Goal: Task Accomplishment & Management: Manage account settings

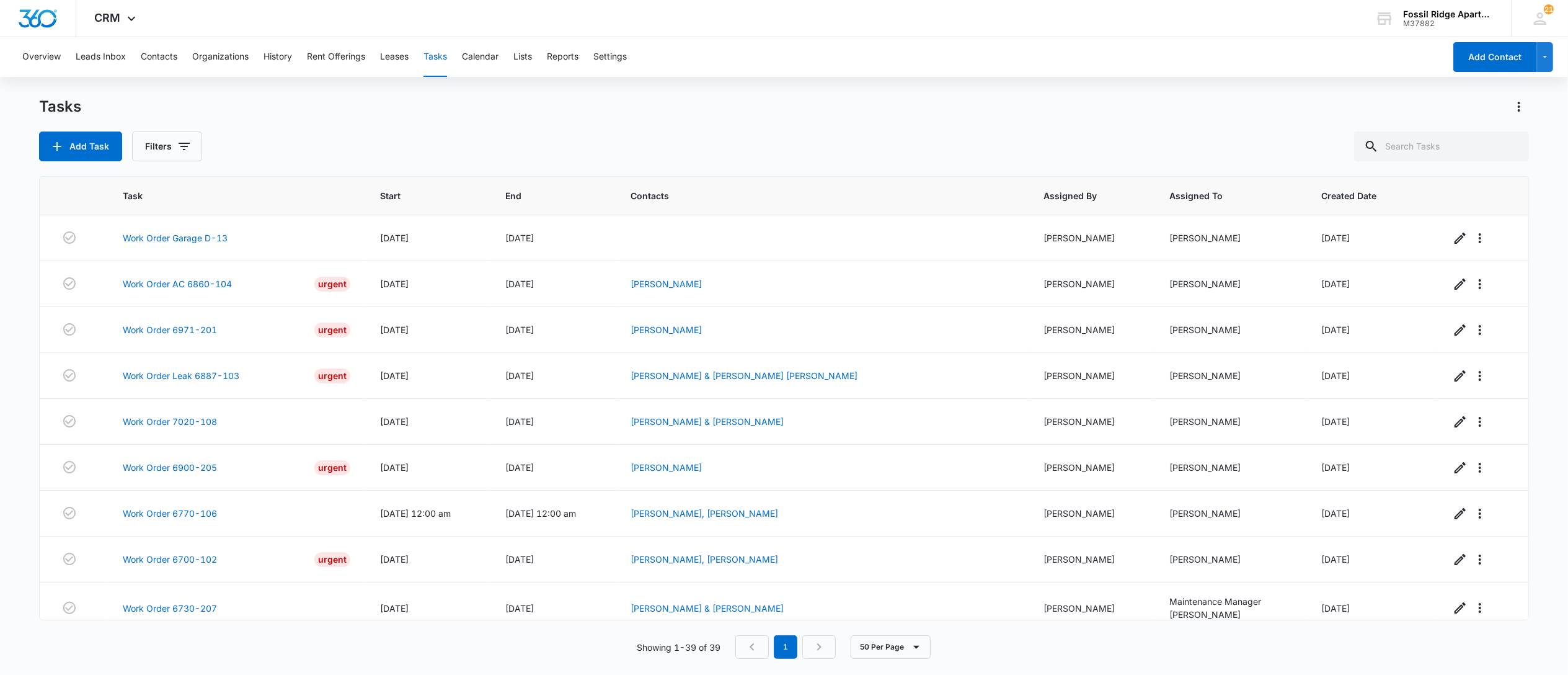
click at [1030, 110] on div "Tasks" at bounding box center [783, 107] width 1490 height 20
click at [1435, 140] on input "text" at bounding box center [1442, 146] width 175 height 30
type input "6700-102"
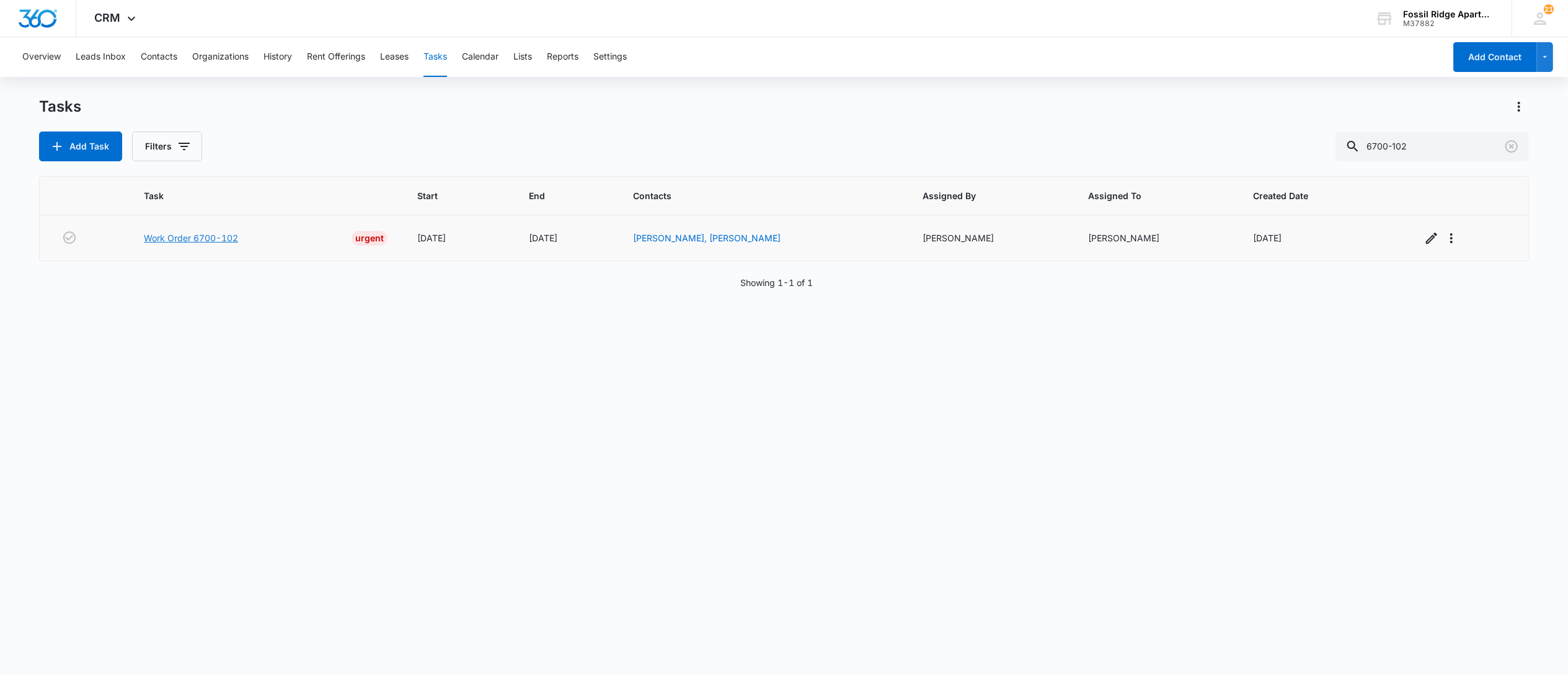
click at [182, 234] on link "Work Order 6700-102" at bounding box center [191, 238] width 94 height 13
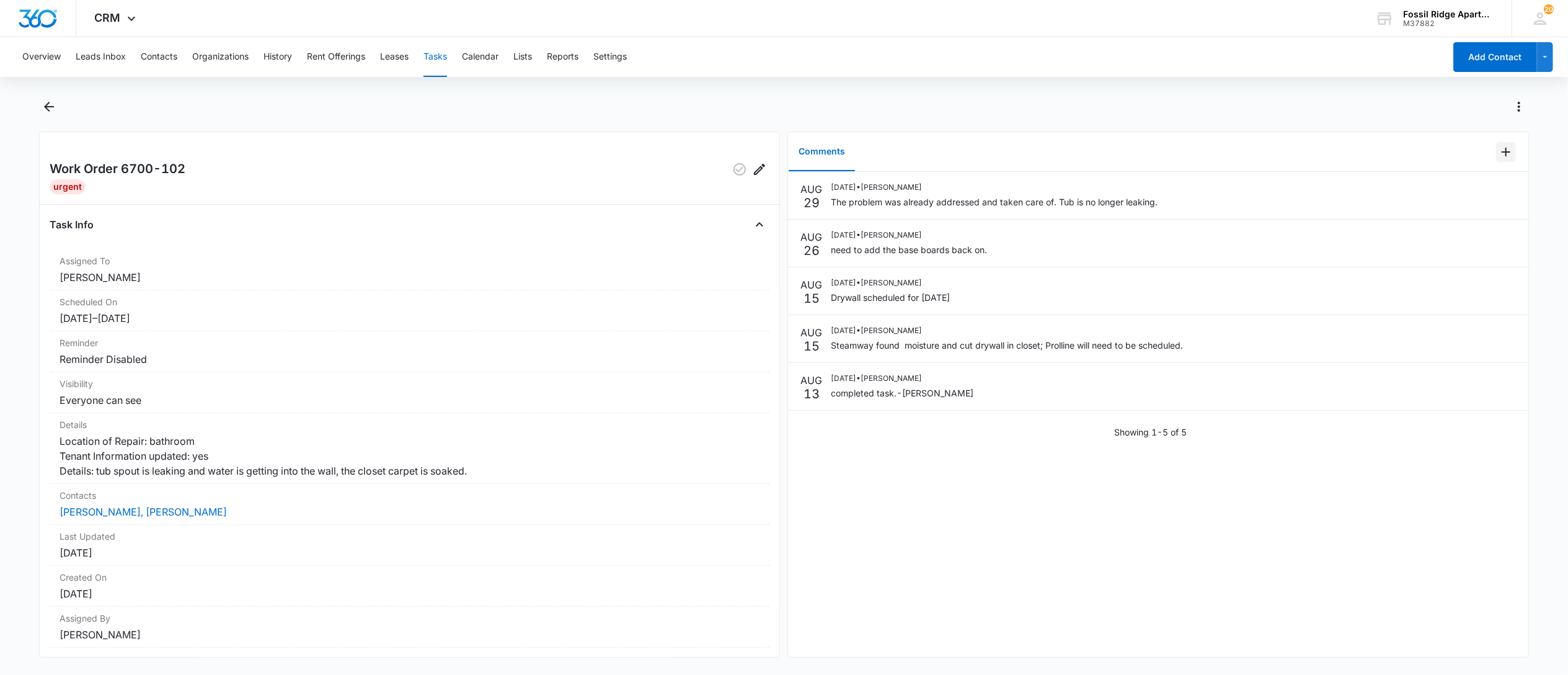
click at [1502, 155] on icon "Add Comment" at bounding box center [1505, 151] width 9 height 9
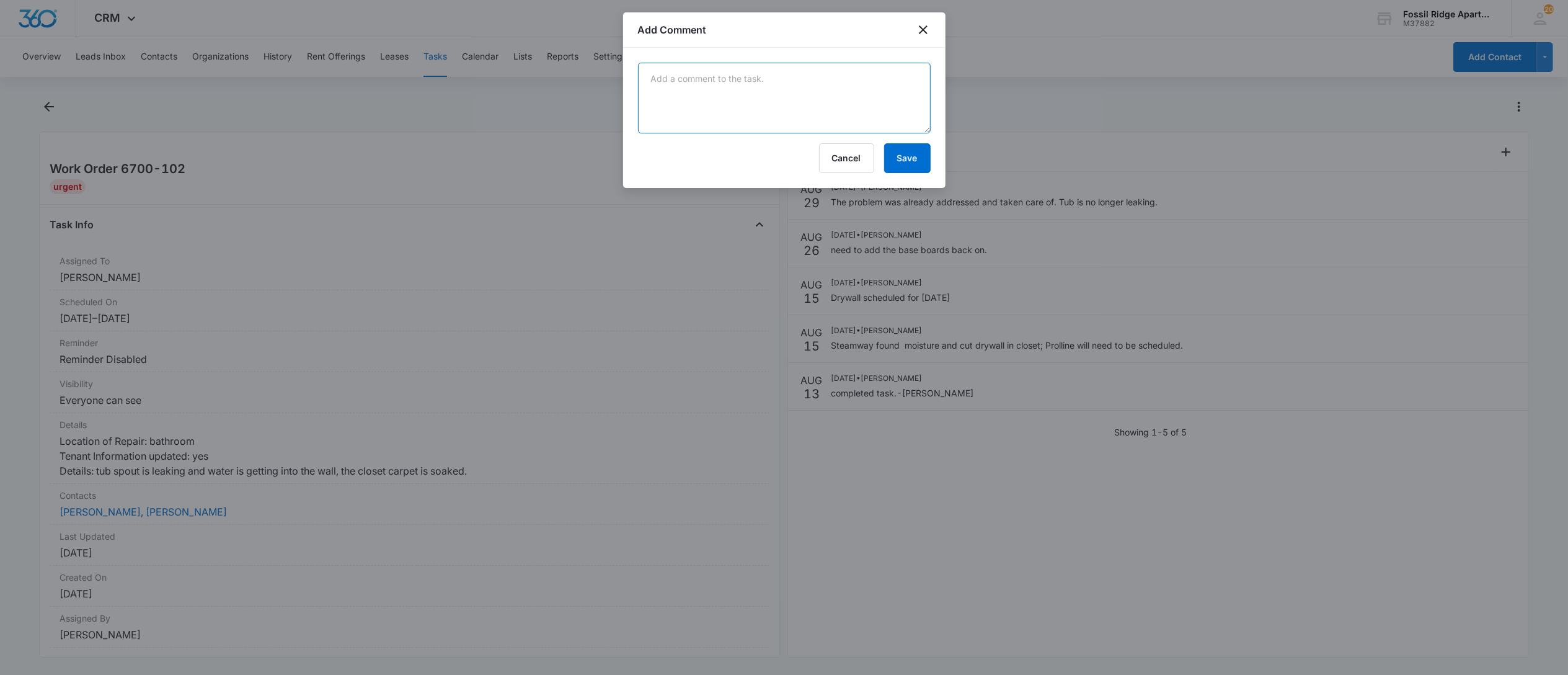
click at [762, 109] on textarea at bounding box center [784, 97] width 293 height 70
click at [648, 82] on textarea "completed by Leo" at bounding box center [784, 97] width 293 height 70
type textarea "installed baseboard completed by Leo"
drag, startPoint x: 918, startPoint y: 156, endPoint x: 922, endPoint y: 167, distance: 11.7
click at [920, 156] on button "Save" at bounding box center [907, 158] width 47 height 30
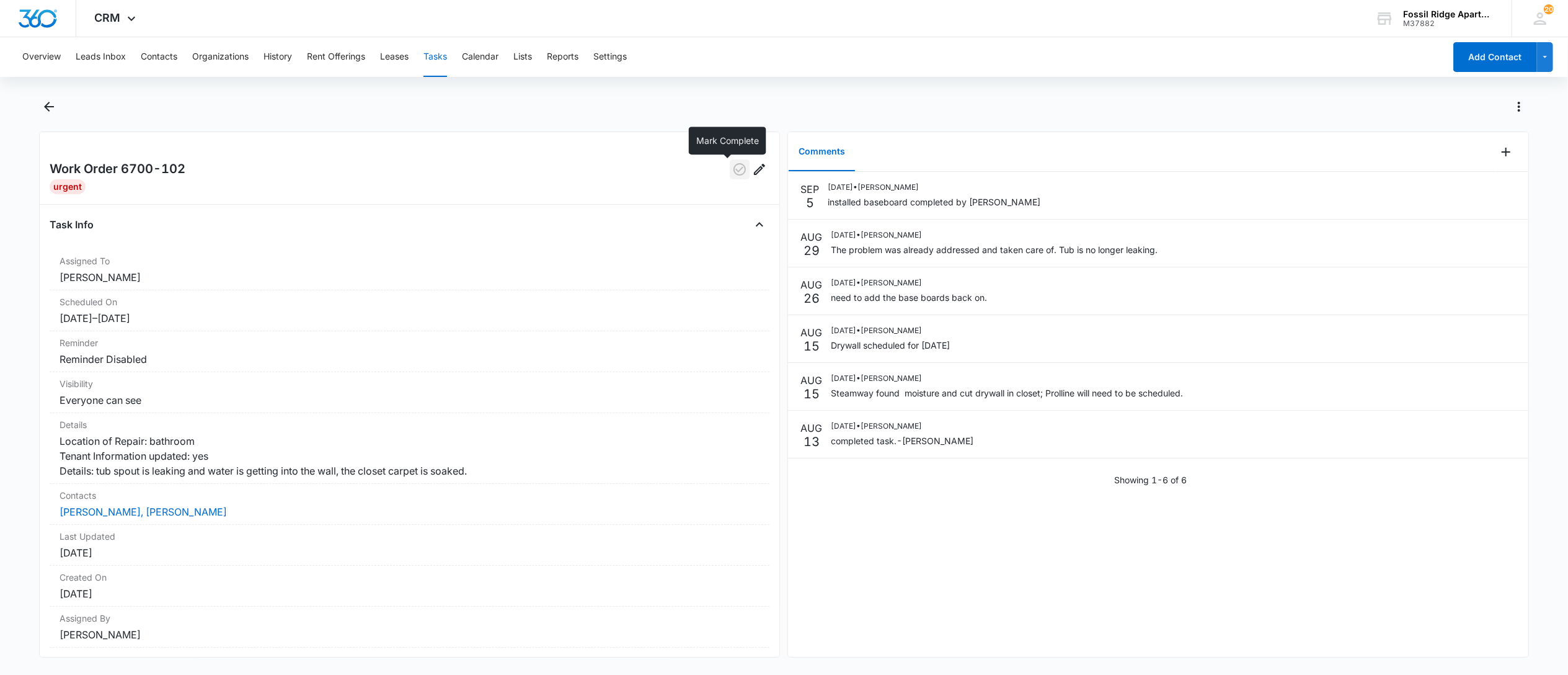
click at [733, 174] on icon "button" at bounding box center [739, 169] width 13 height 13
click at [438, 52] on button "Tasks" at bounding box center [435, 57] width 24 height 40
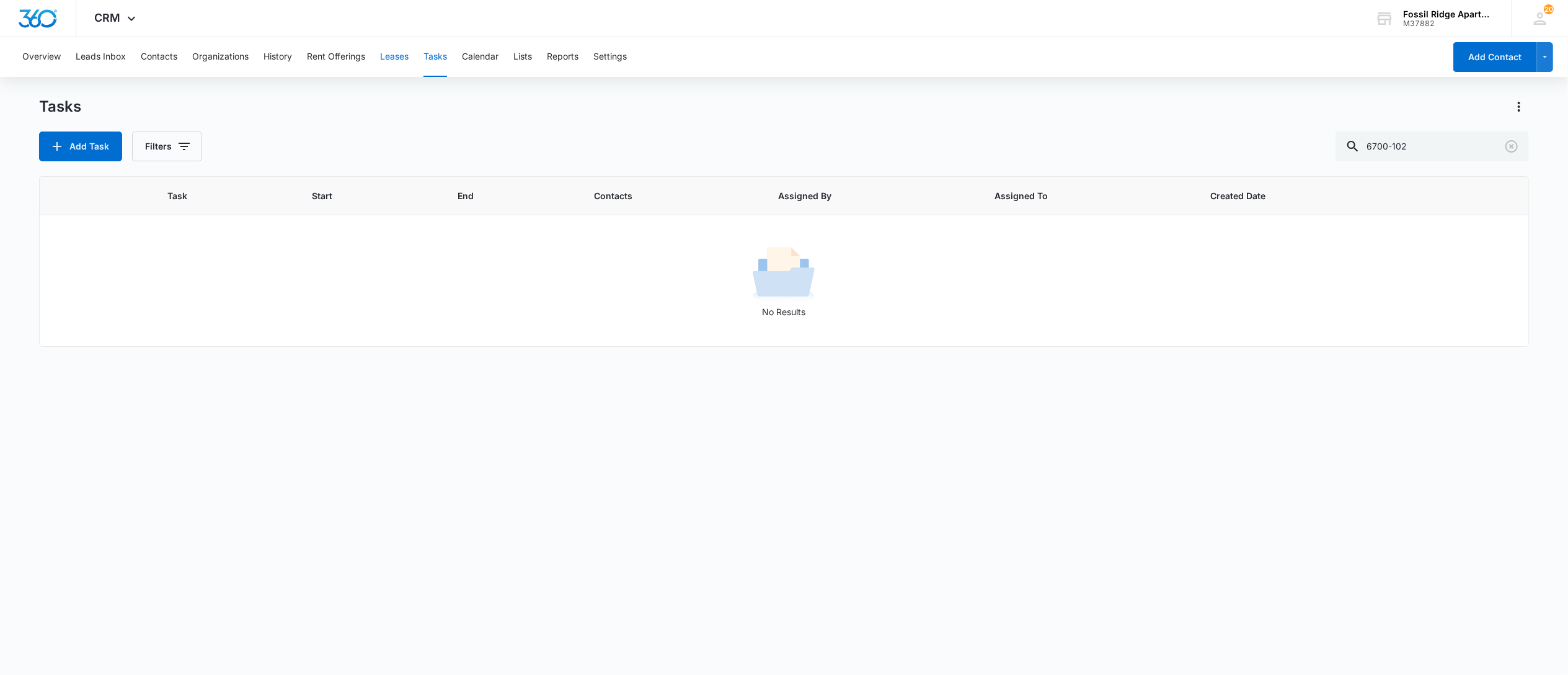
drag, startPoint x: 407, startPoint y: 57, endPoint x: 408, endPoint y: 117, distance: 60.0
click at [408, 117] on div "Overview Leads Inbox Contacts Organizations History Rent Offerings Leases Tasks…" at bounding box center [784, 356] width 1568 height 636
drag, startPoint x: 434, startPoint y: 49, endPoint x: 450, endPoint y: 87, distance: 41.2
click at [434, 50] on button "Tasks" at bounding box center [435, 57] width 24 height 40
click at [435, 53] on button "Tasks" at bounding box center [435, 57] width 24 height 40
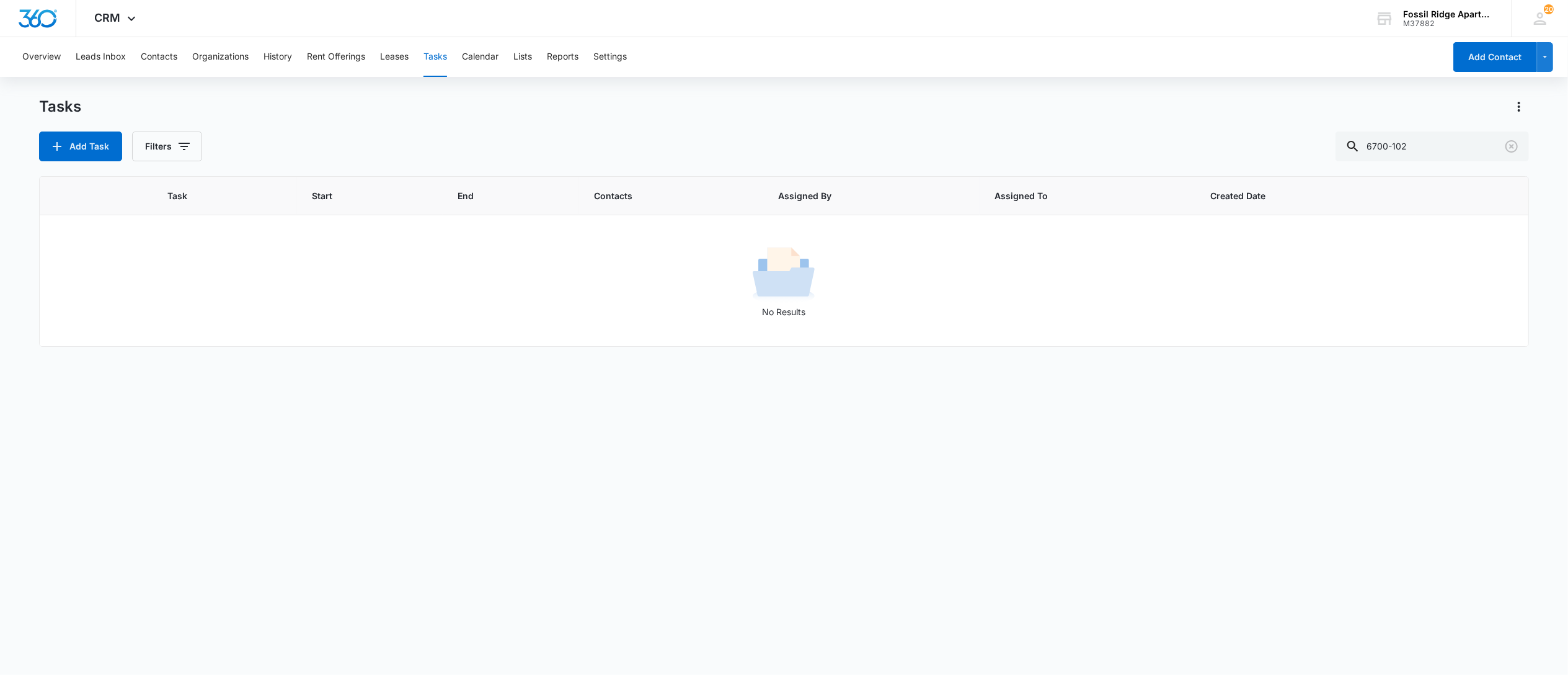
click at [440, 59] on button "Tasks" at bounding box center [435, 57] width 24 height 40
click at [437, 57] on button "Tasks" at bounding box center [435, 57] width 24 height 40
drag, startPoint x: 1340, startPoint y: 132, endPoint x: 1236, endPoint y: 124, distance: 104.3
click at [1229, 122] on div "Tasks Add Task Filters 6700-102" at bounding box center [783, 129] width 1490 height 65
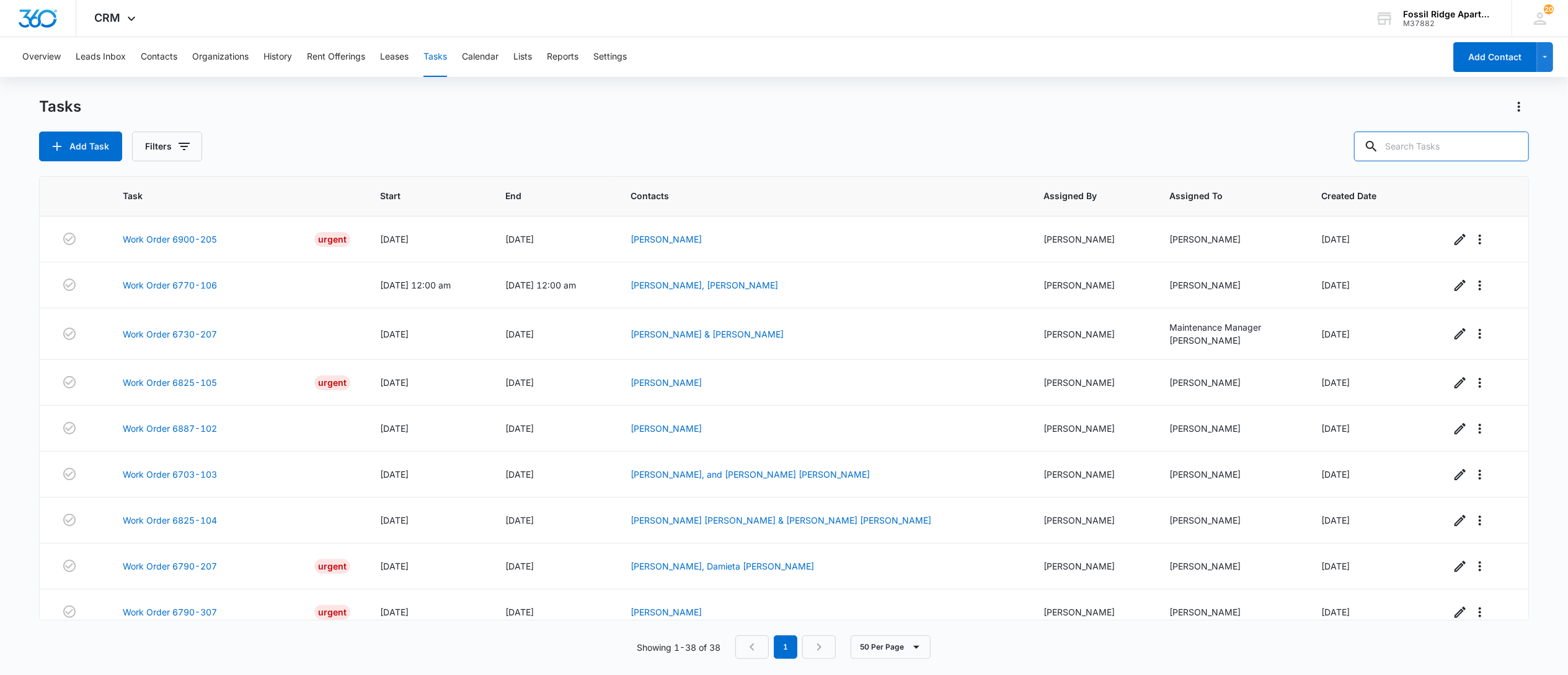
scroll to position [248, 0]
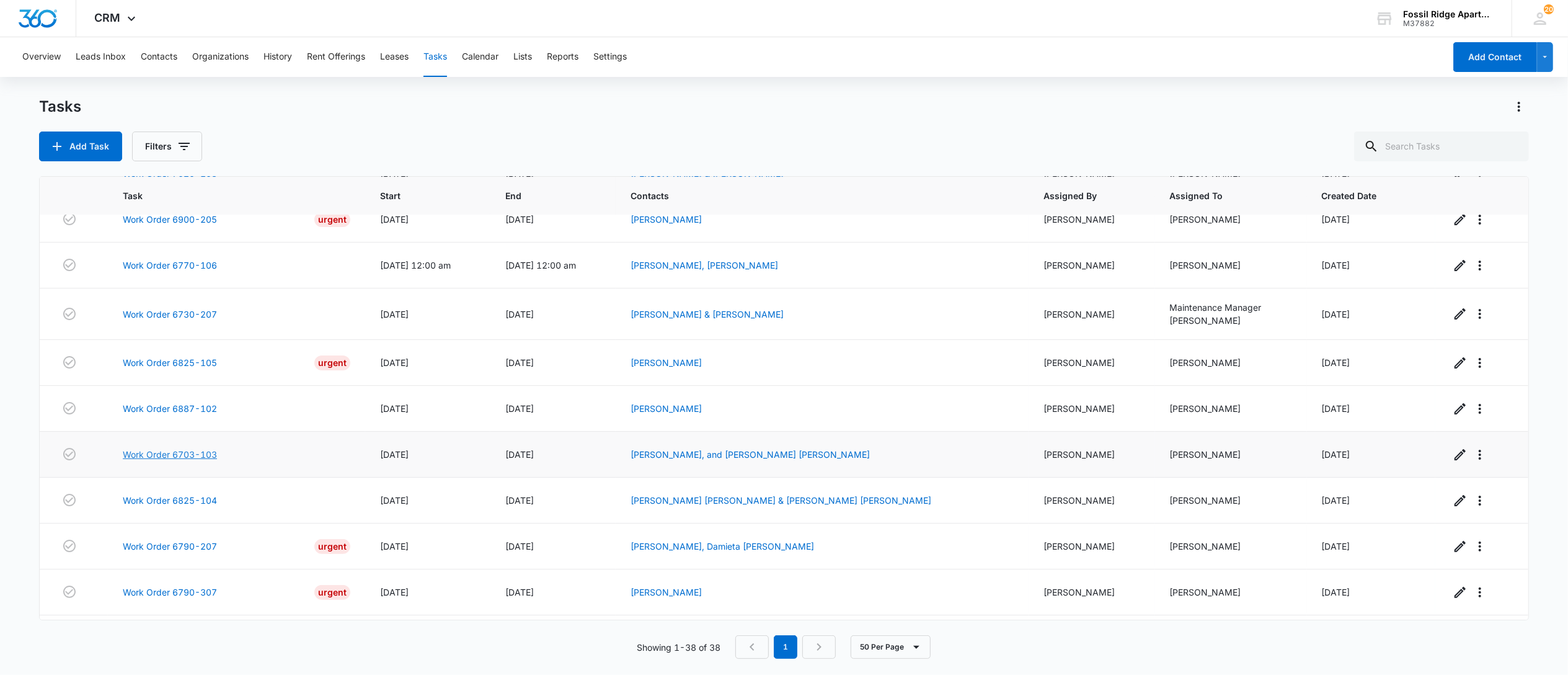
click at [178, 461] on link "Work Order 6703-103" at bounding box center [170, 454] width 94 height 13
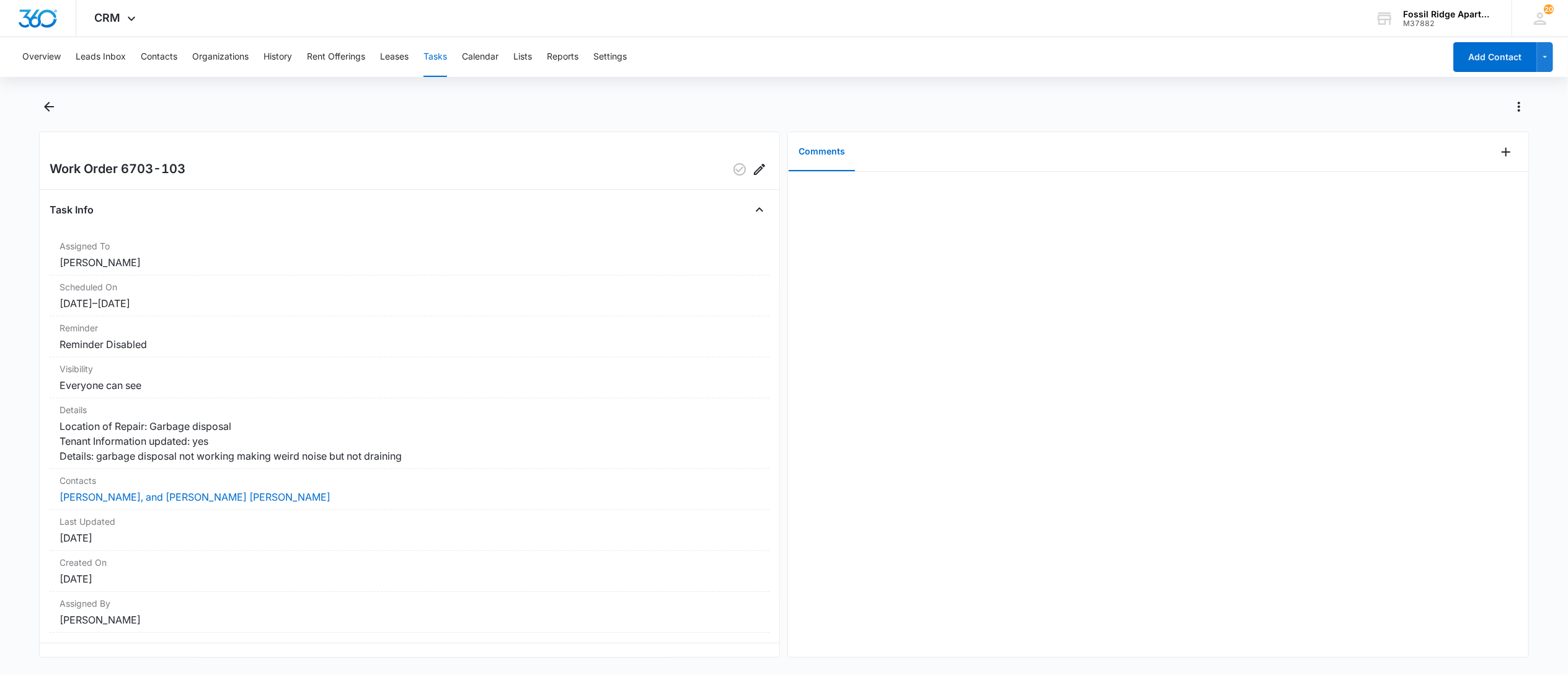
click at [432, 59] on button "Tasks" at bounding box center [435, 57] width 24 height 40
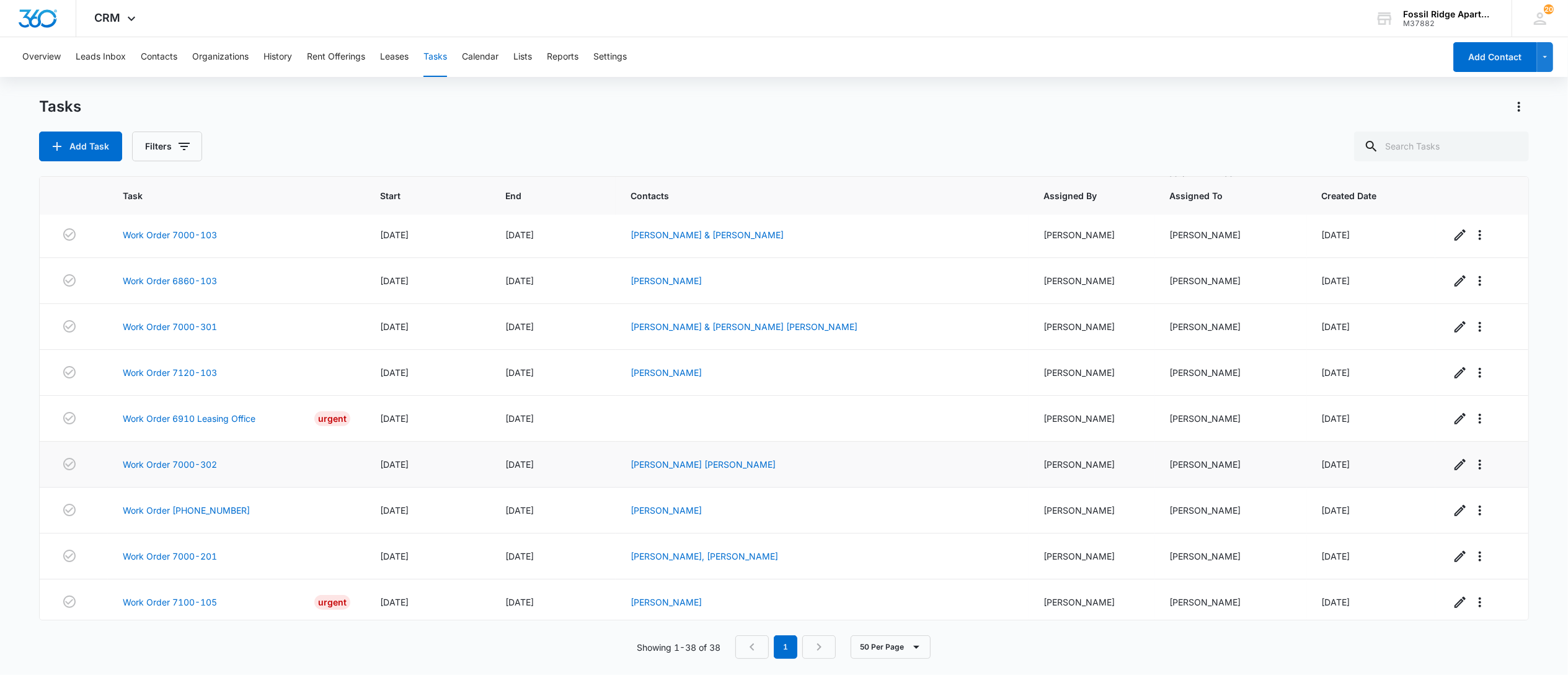
scroll to position [1393, 0]
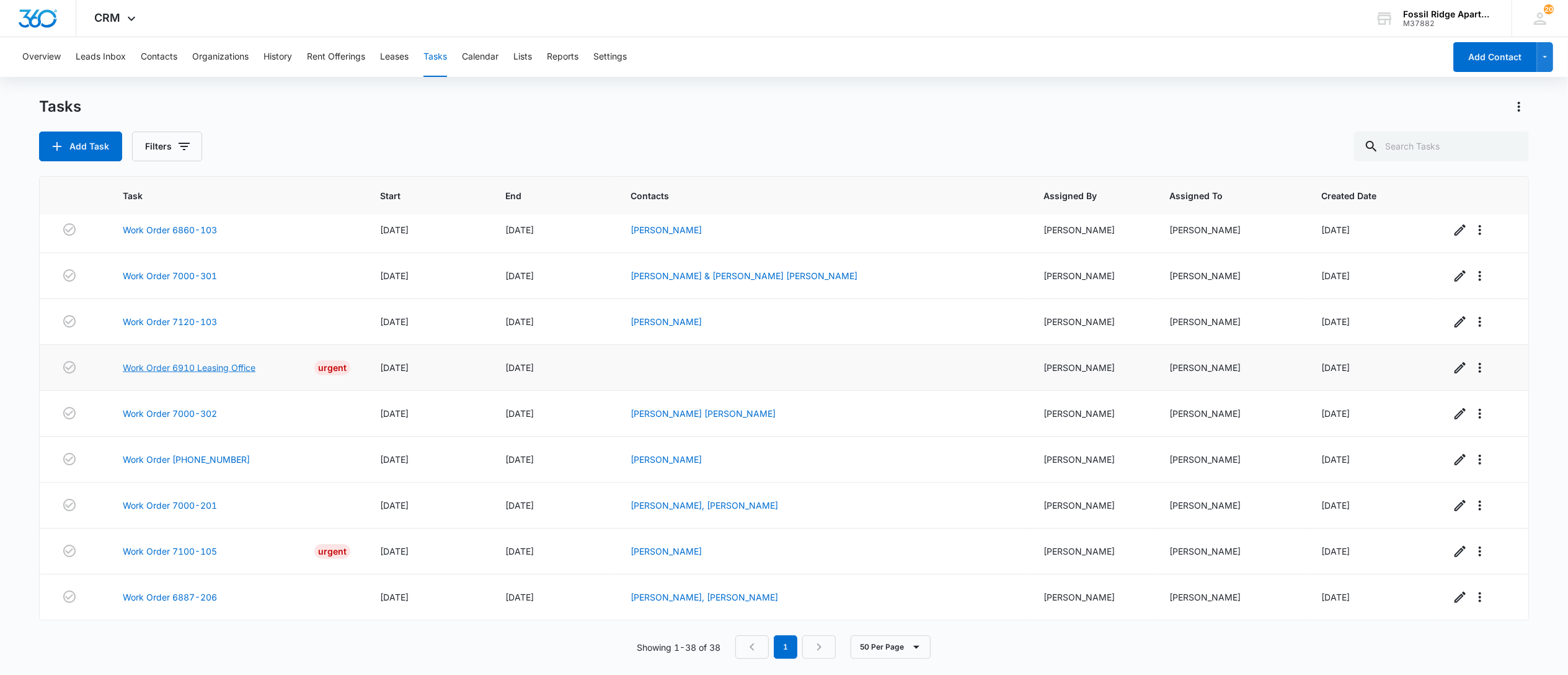
click at [188, 365] on link "Work Order 6910 Leasing Office" at bounding box center [190, 367] width 133 height 13
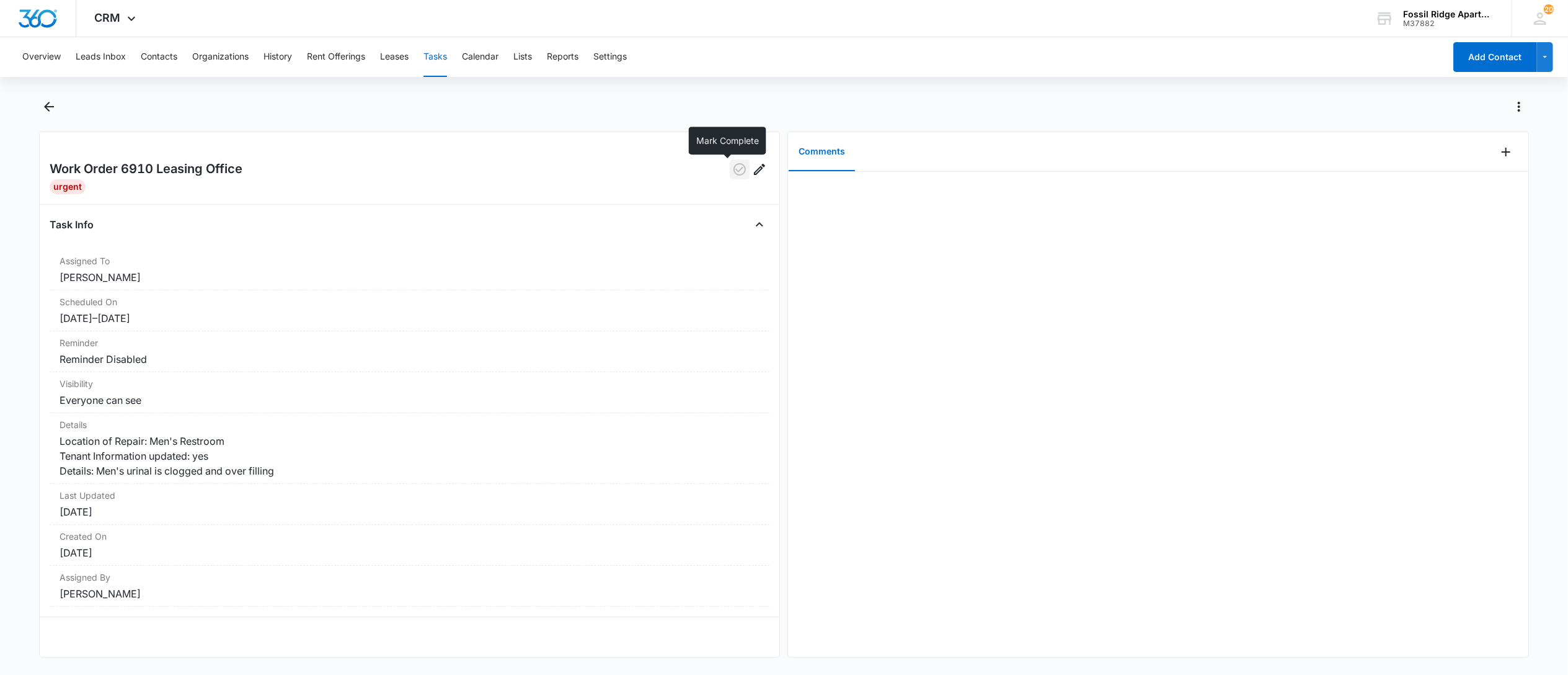
click at [733, 171] on icon "button" at bounding box center [739, 169] width 13 height 13
click at [440, 58] on button "Tasks" at bounding box center [435, 57] width 24 height 40
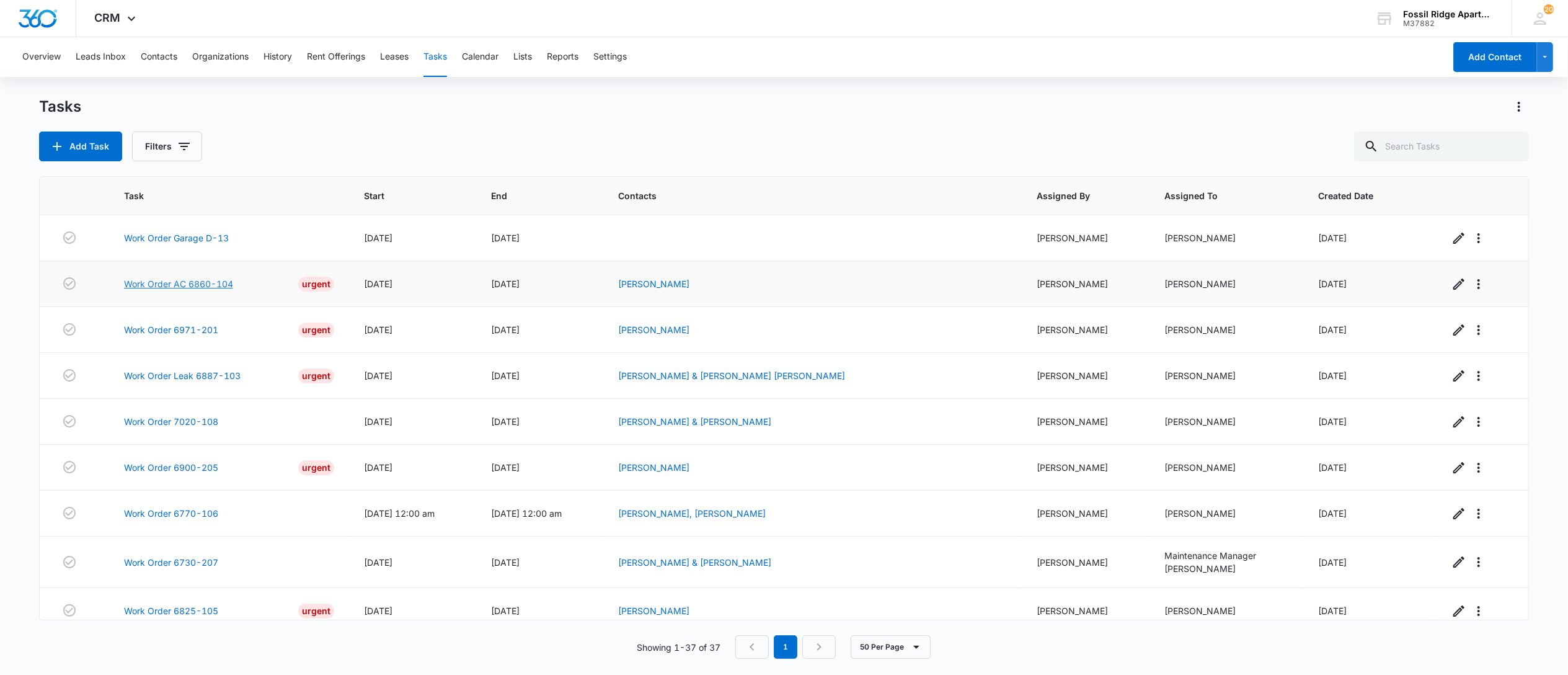
click at [181, 289] on link "Work Order AC 6860-104" at bounding box center [178, 284] width 109 height 13
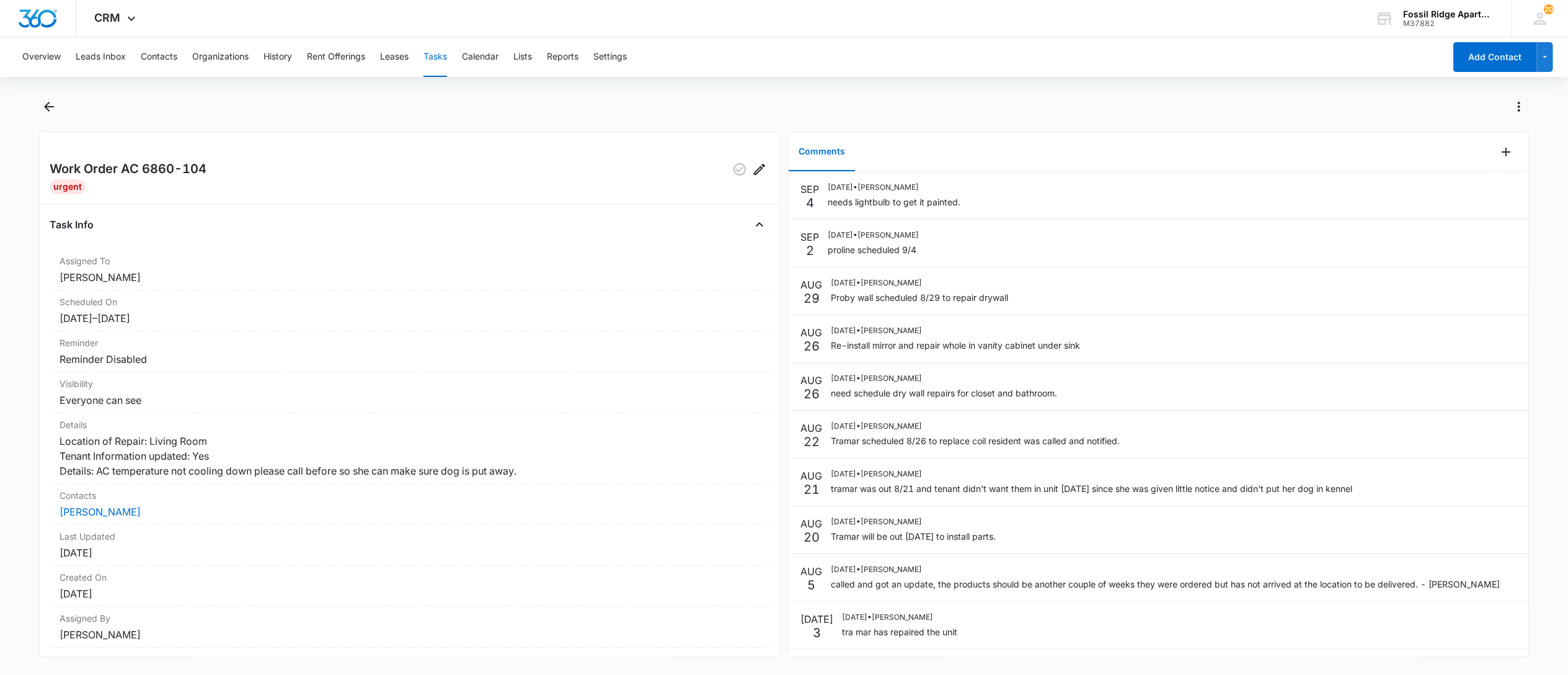
click at [442, 60] on button "Tasks" at bounding box center [435, 57] width 24 height 40
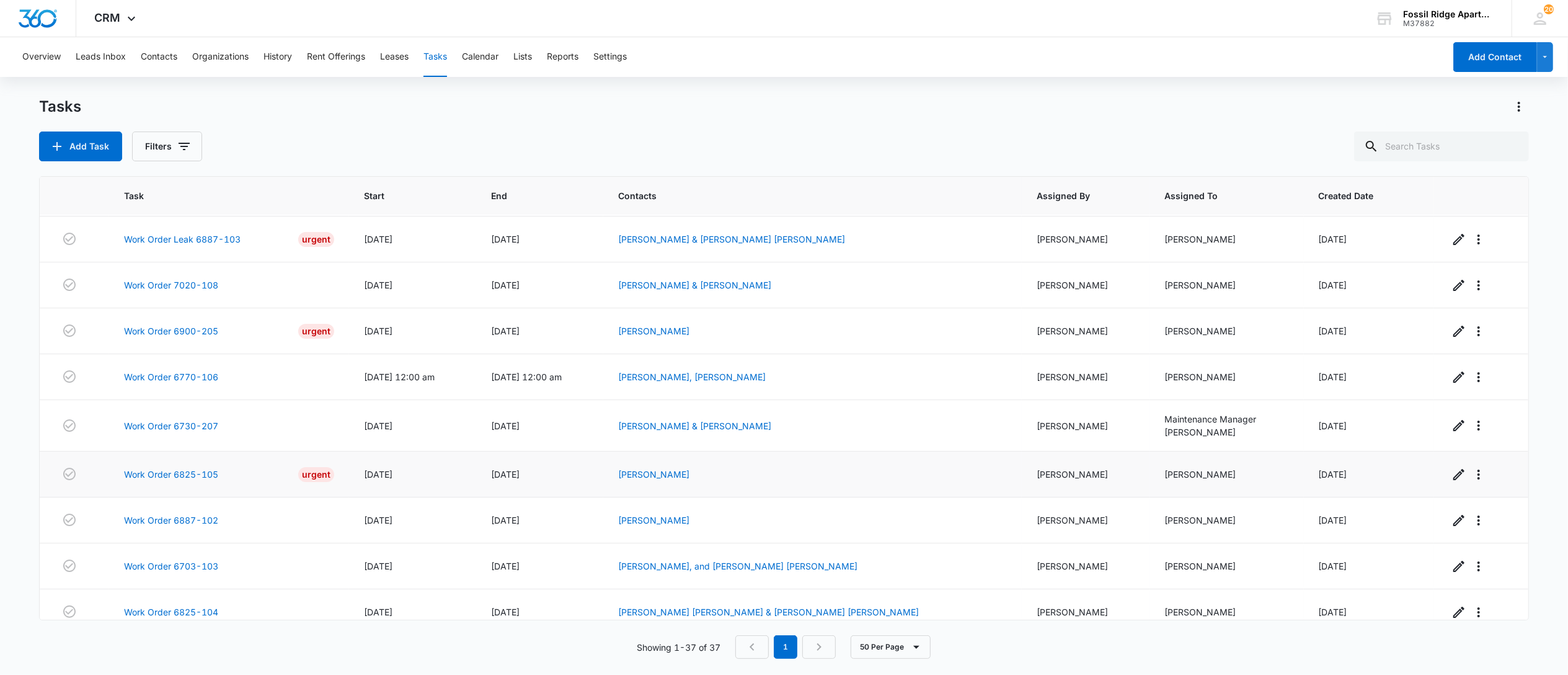
scroll to position [248, 0]
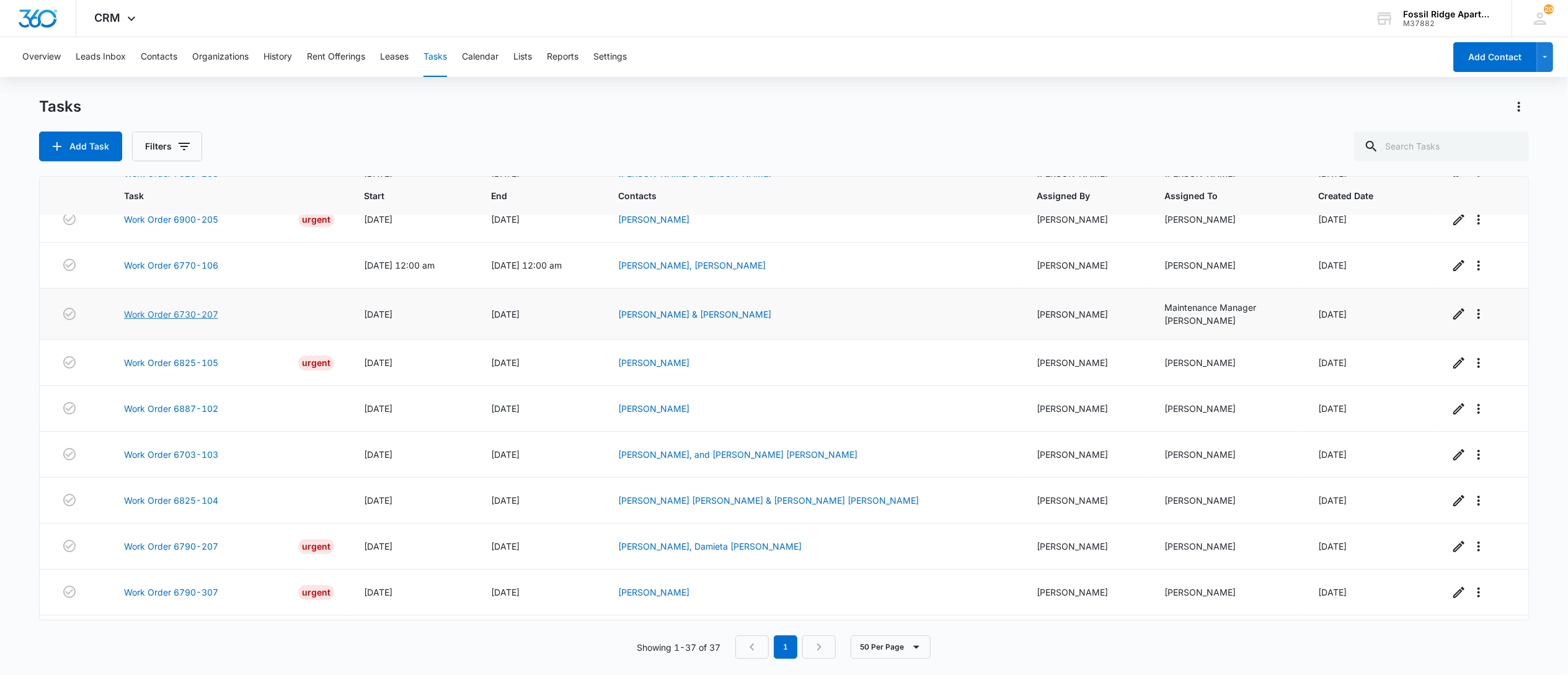
click at [186, 321] on link "Work Order 6730-207" at bounding box center [170, 314] width 94 height 13
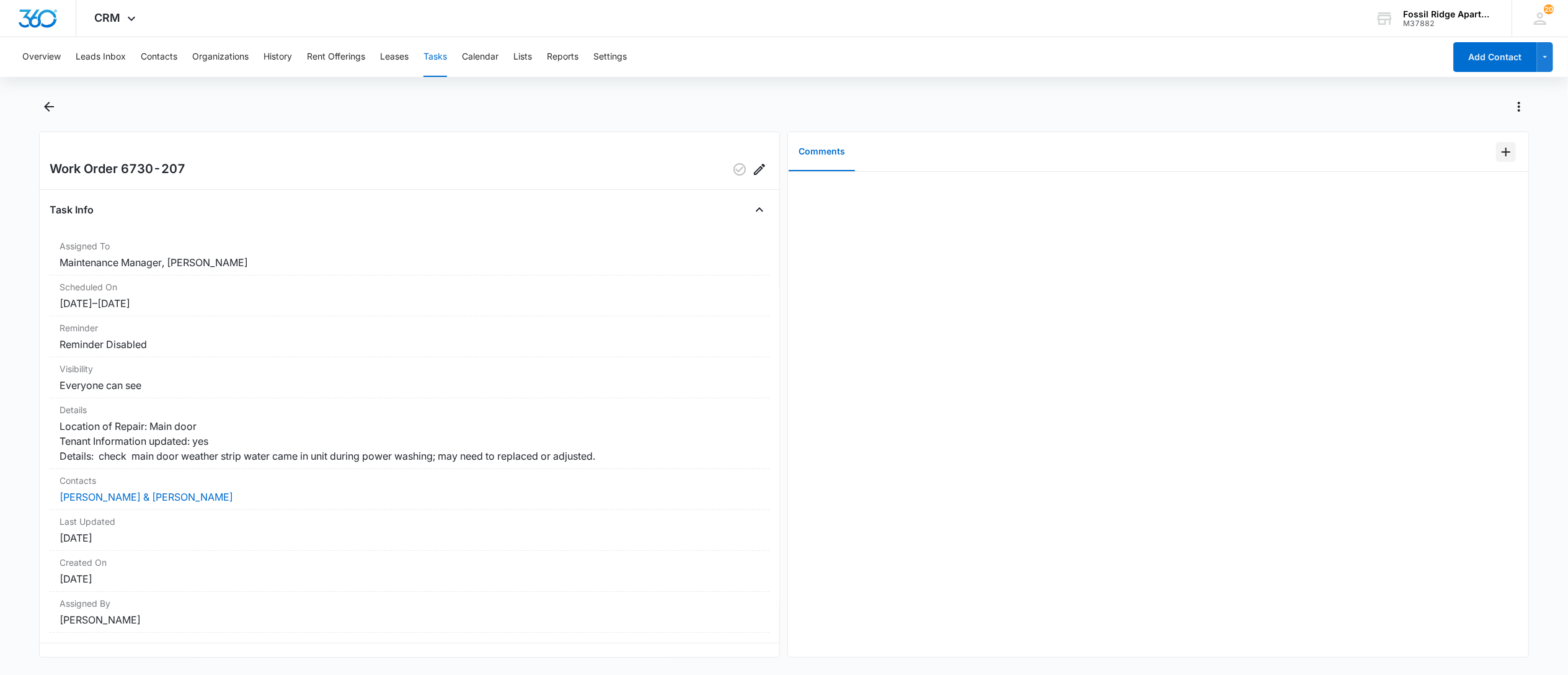
click at [1499, 157] on icon "Add Comment" at bounding box center [1506, 151] width 15 height 15
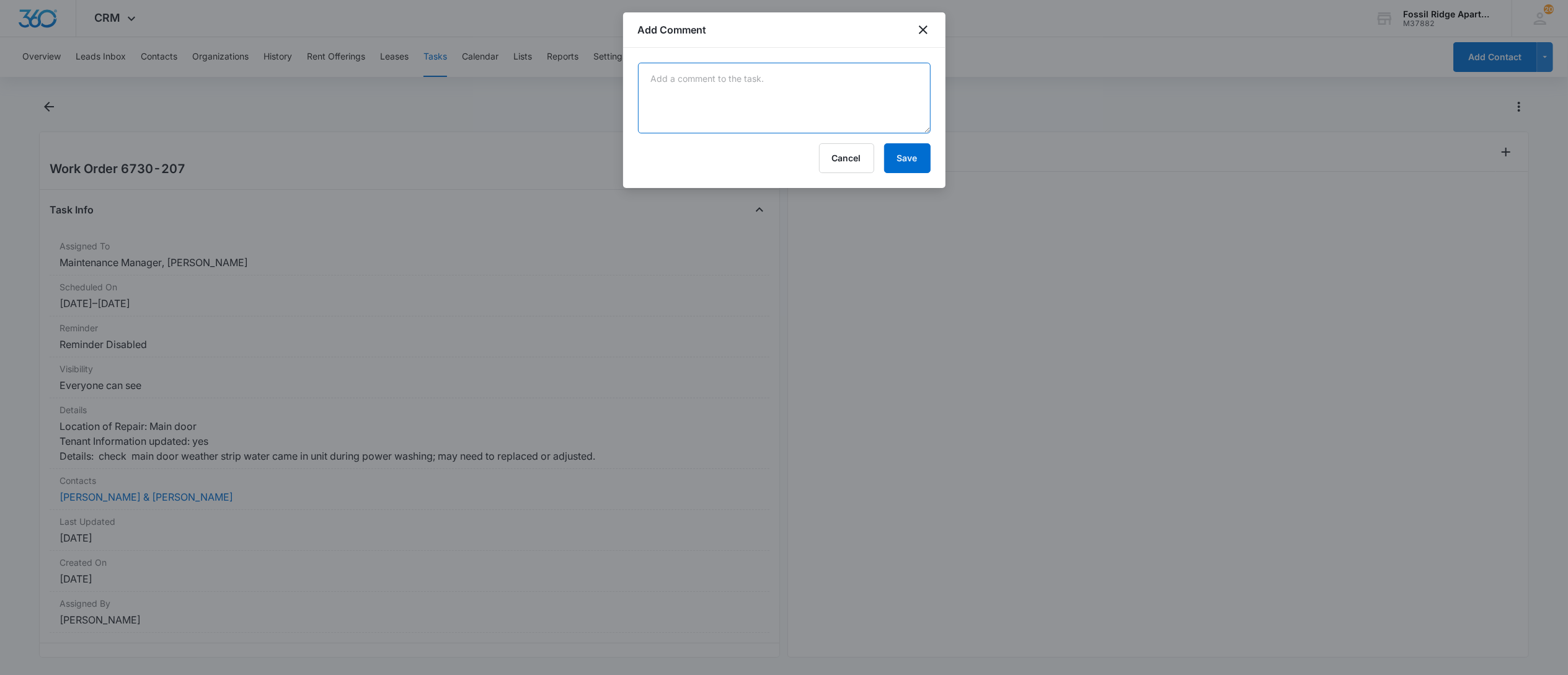
click at [740, 97] on textarea at bounding box center [784, 97] width 293 height 70
type textarea "whether strip check out good, Leo completed."
click at [891, 165] on button "Save" at bounding box center [907, 158] width 47 height 30
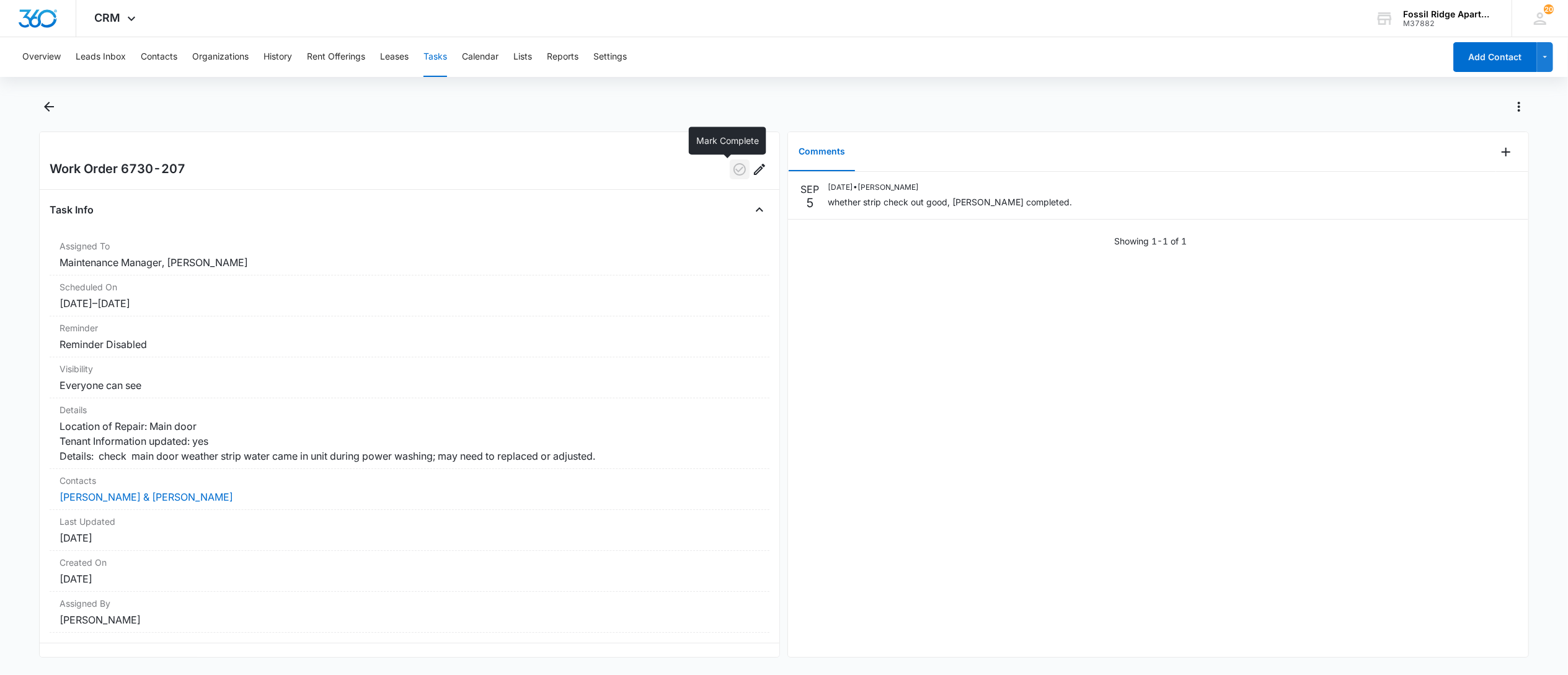
click at [732, 167] on icon "button" at bounding box center [739, 169] width 15 height 15
click at [440, 57] on button "Tasks" at bounding box center [435, 57] width 24 height 40
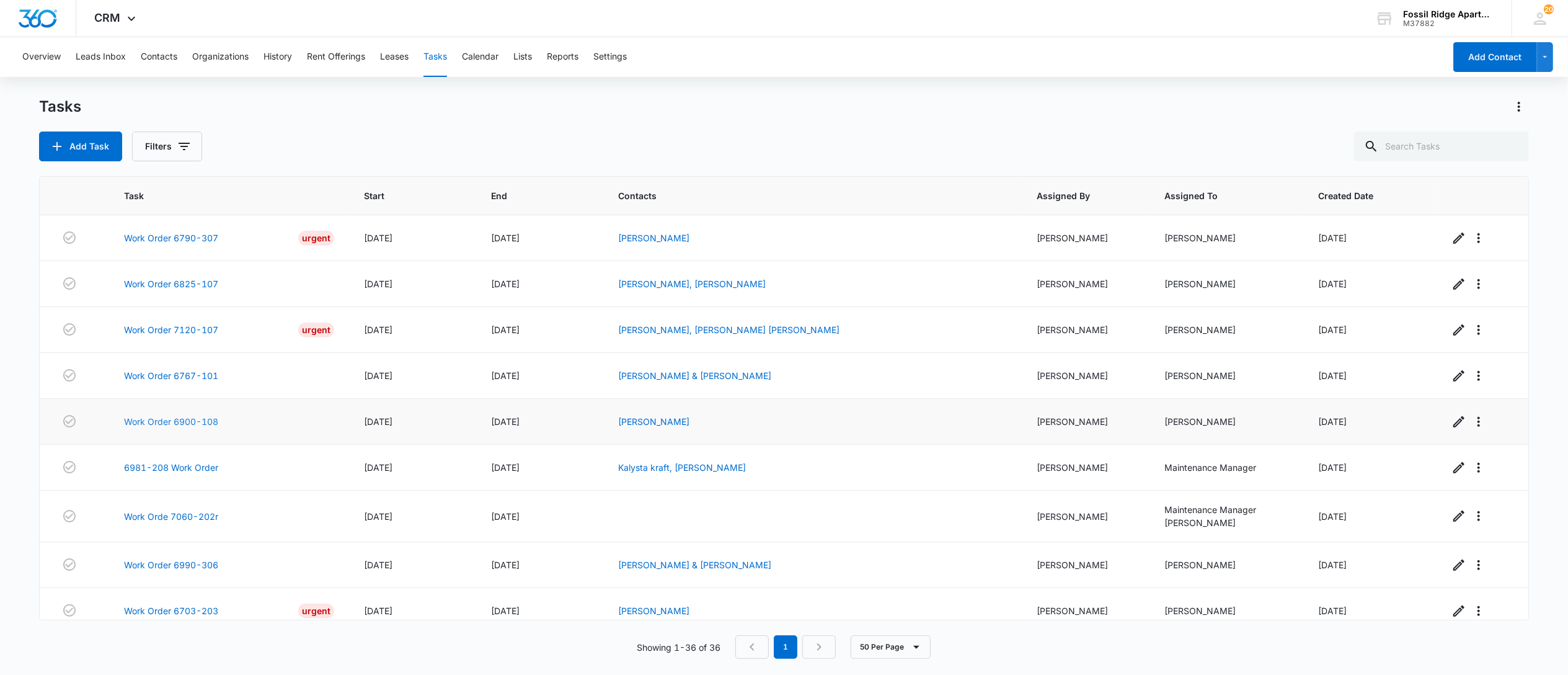
scroll to position [579, 0]
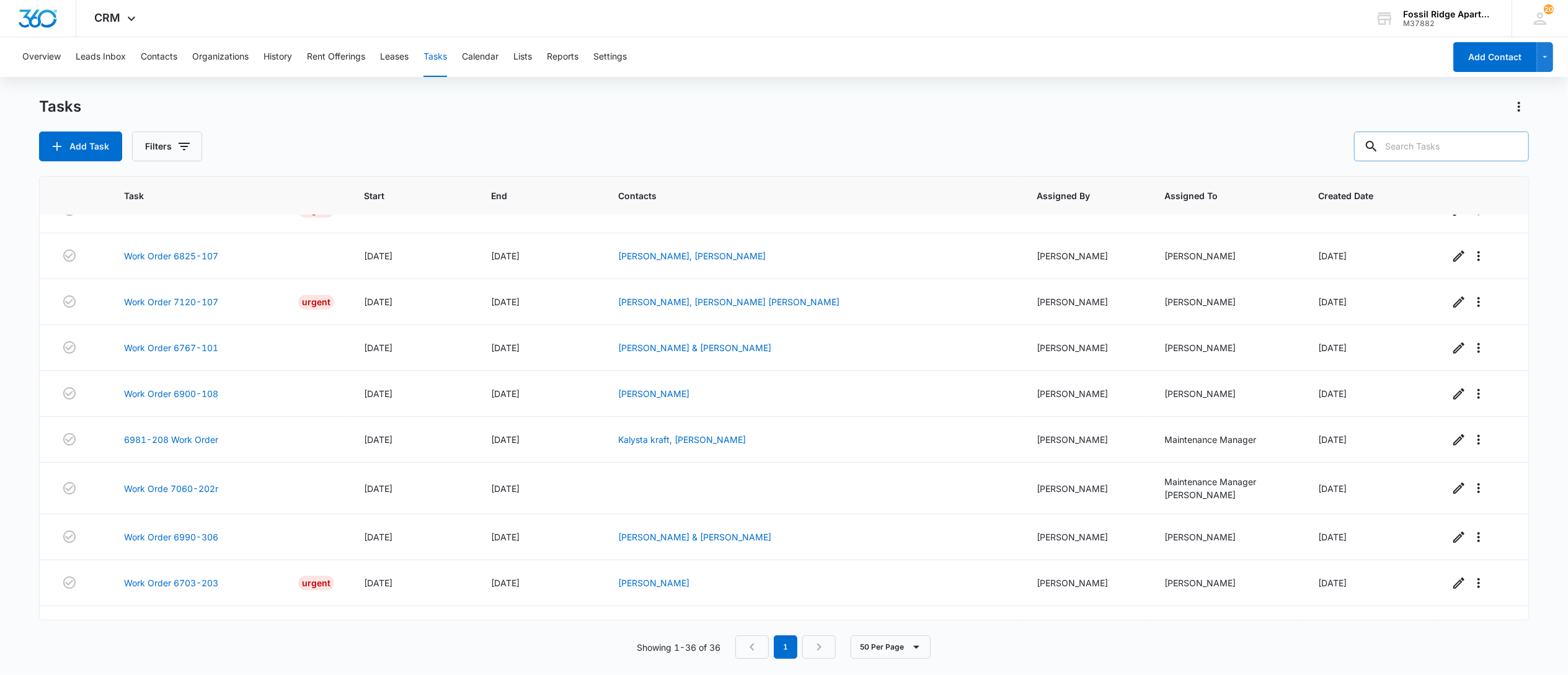
click at [1432, 140] on input "text" at bounding box center [1442, 146] width 175 height 30
click at [1468, 144] on input "text" at bounding box center [1442, 146] width 175 height 30
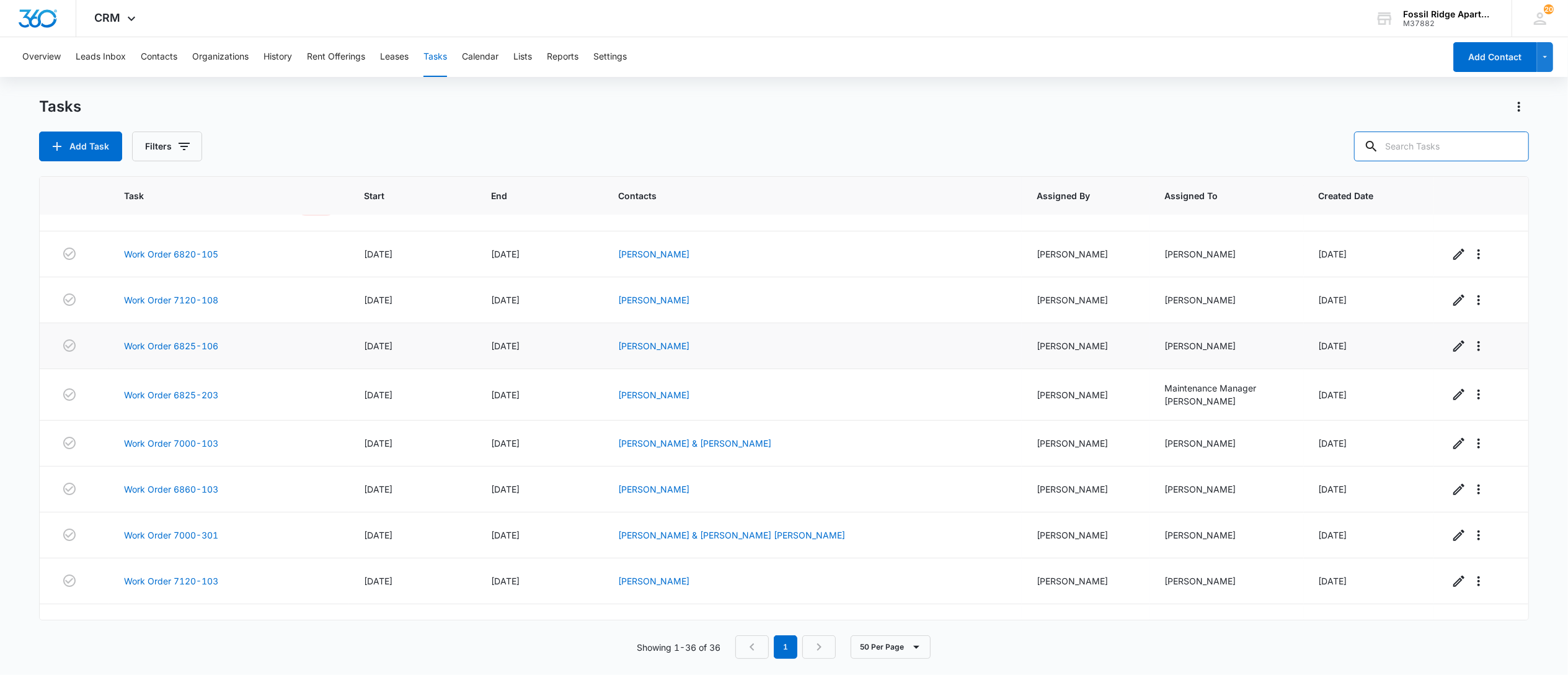
scroll to position [1046, 0]
click at [1425, 136] on input "text" at bounding box center [1442, 146] width 175 height 30
type input "7120-203"
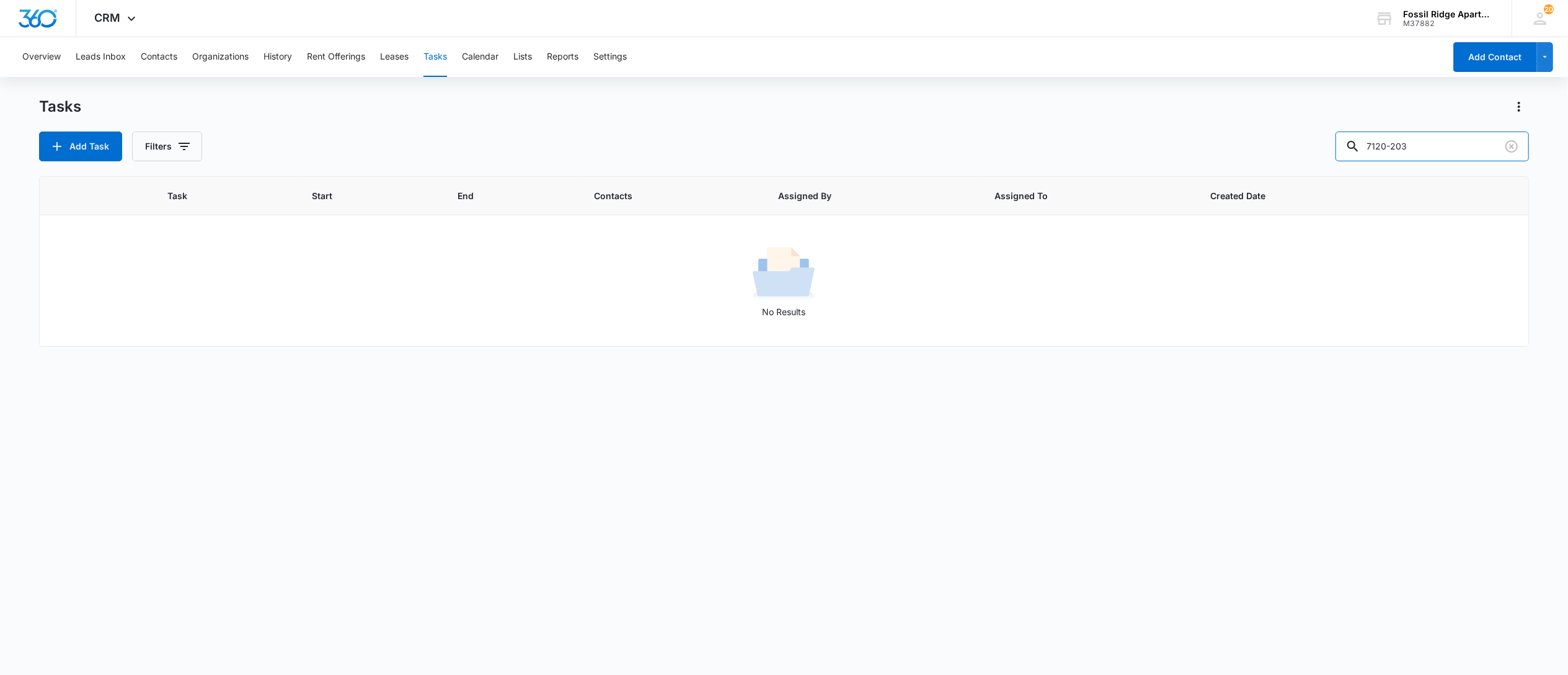
scroll to position [0, 0]
click at [169, 148] on button "Filters" at bounding box center [167, 146] width 70 height 30
click at [177, 290] on label "Complete" at bounding box center [219, 295] width 143 height 13
click at [148, 294] on input "Complete" at bounding box center [147, 294] width 1 height 1
radio input "false"
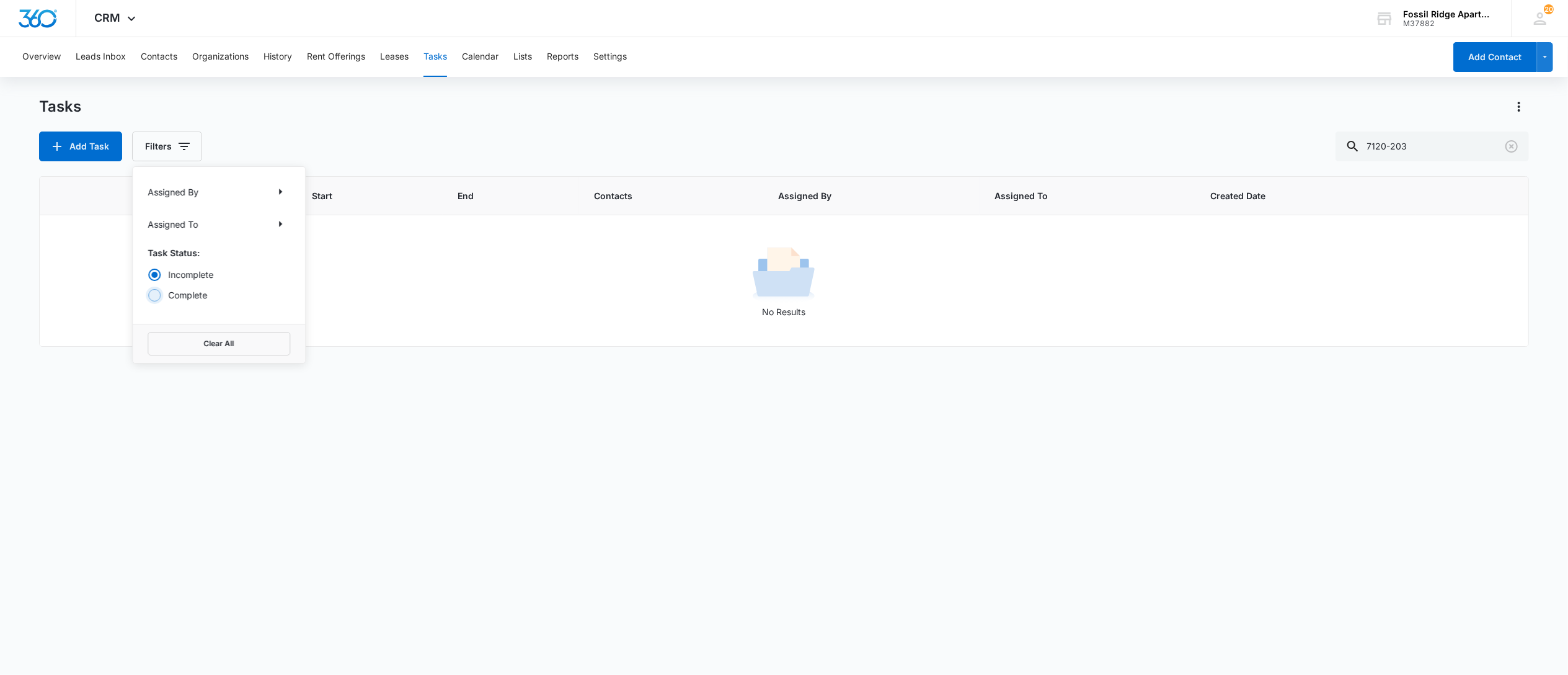
radio input "true"
click at [221, 355] on button "Clear All" at bounding box center [219, 344] width 143 height 24
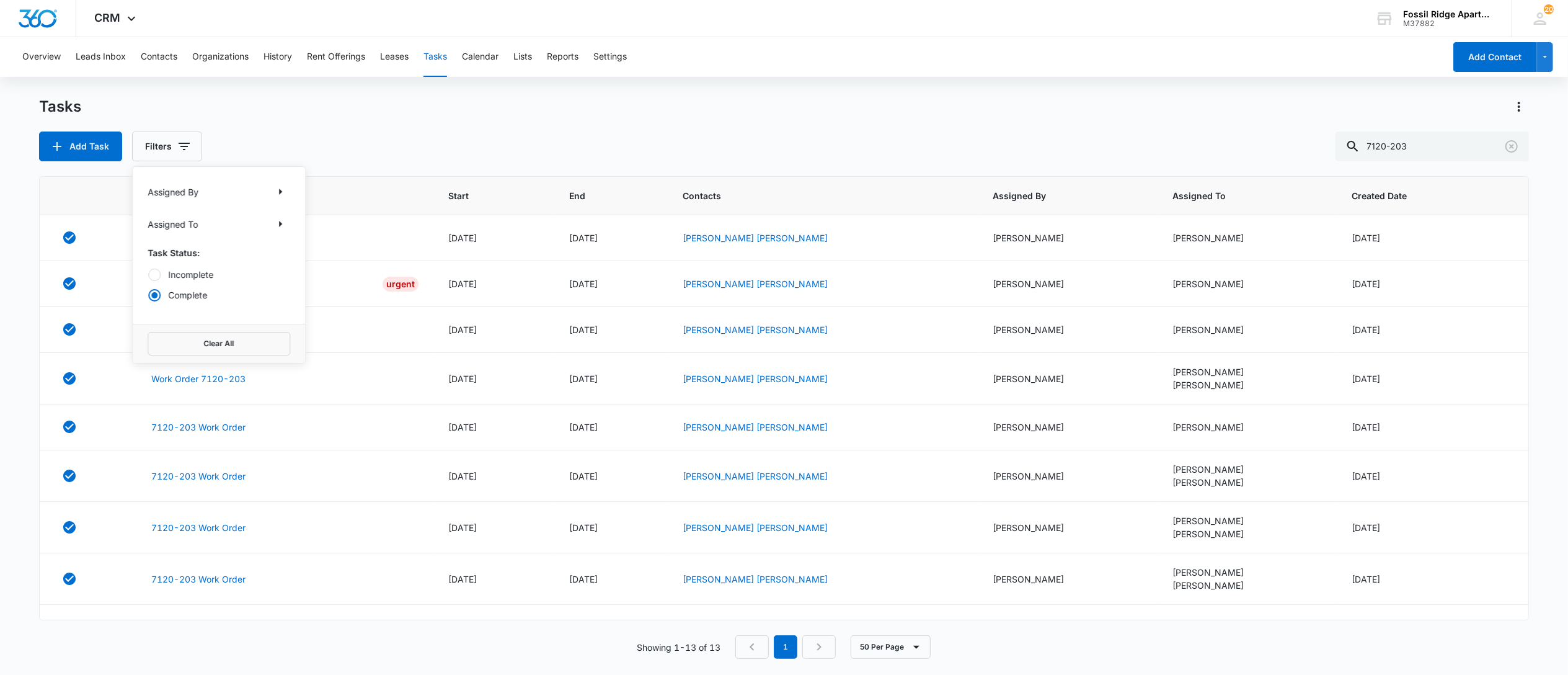
click at [720, 136] on div "Add Task Filters Assigned By Assigned To Task Status: Incomplete Complete Clear…" at bounding box center [783, 146] width 1490 height 30
click at [175, 286] on link "Work Order 7120-203" at bounding box center [198, 284] width 94 height 13
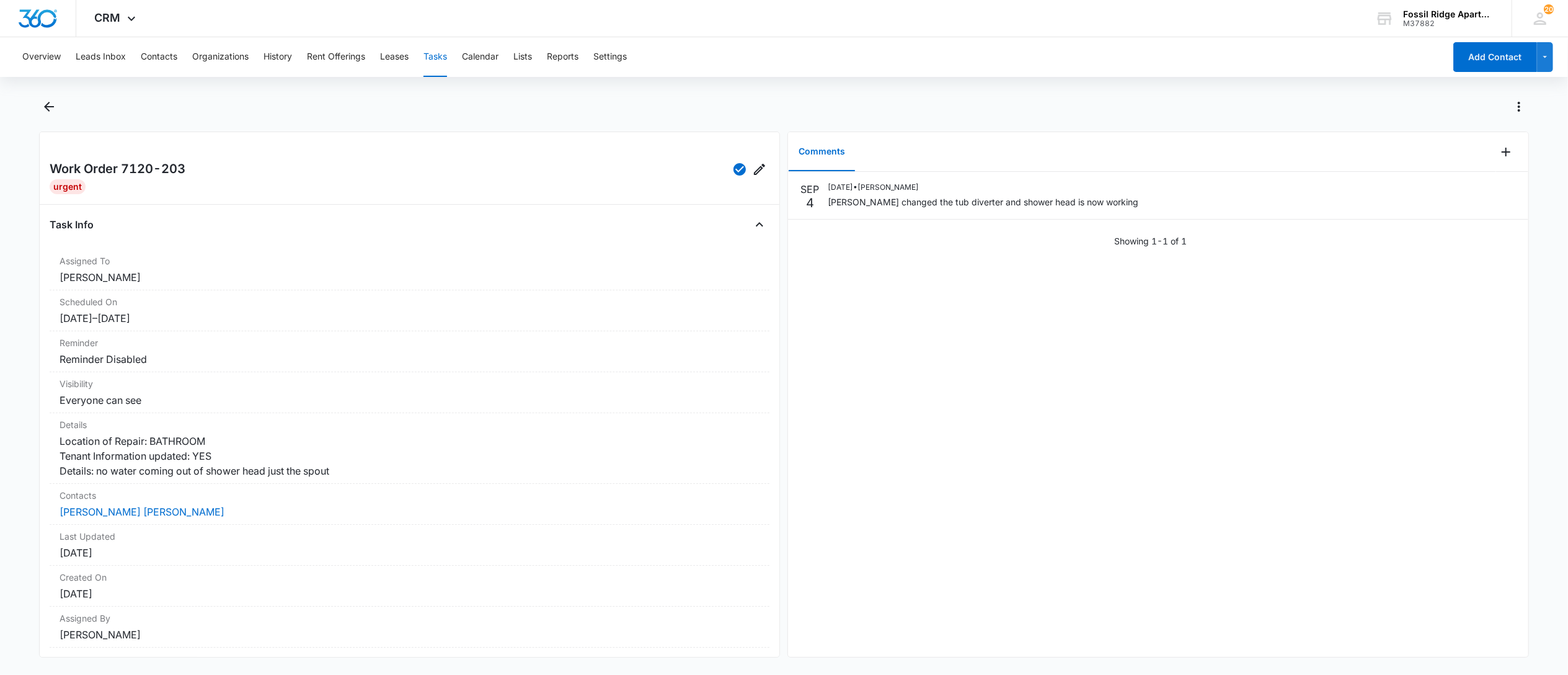
click at [440, 50] on button "Tasks" at bounding box center [435, 57] width 24 height 40
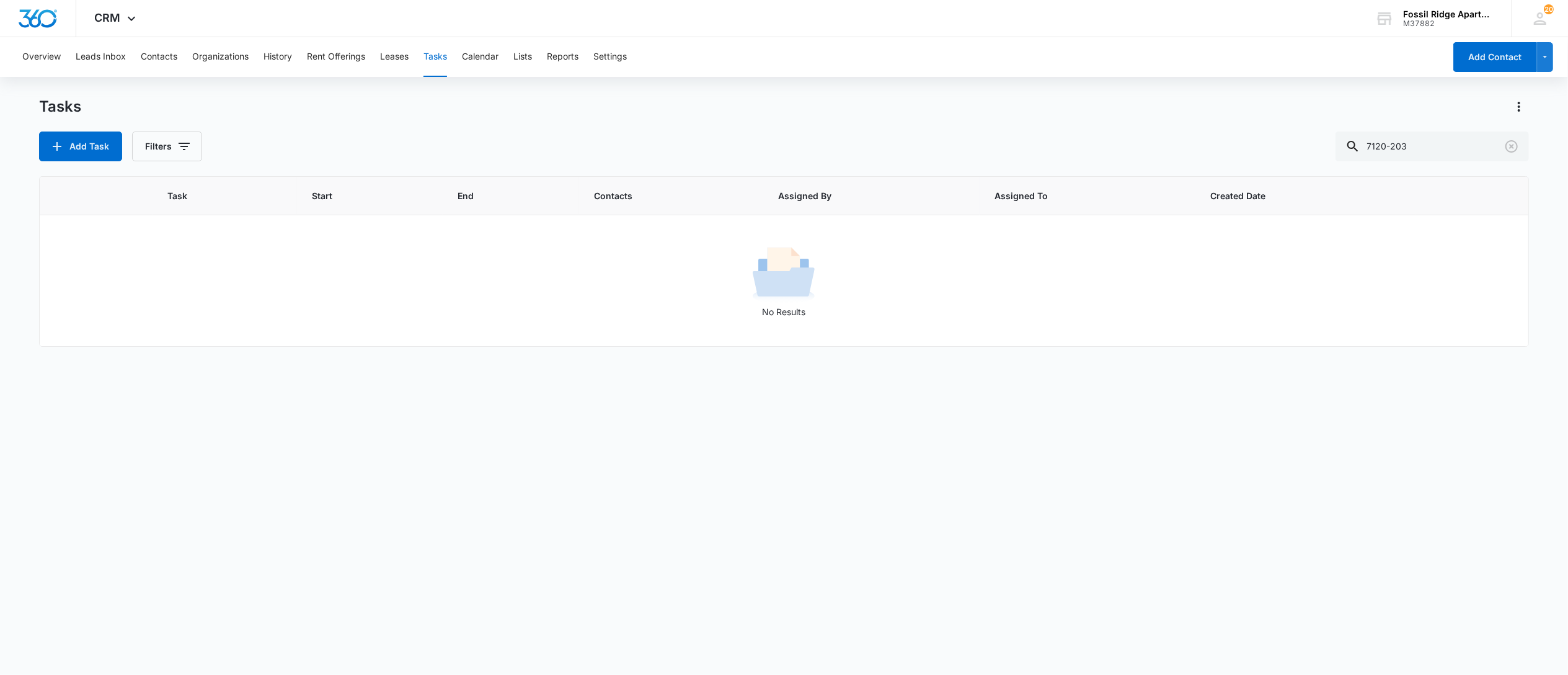
click at [429, 55] on button "Tasks" at bounding box center [435, 57] width 24 height 40
click at [1451, 147] on input "7120-203" at bounding box center [1432, 146] width 194 height 30
drag, startPoint x: 1419, startPoint y: 149, endPoint x: 1255, endPoint y: 133, distance: 164.8
click at [1258, 133] on div "Add Task Filters 7120-203" at bounding box center [783, 146] width 1490 height 30
type input "6730-106"
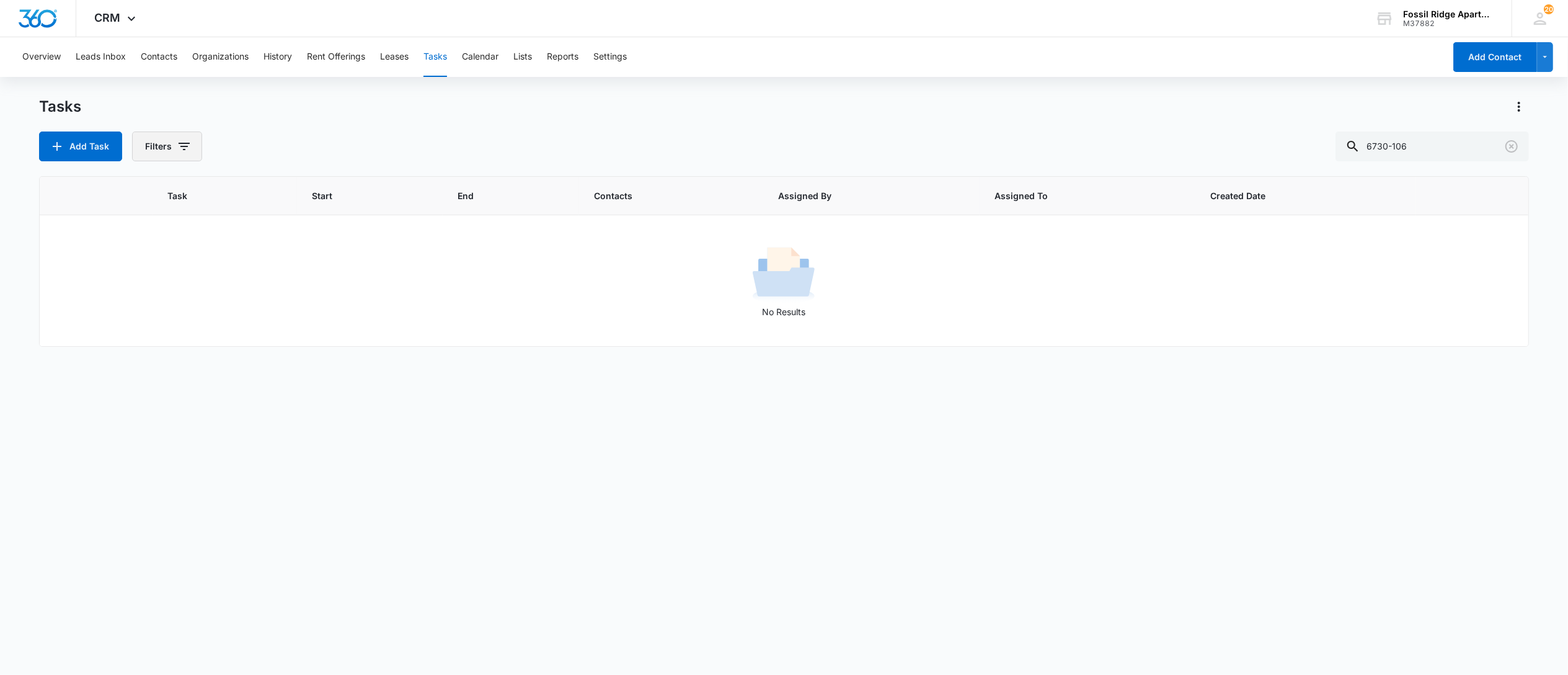
click at [169, 140] on button "Filters" at bounding box center [167, 146] width 70 height 30
click at [174, 296] on label "Complete" at bounding box center [219, 295] width 143 height 13
click at [148, 295] on input "Complete" at bounding box center [147, 294] width 1 height 1
radio input "false"
radio input "true"
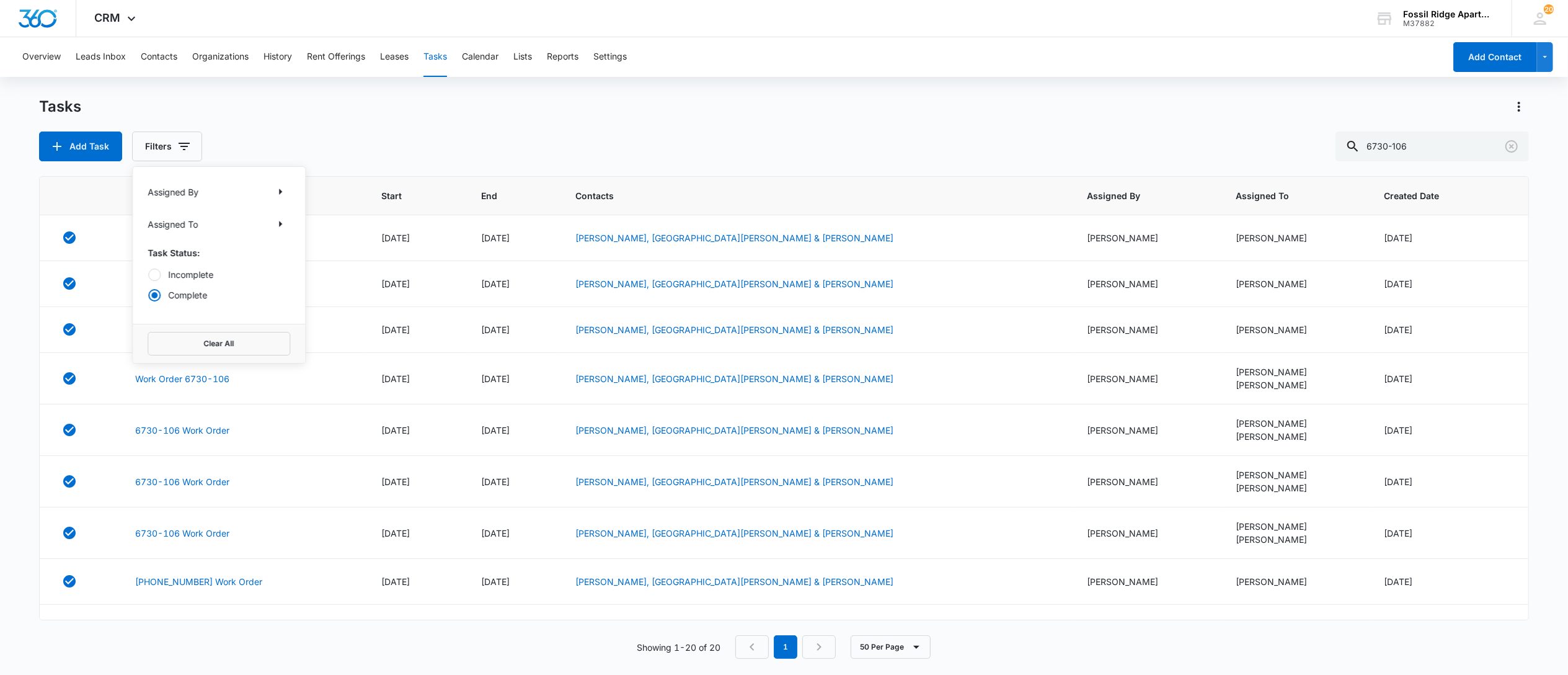
click at [707, 105] on div "Tasks" at bounding box center [783, 107] width 1490 height 20
click at [219, 234] on link "Work Order 6730-106" at bounding box center [182, 238] width 94 height 13
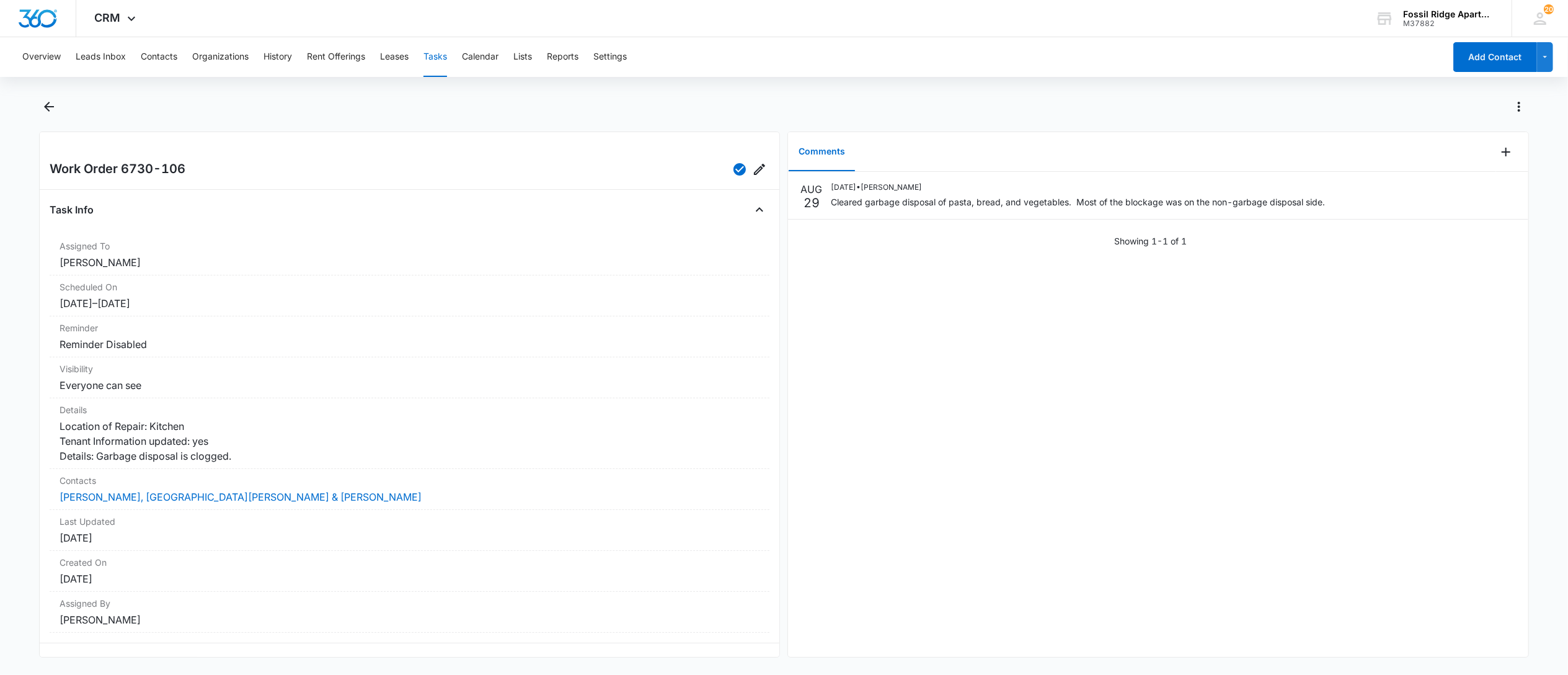
click at [443, 63] on button "Tasks" at bounding box center [435, 57] width 24 height 40
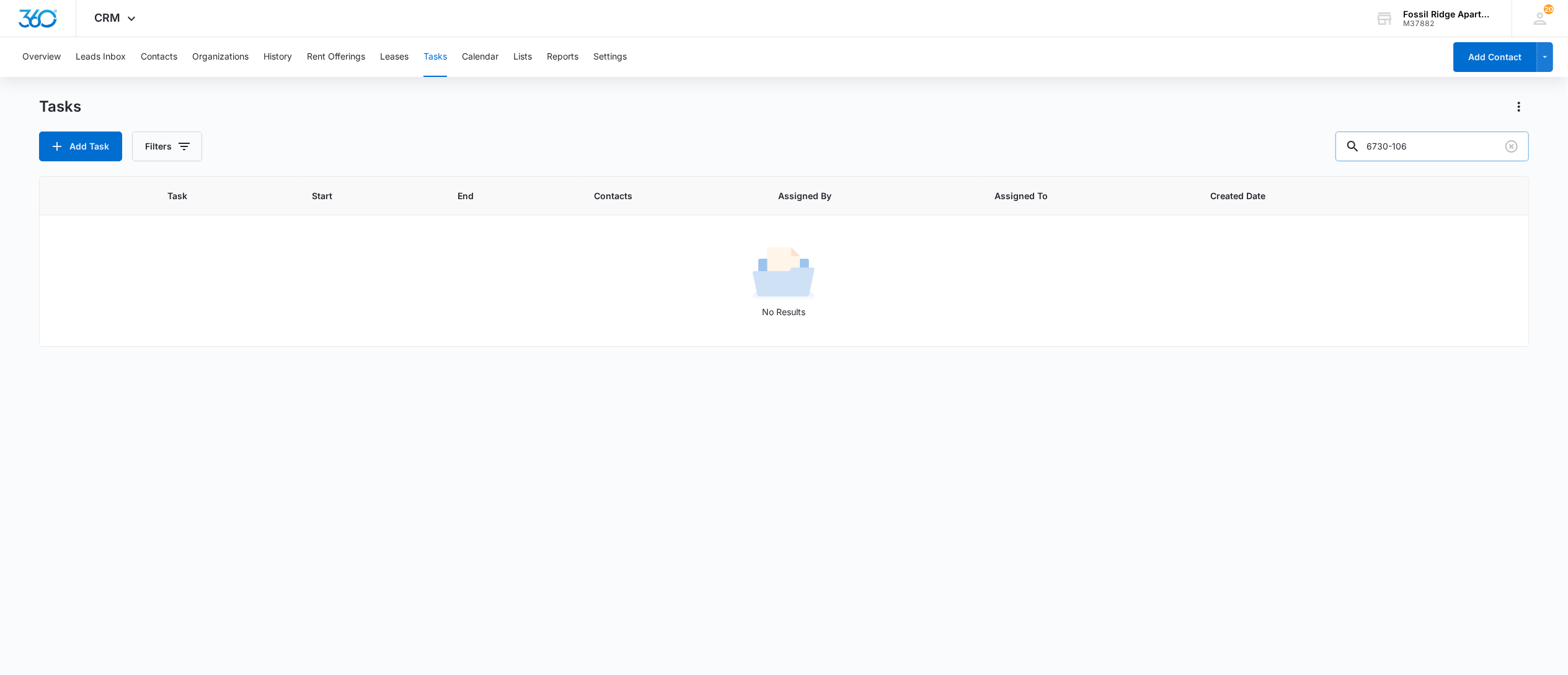
click at [1434, 144] on input "6730-106" at bounding box center [1432, 146] width 194 height 30
drag, startPoint x: 1434, startPoint y: 144, endPoint x: 1209, endPoint y: 132, distance: 225.3
click at [1191, 136] on div "Add Task Filters 6730-106" at bounding box center [783, 146] width 1490 height 30
type input "6901-108"
click at [174, 126] on div "Tasks Add Task Filters 6901-108" at bounding box center [783, 129] width 1490 height 65
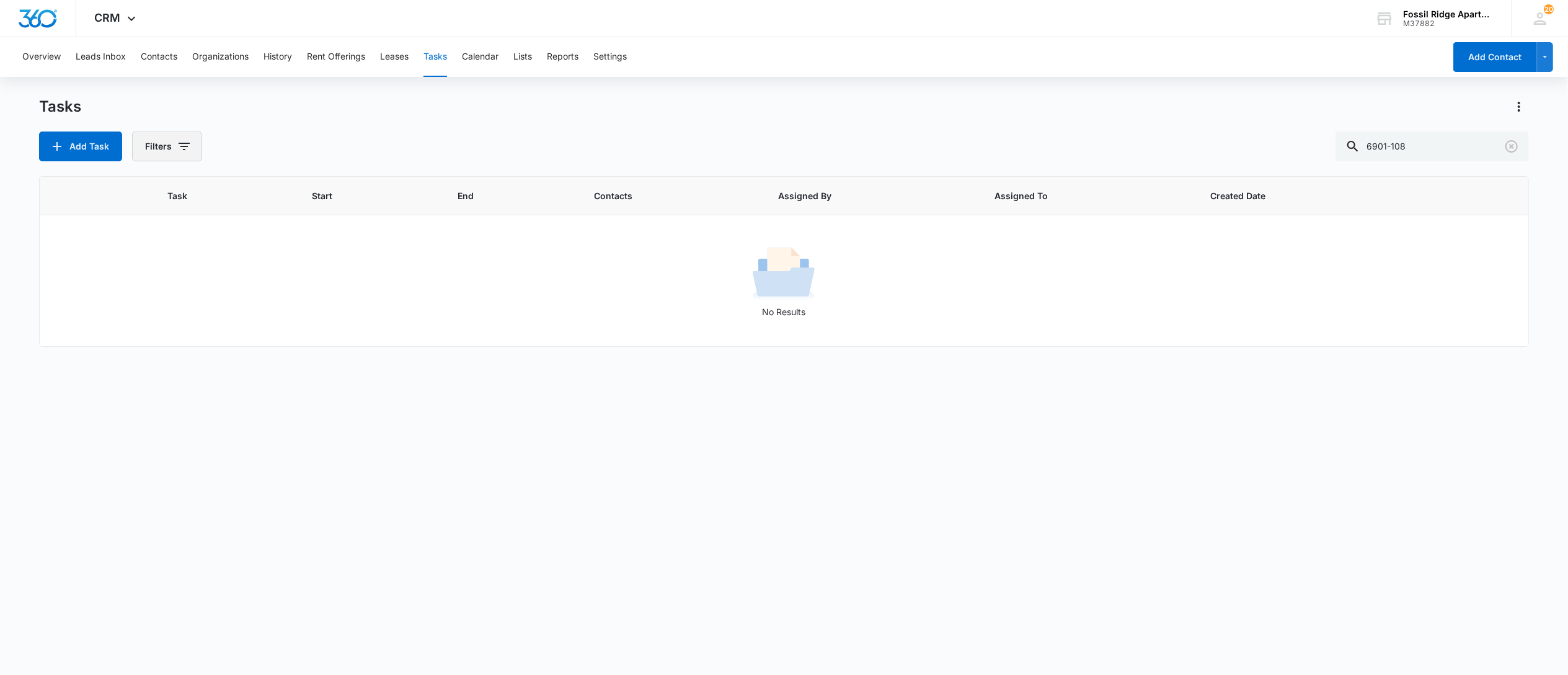
click at [163, 154] on button "Filters" at bounding box center [167, 146] width 70 height 30
click at [155, 302] on div "Assigned By Assigned To Task Status: Incomplete Complete" at bounding box center [219, 245] width 172 height 157
click at [155, 298] on div at bounding box center [154, 295] width 13 height 13
click at [148, 295] on input "Complete" at bounding box center [147, 294] width 1 height 1
radio input "false"
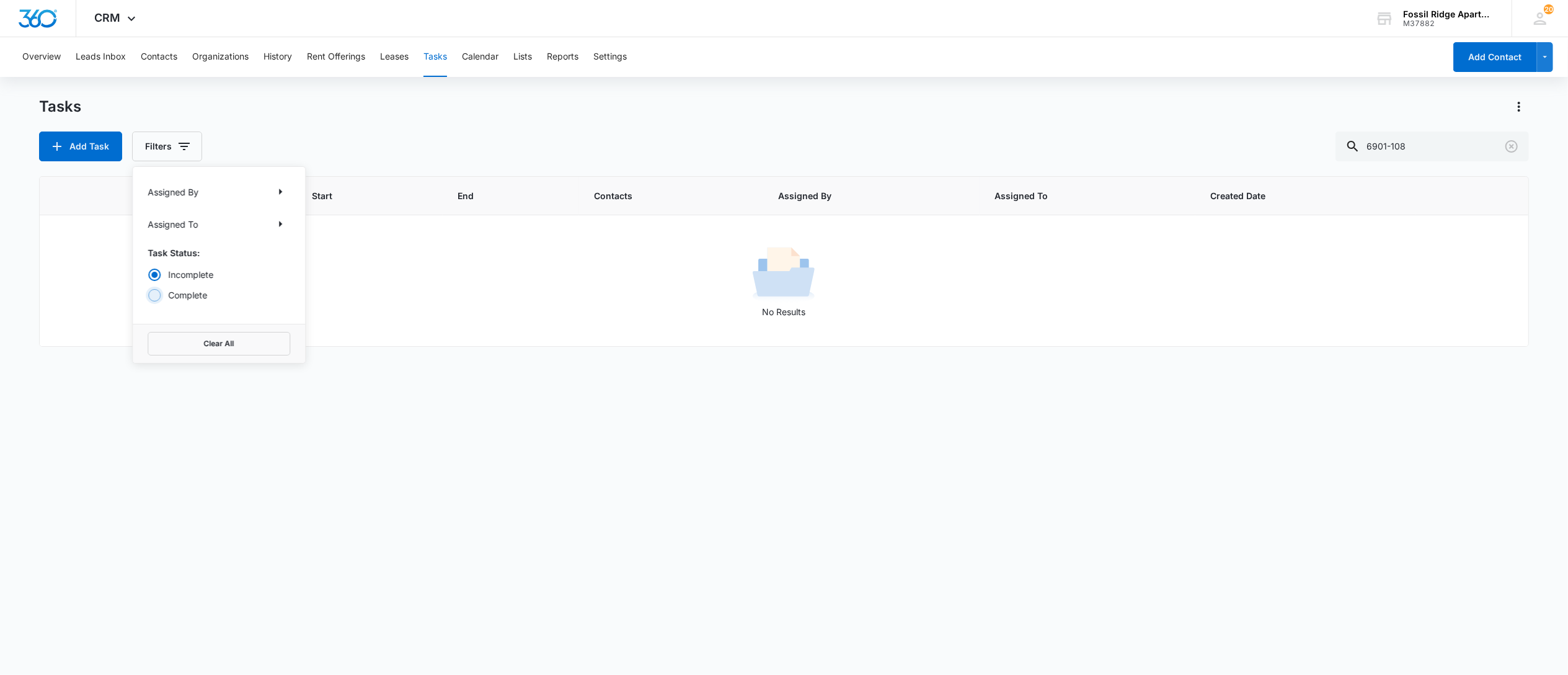
radio input "true"
click at [197, 356] on button "Clear All" at bounding box center [219, 344] width 143 height 24
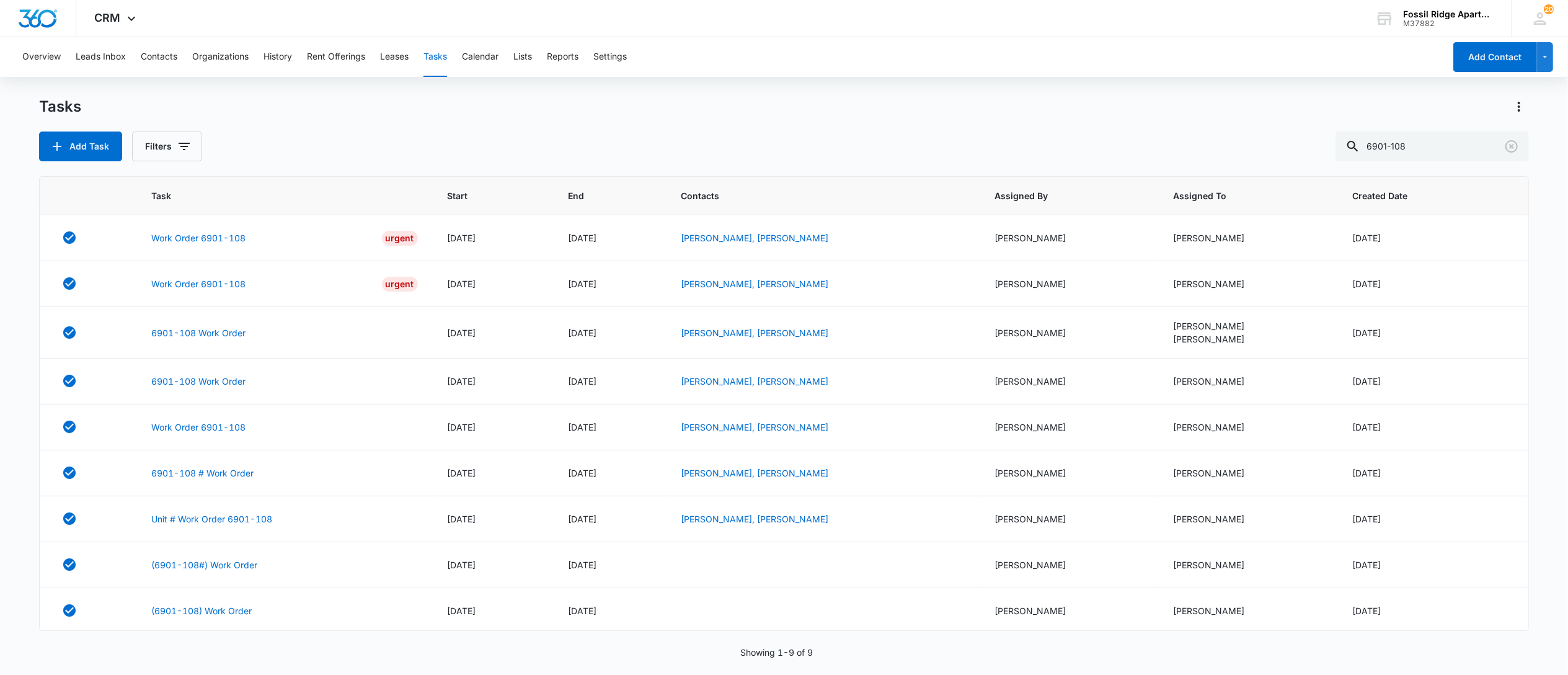
click at [485, 86] on div "Overview Leads Inbox Contacts Organizations History Rent Offerings Leases Tasks…" at bounding box center [784, 356] width 1568 height 636
click at [214, 240] on link "Work Order 6901-108" at bounding box center [198, 238] width 94 height 13
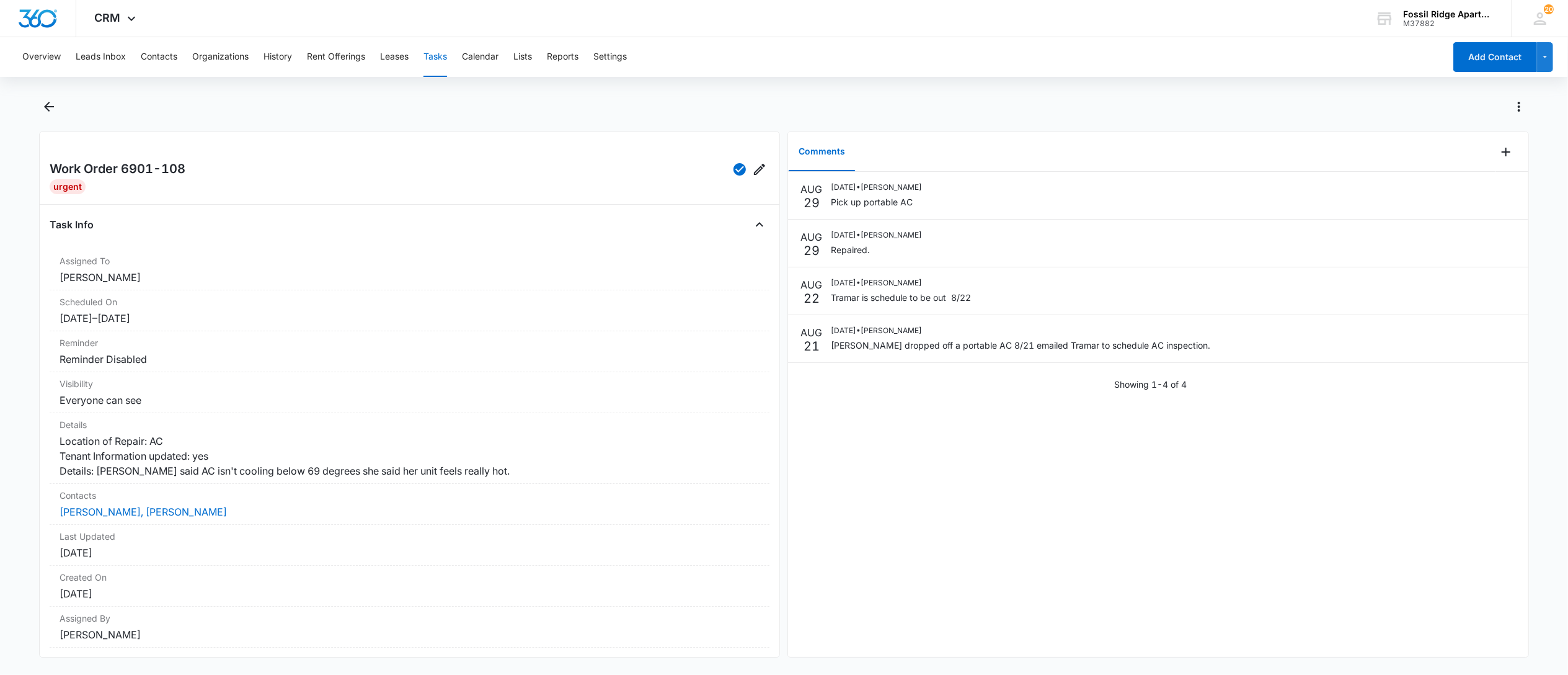
click at [432, 46] on button "Tasks" at bounding box center [435, 57] width 24 height 40
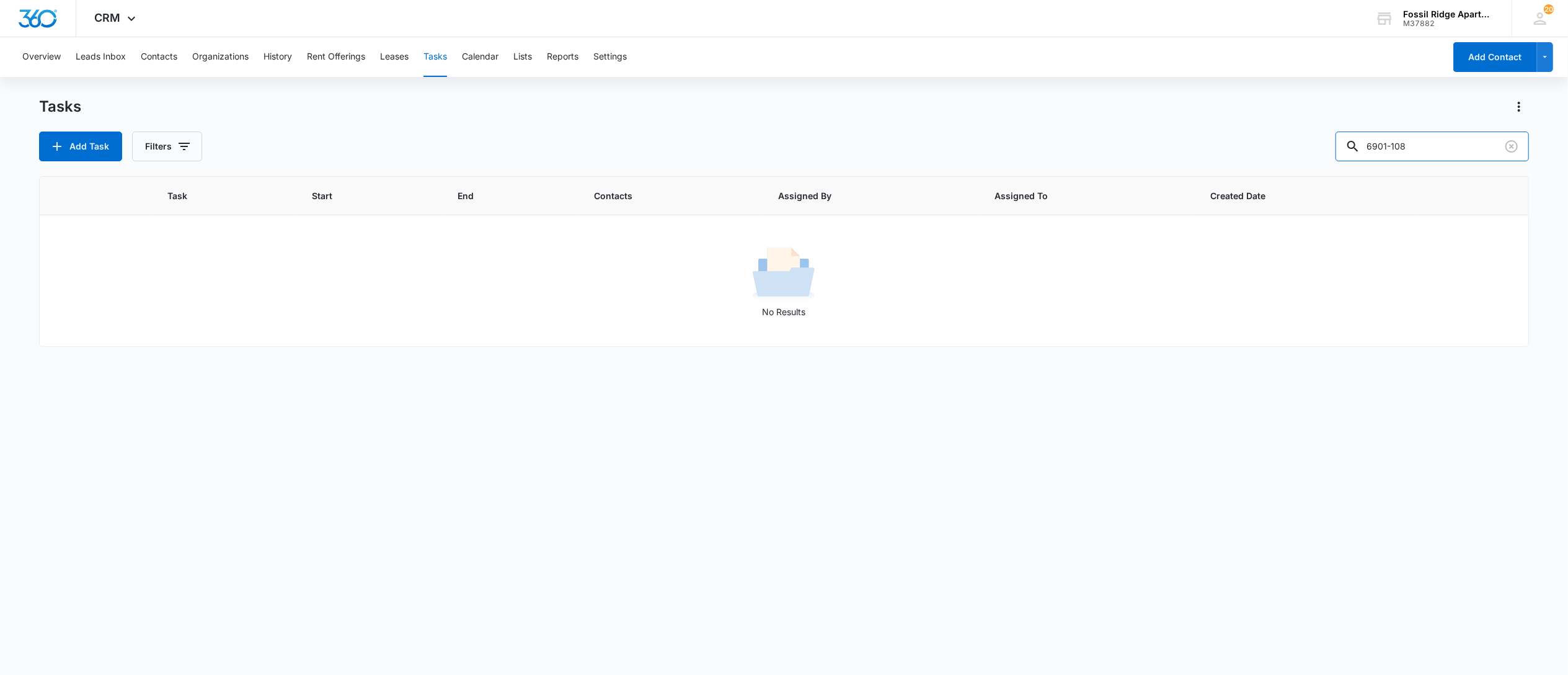
drag, startPoint x: 1147, startPoint y: 110, endPoint x: 1050, endPoint y: 93, distance: 98.5
click at [1048, 94] on div "Overview Leads Inbox Contacts Organizations History Rent Offerings Leases Tasks…" at bounding box center [784, 356] width 1568 height 636
type input "6900-108"
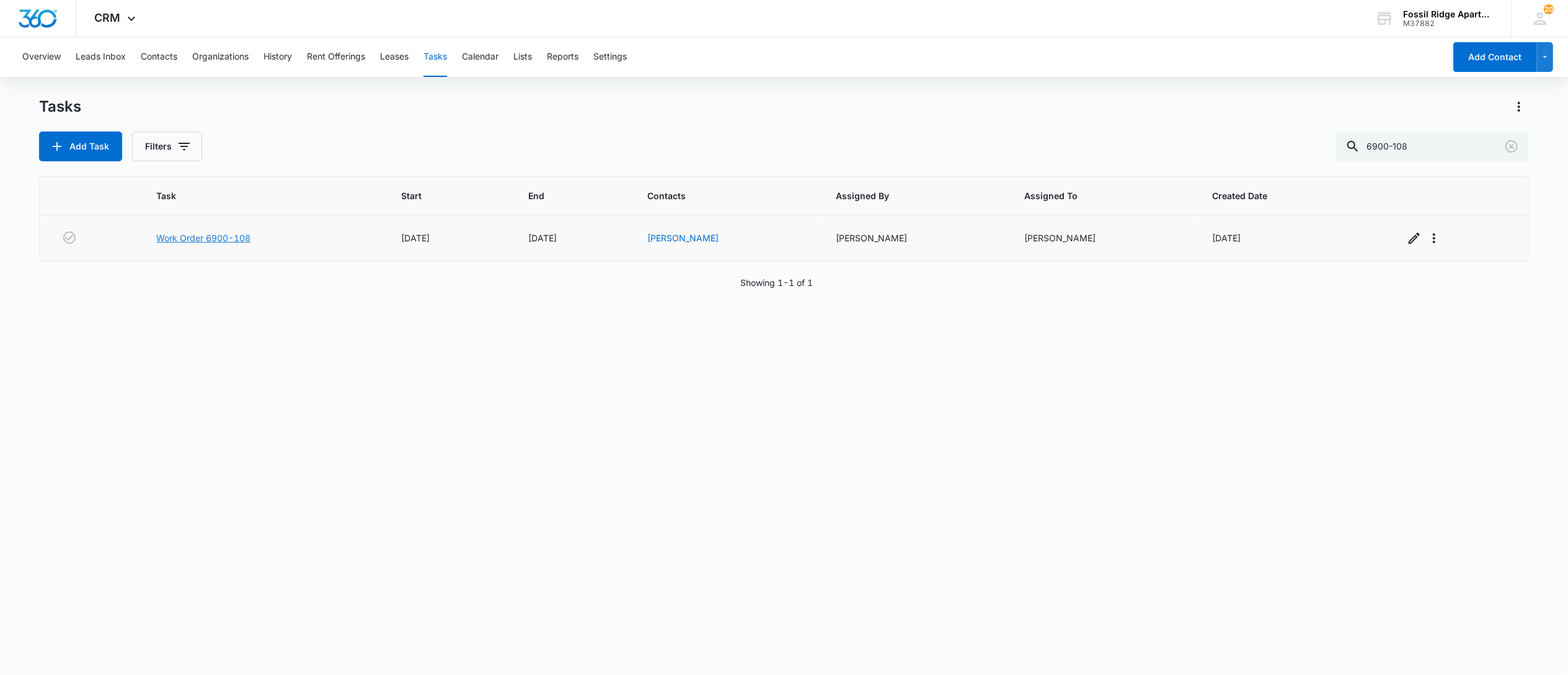
click at [203, 244] on link "Work Order 6900-108" at bounding box center [203, 238] width 94 height 13
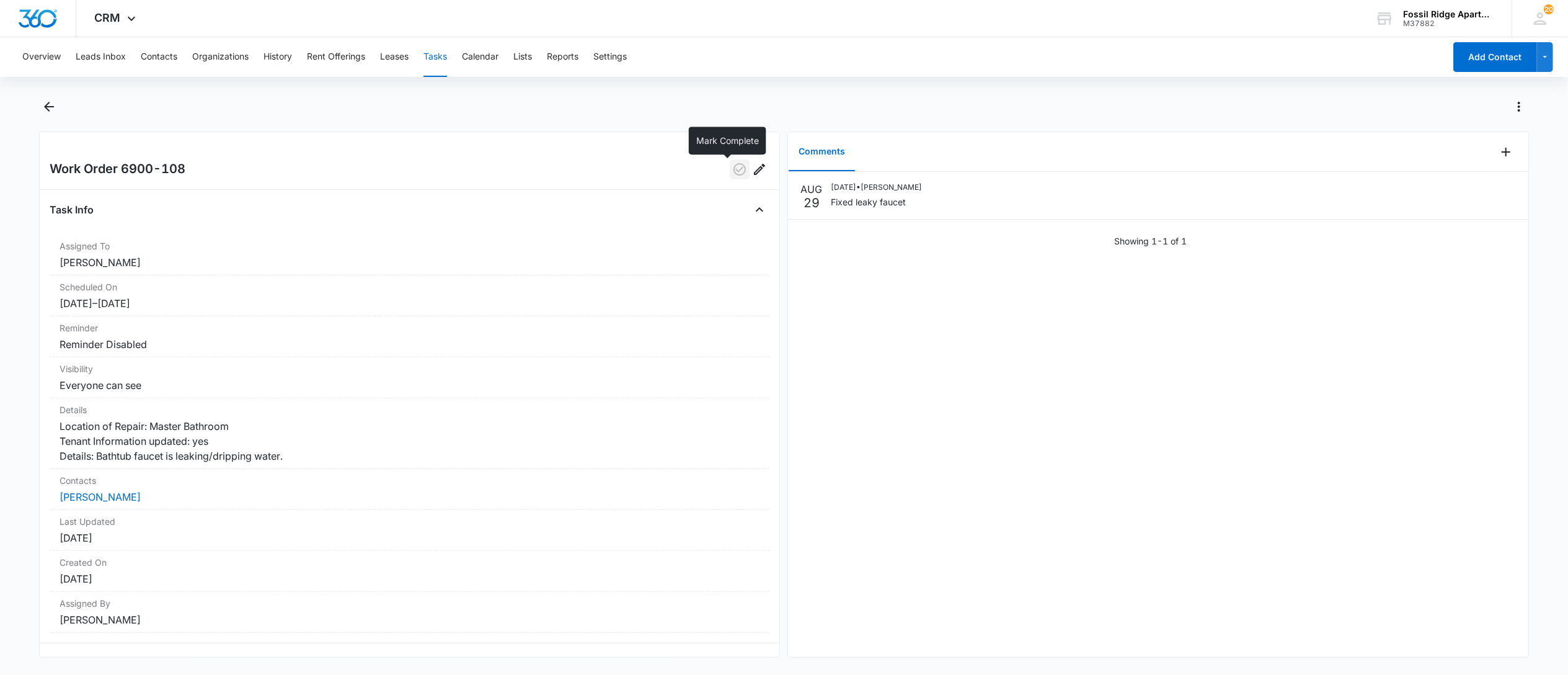
click at [733, 172] on icon "button" at bounding box center [739, 169] width 13 height 13
click at [439, 53] on button "Tasks" at bounding box center [435, 57] width 24 height 40
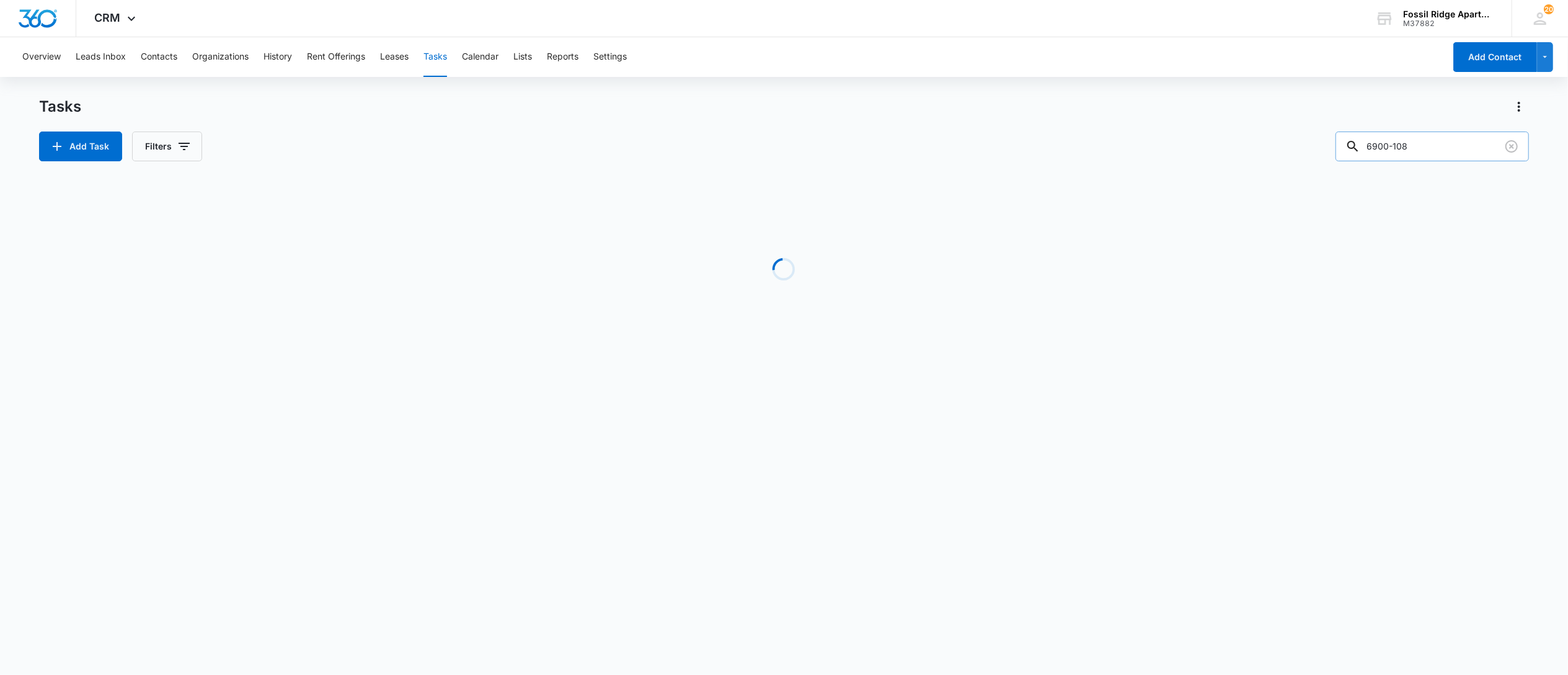
click at [1435, 142] on input "6900-108" at bounding box center [1432, 146] width 194 height 30
drag, startPoint x: 1424, startPoint y: 157, endPoint x: 1219, endPoint y: 150, distance: 205.1
click at [1222, 149] on div "Add Task Filters 6900-108" at bounding box center [783, 146] width 1490 height 30
type input "6767-101"
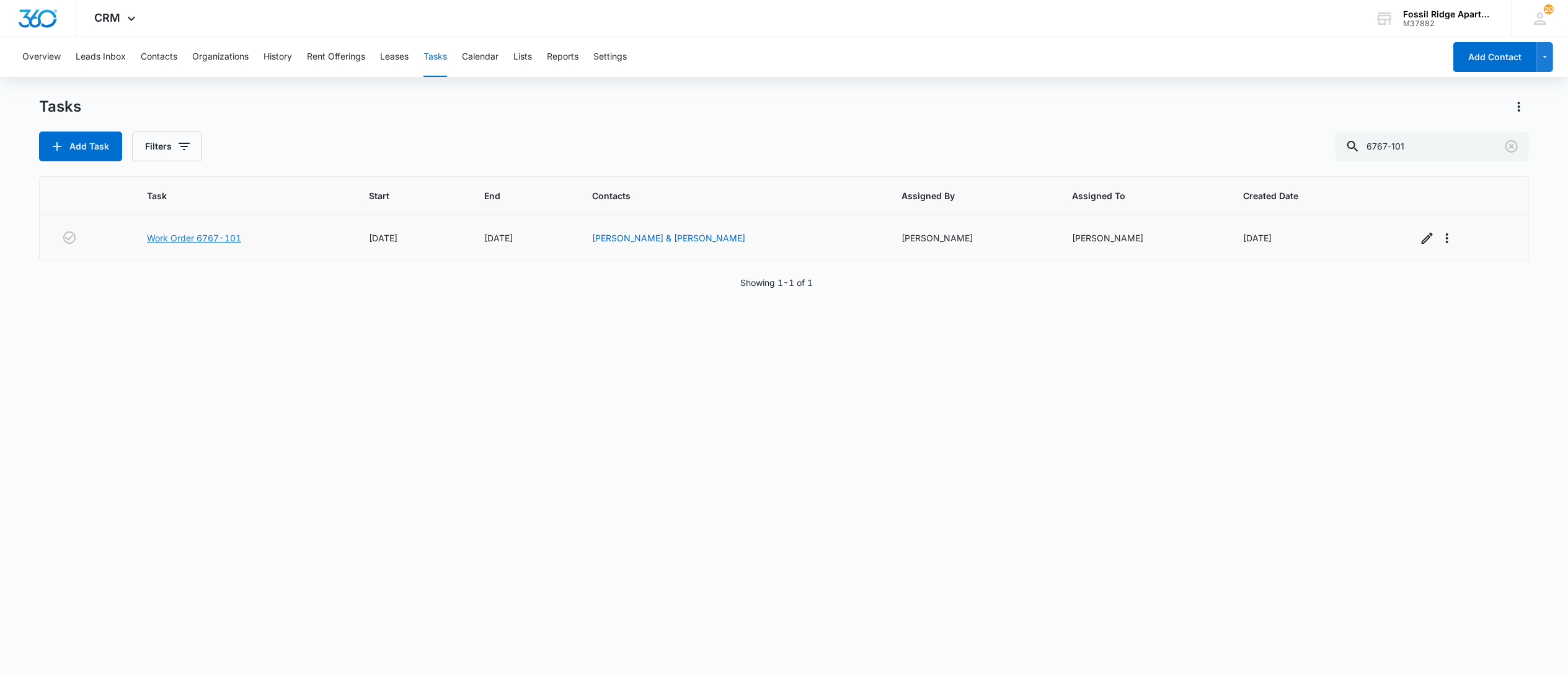
click at [191, 234] on link "Work Order 6767-101" at bounding box center [194, 238] width 94 height 13
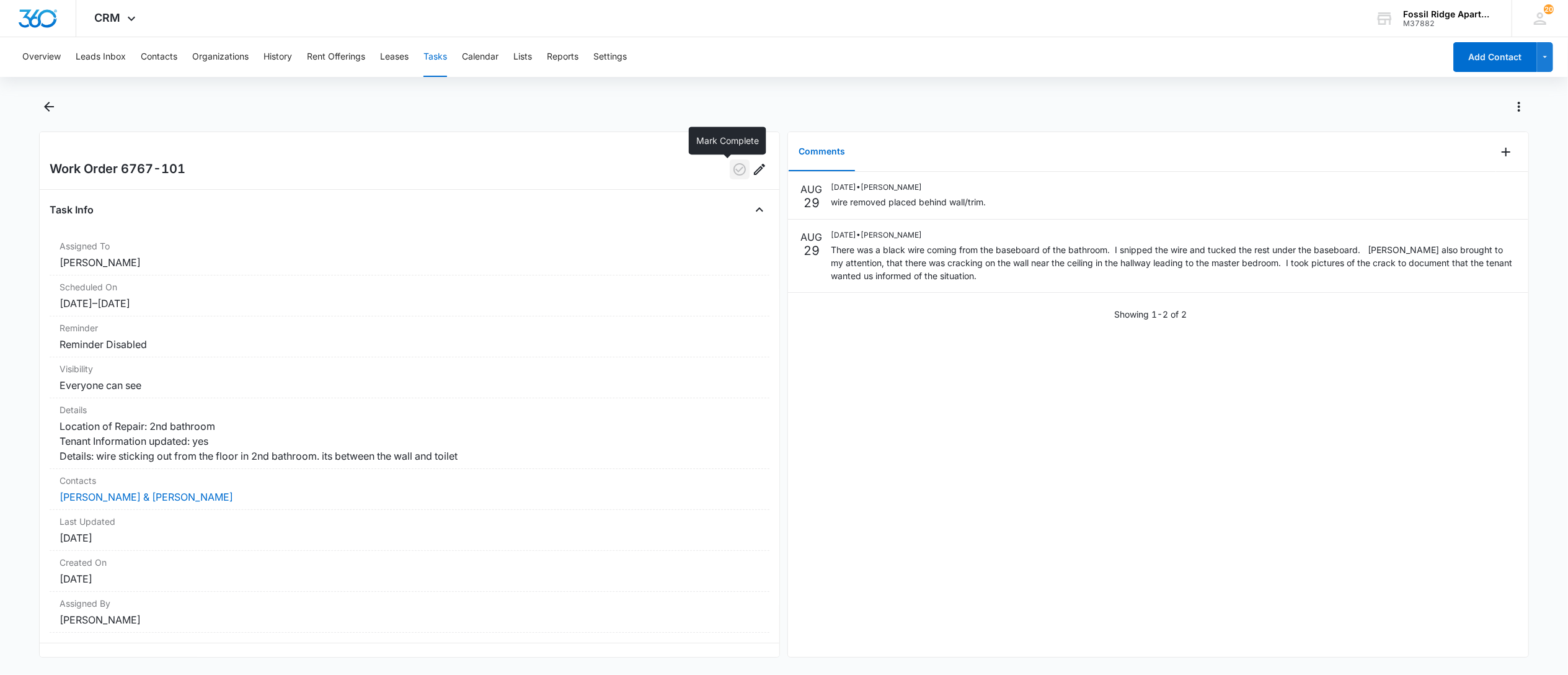
click at [733, 171] on icon "button" at bounding box center [739, 169] width 13 height 13
click at [443, 58] on button "Tasks" at bounding box center [435, 57] width 24 height 40
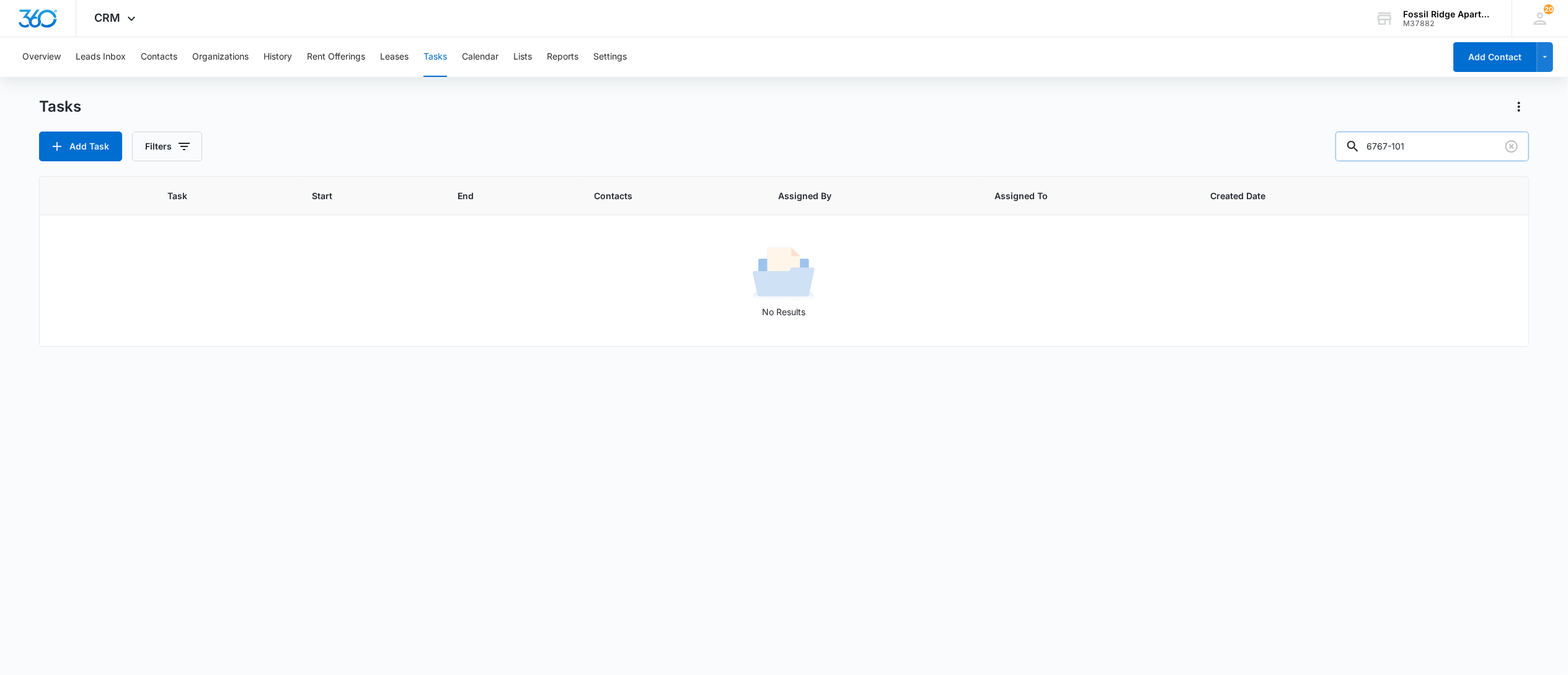
click at [1428, 147] on input "6767-101" at bounding box center [1432, 146] width 194 height 30
drag, startPoint x: 1308, startPoint y: 152, endPoint x: 1290, endPoint y: 152, distance: 18.0
click at [1290, 152] on div "Add Task Filters 6767-101" at bounding box center [783, 146] width 1490 height 30
type input "6825-106"
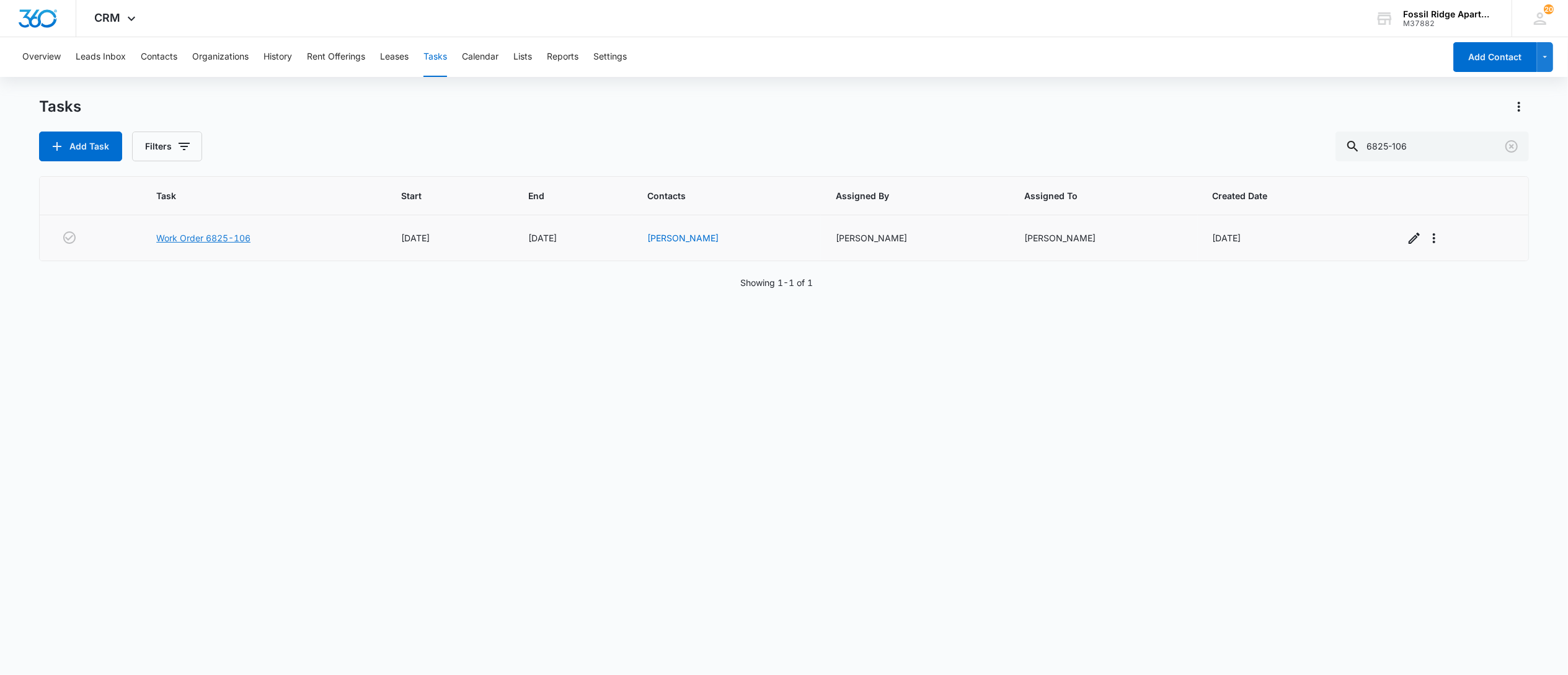
click at [219, 238] on link "Work Order 6825-106" at bounding box center [203, 238] width 94 height 13
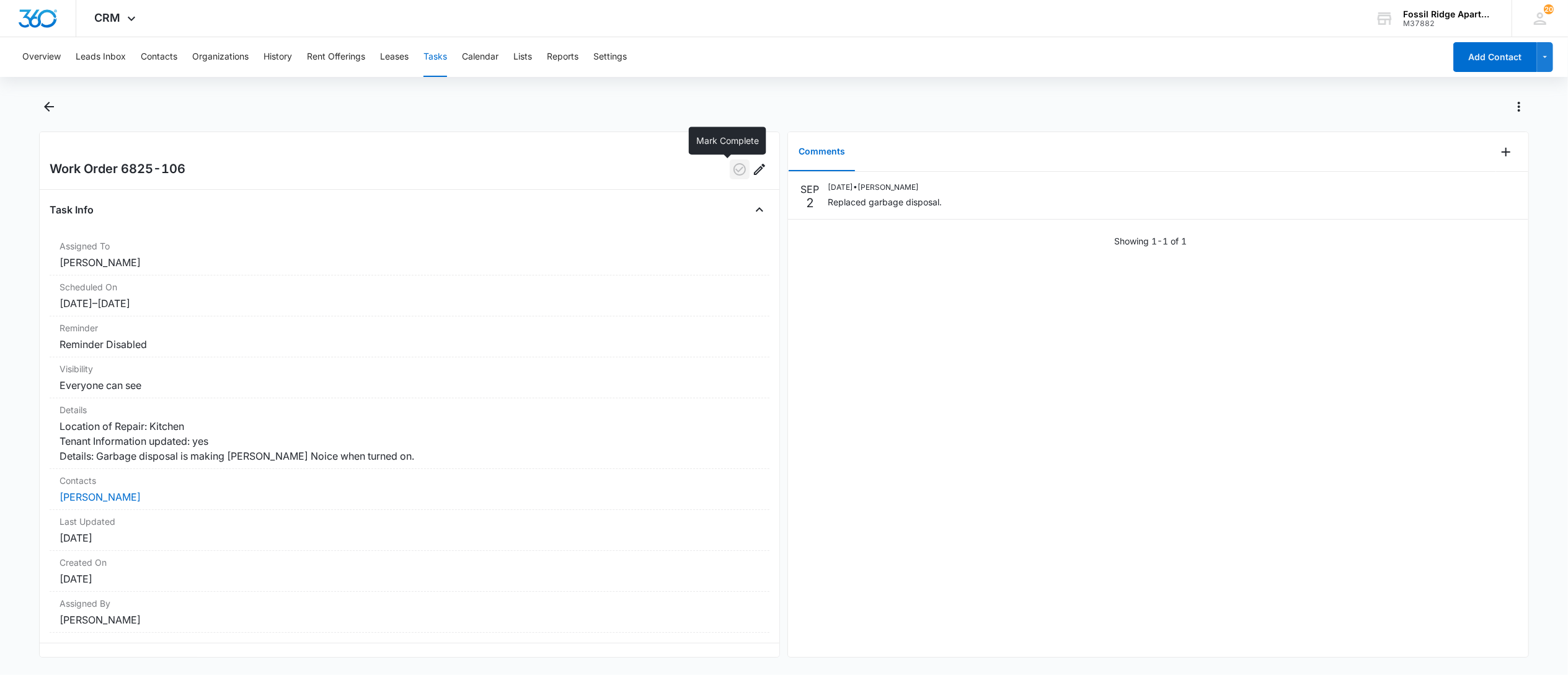
click at [732, 173] on icon "button" at bounding box center [739, 169] width 15 height 15
click at [434, 55] on button "Tasks" at bounding box center [435, 57] width 24 height 40
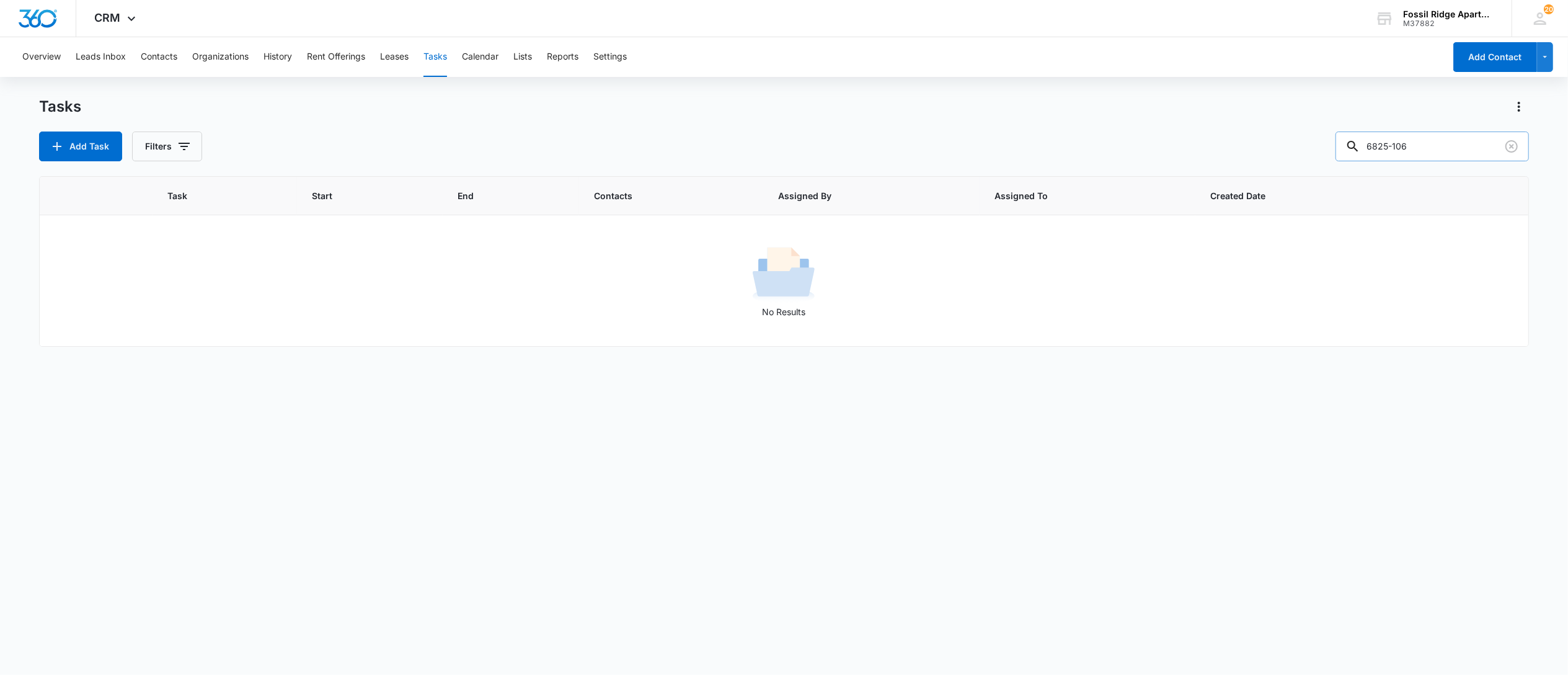
click at [1417, 145] on input "6825-106" at bounding box center [1432, 146] width 194 height 30
drag, startPoint x: 1419, startPoint y: 144, endPoint x: 1176, endPoint y: 40, distance: 264.3
click at [1195, 75] on div "Overview Leads Inbox Contacts Organizations History Rent Offerings Leases Tasks…" at bounding box center [784, 356] width 1568 height 636
click at [405, 51] on button "Leases" at bounding box center [394, 57] width 28 height 40
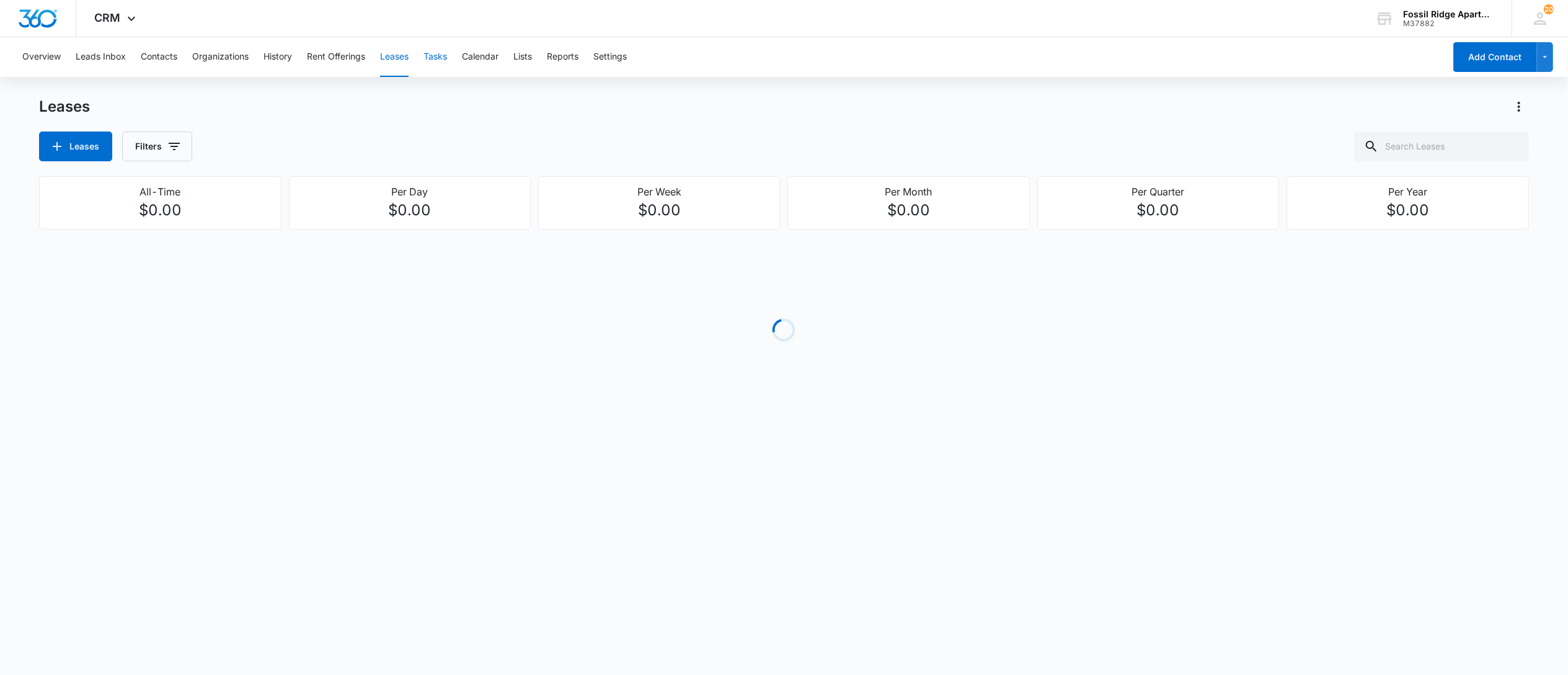
click at [438, 59] on button "Tasks" at bounding box center [435, 57] width 24 height 40
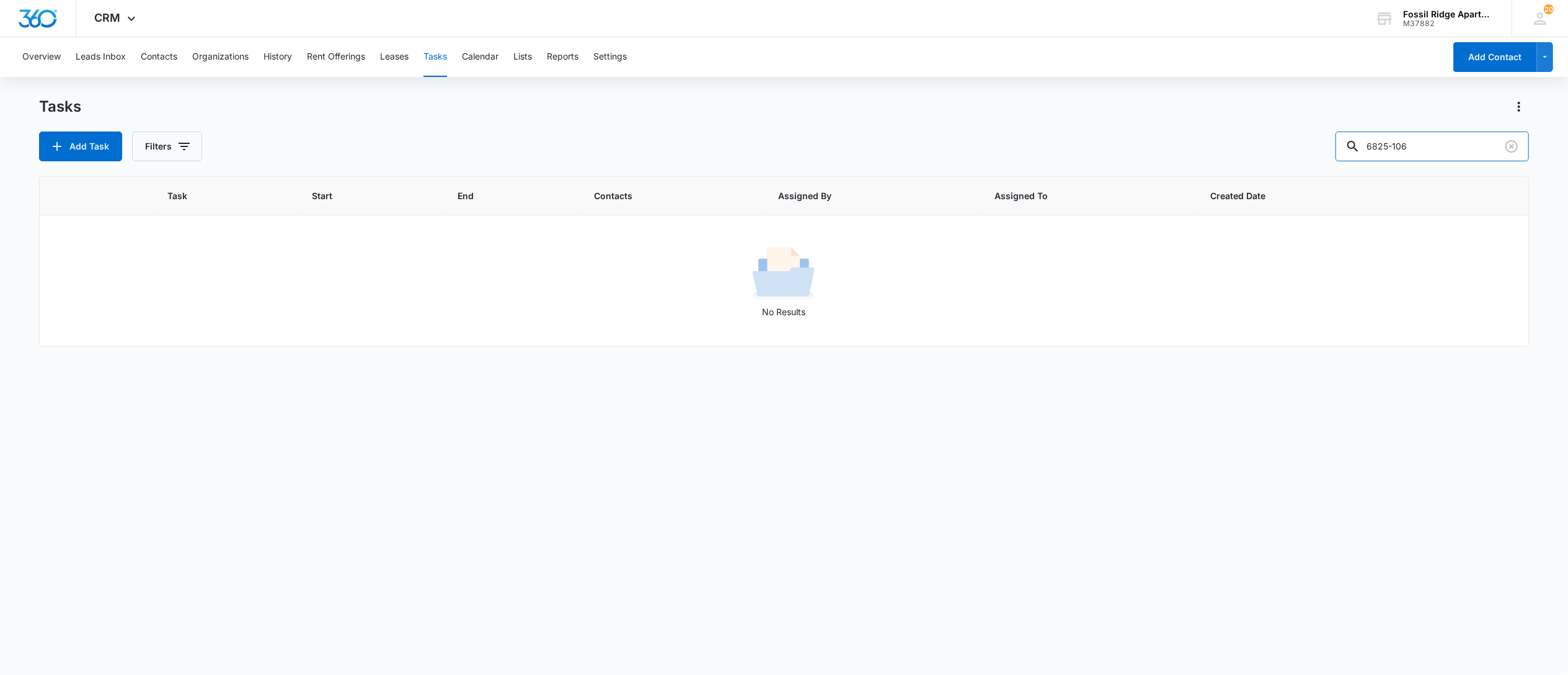
drag, startPoint x: 1438, startPoint y: 149, endPoint x: 1295, endPoint y: 127, distance: 144.7
click at [1291, 135] on div "Add Task Filters 6825-106" at bounding box center [783, 146] width 1490 height 30
click at [432, 52] on button "Tasks" at bounding box center [435, 57] width 24 height 40
click at [1411, 139] on input "text" at bounding box center [1442, 146] width 175 height 30
type input "7120-107"
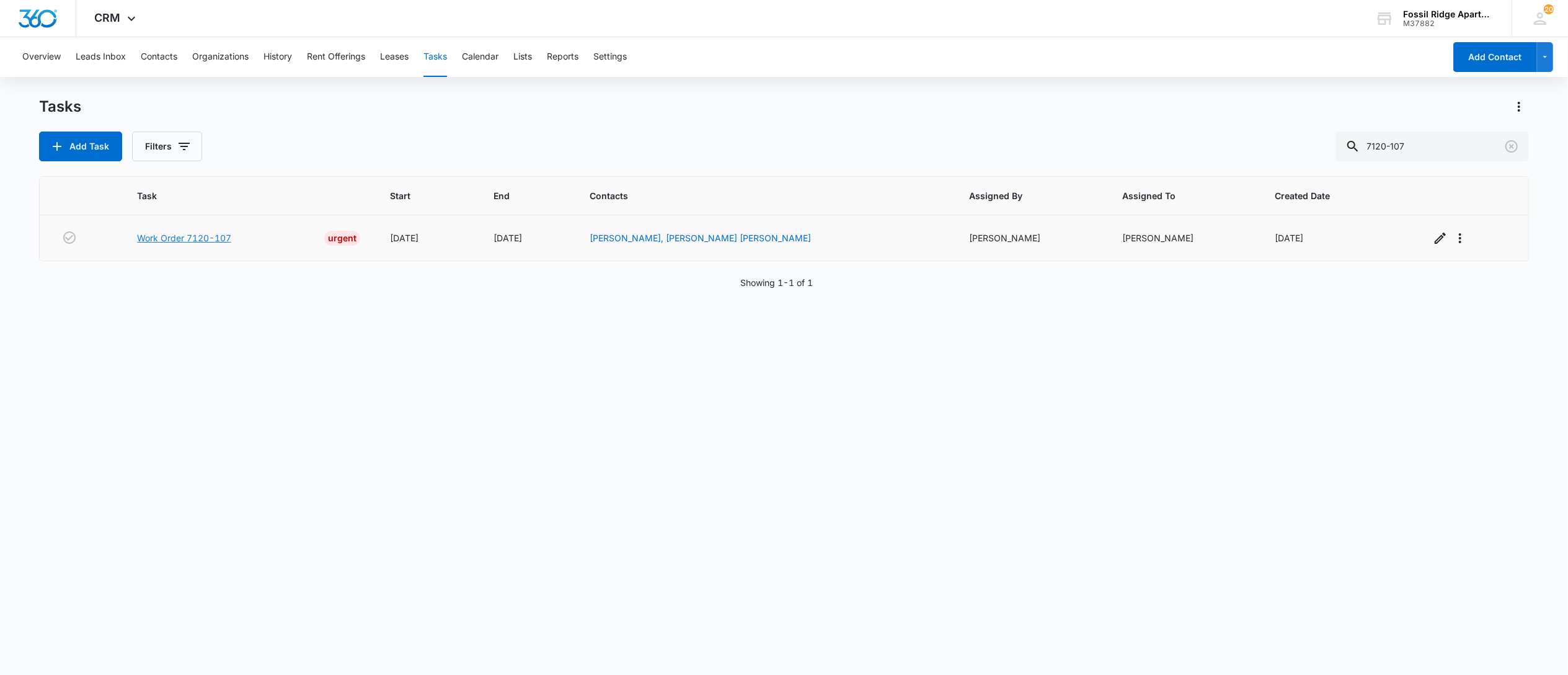
click at [211, 236] on link "Work Order 7120-107" at bounding box center [184, 238] width 94 height 13
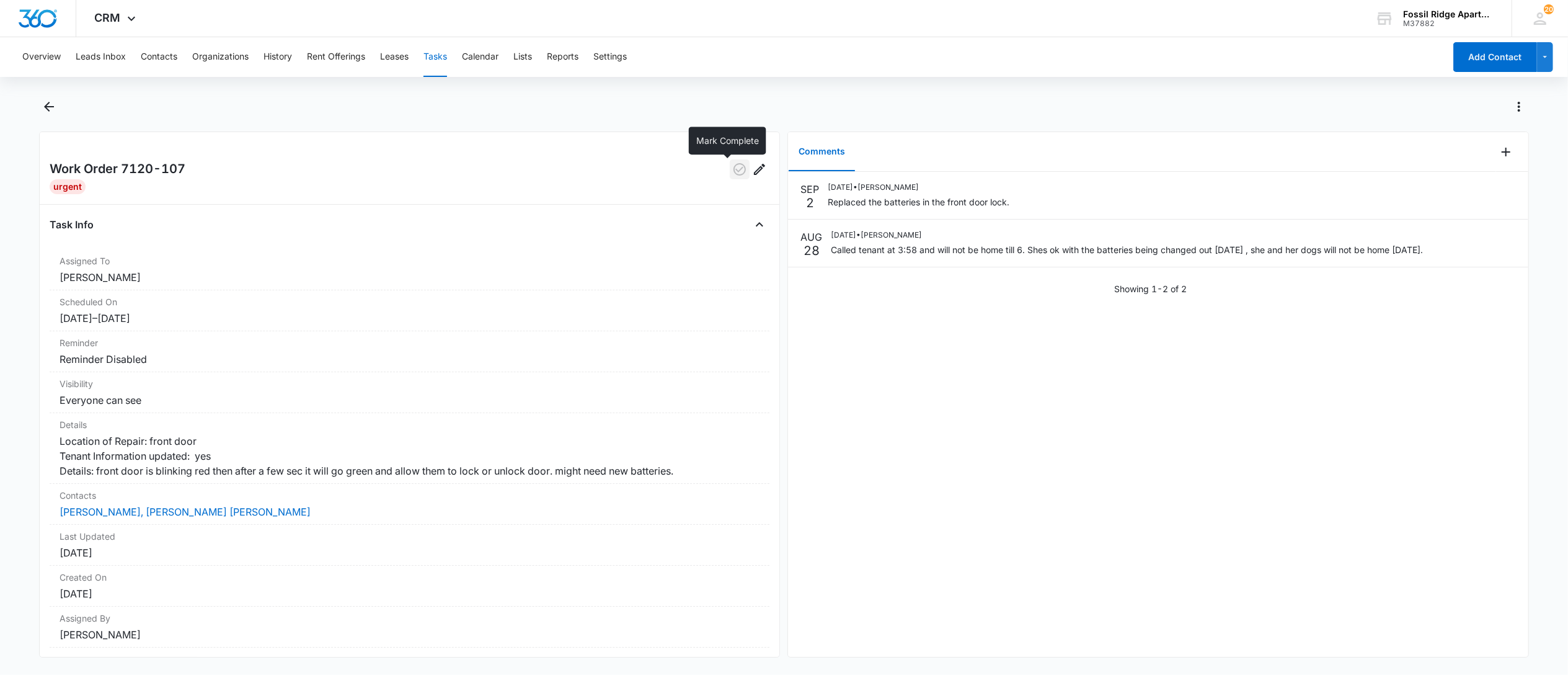
click at [732, 167] on icon "button" at bounding box center [739, 169] width 15 height 15
click at [443, 53] on button "Tasks" at bounding box center [435, 57] width 24 height 40
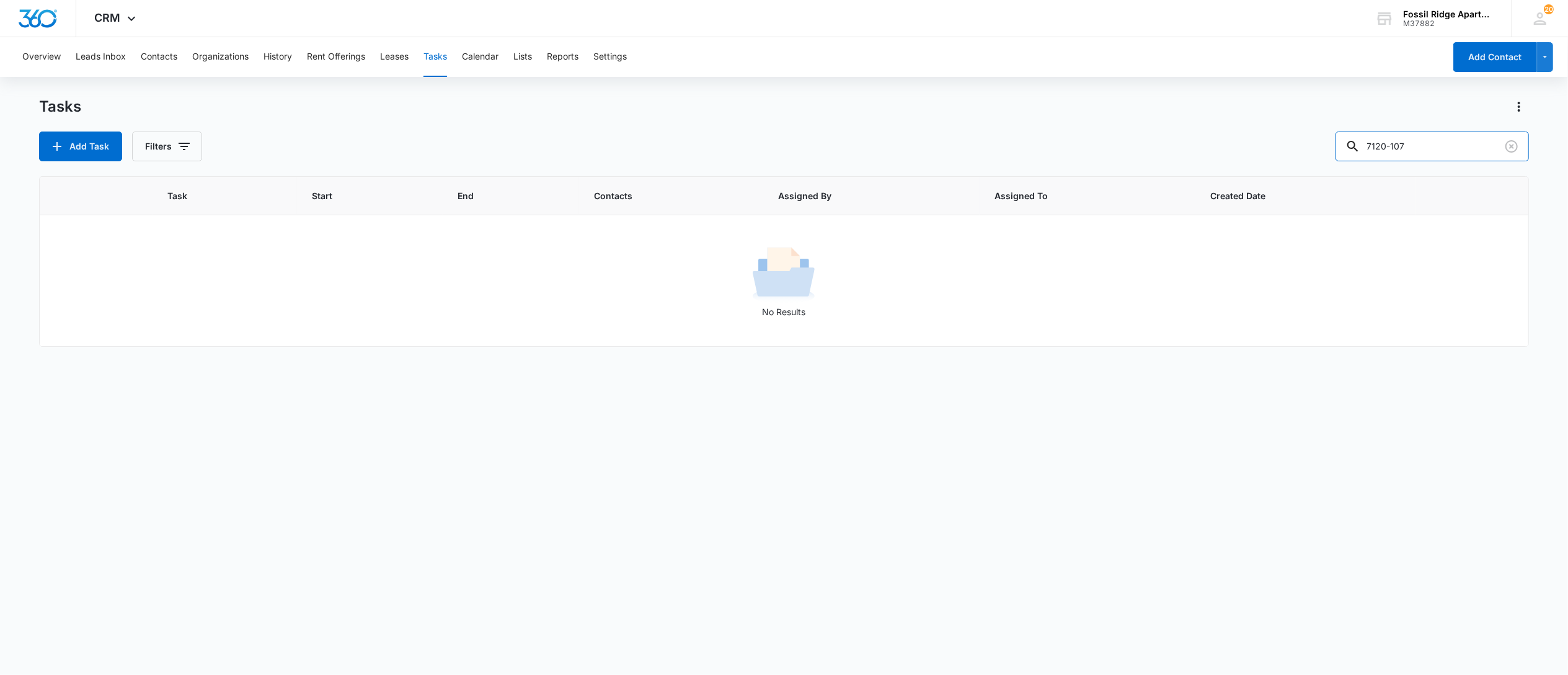
drag, startPoint x: 1405, startPoint y: 146, endPoint x: 973, endPoint y: 59, distance: 440.7
click at [973, 59] on div "Overview Leads Inbox Contacts Organizations History Rent Offerings Leases Tasks…" at bounding box center [784, 356] width 1568 height 636
type input "7120-103"
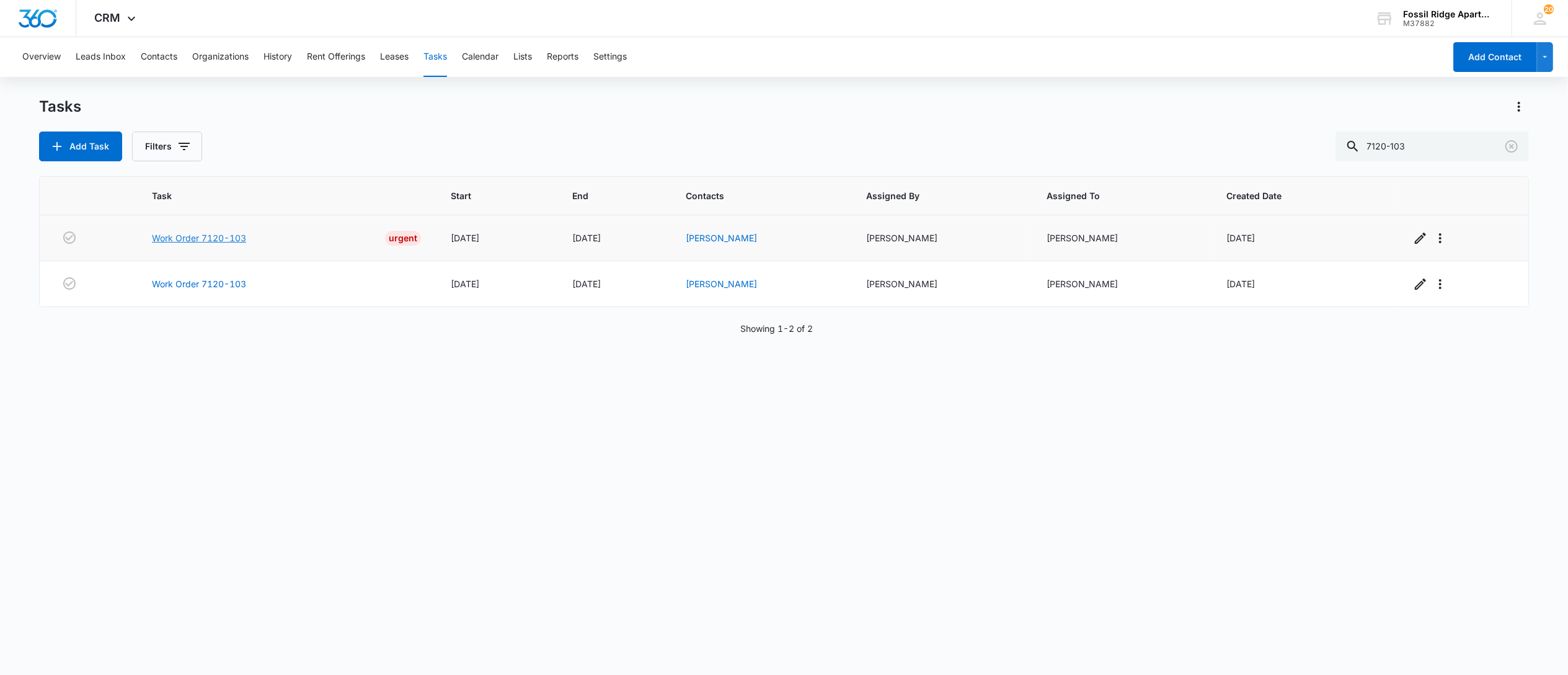
click at [205, 239] on link "Work Order 7120-103" at bounding box center [199, 238] width 94 height 13
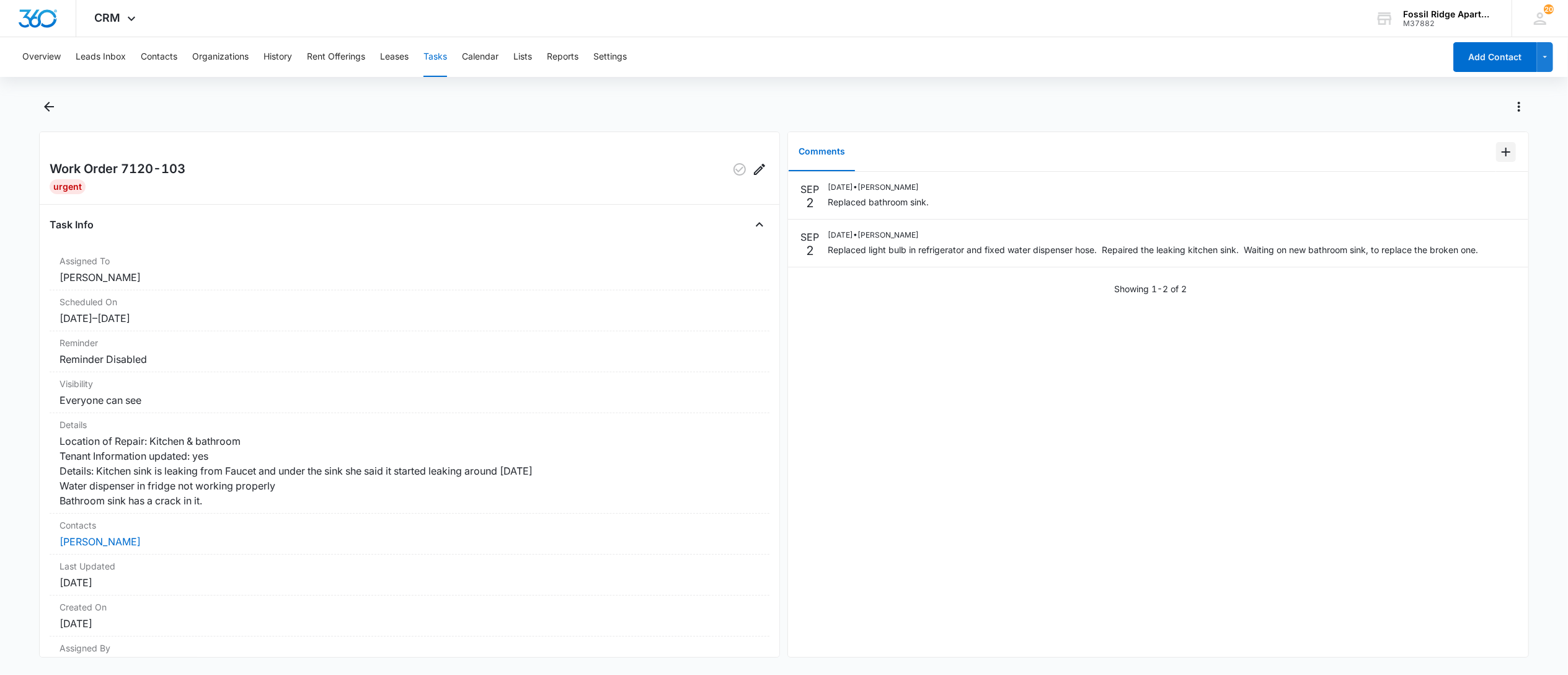
click at [1499, 155] on icon "Add Comment" at bounding box center [1506, 151] width 15 height 15
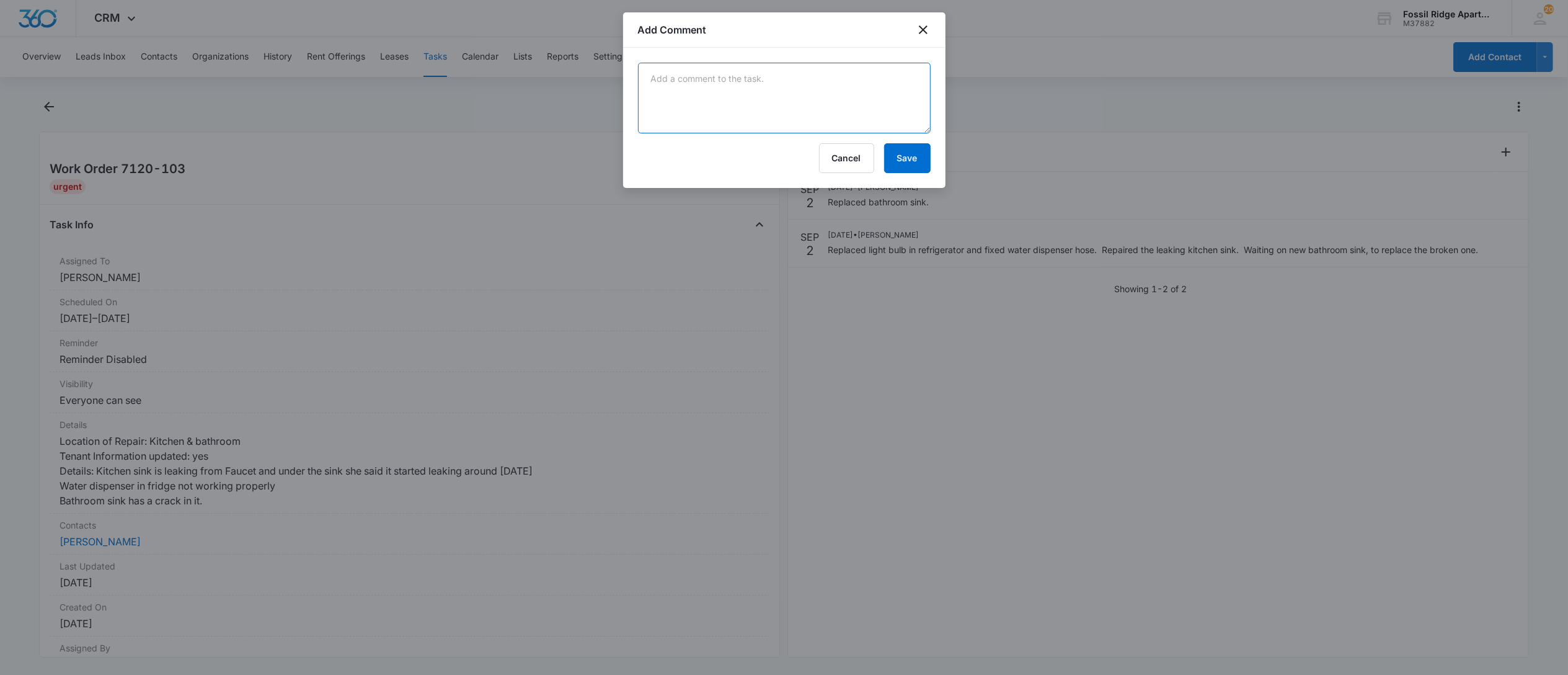
click at [721, 85] on textarea at bounding box center [784, 97] width 293 height 70
type textarea "charge back need for sink."
click at [918, 165] on button "Save" at bounding box center [907, 158] width 47 height 30
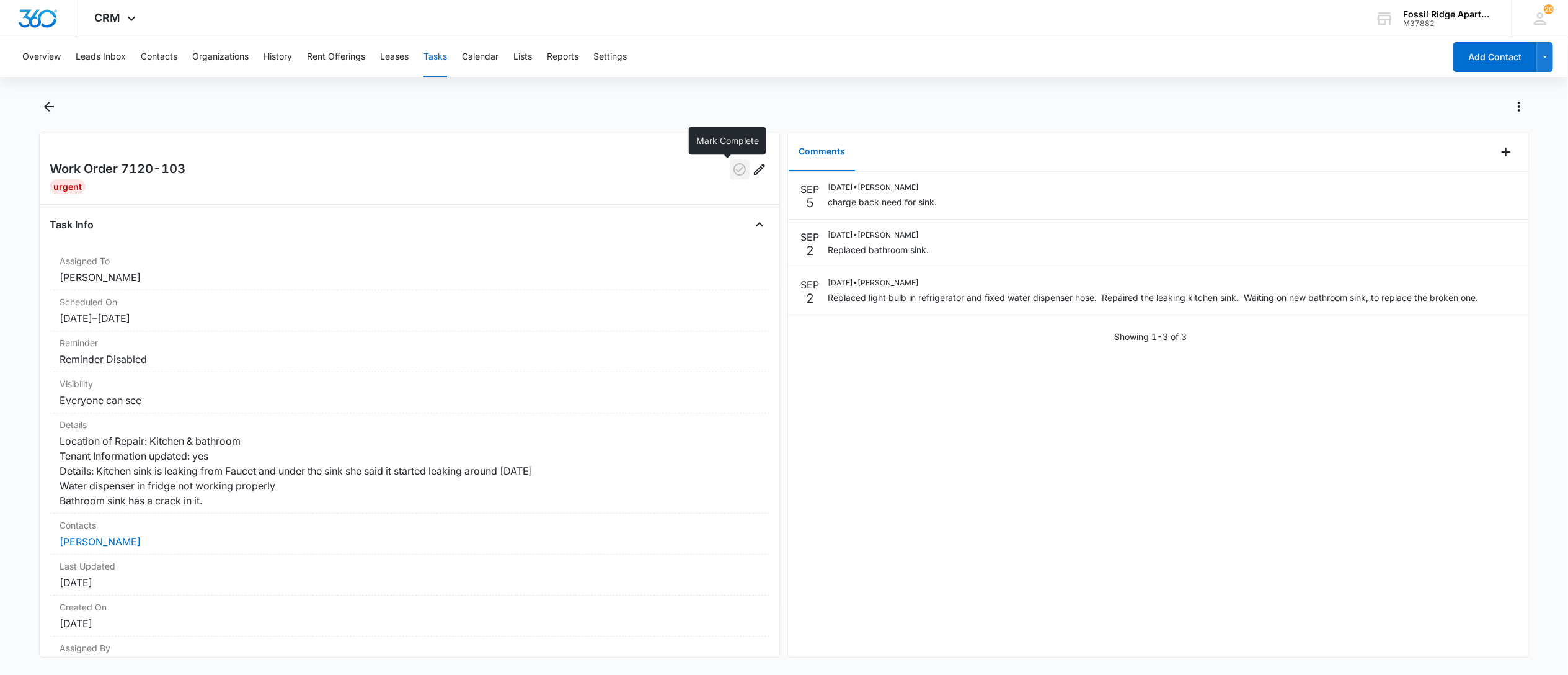
click at [733, 170] on icon "button" at bounding box center [739, 169] width 13 height 13
click at [437, 56] on button "Tasks" at bounding box center [435, 57] width 24 height 40
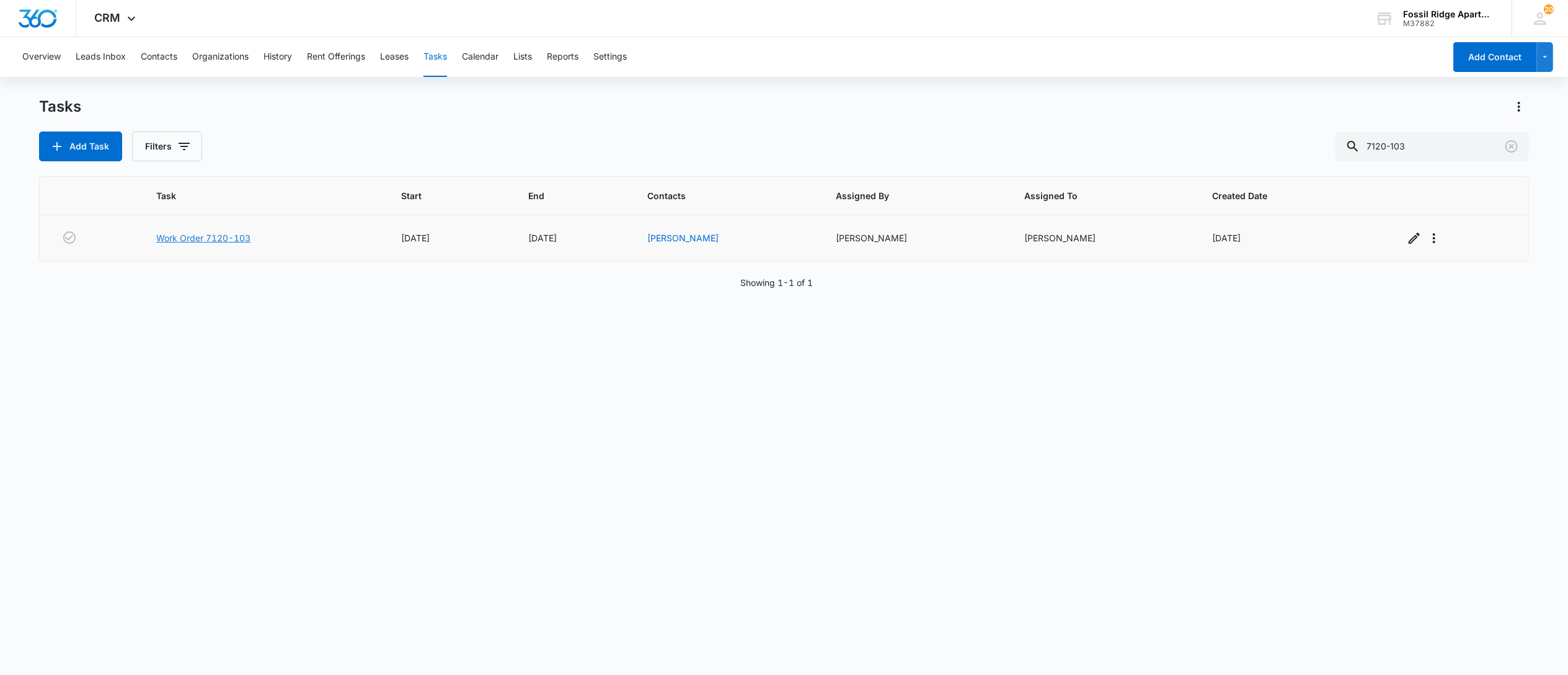
click at [217, 238] on link "Work Order 7120-103" at bounding box center [203, 238] width 94 height 13
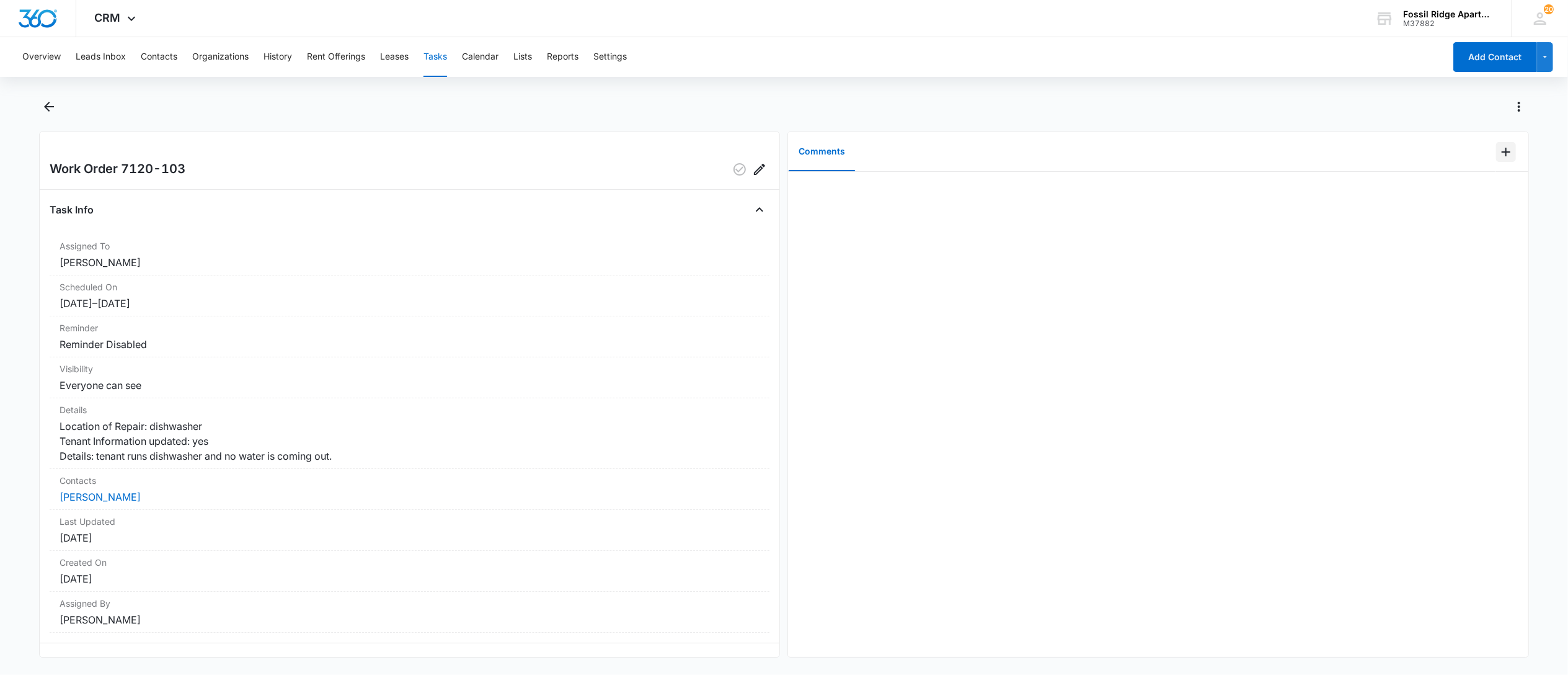
click at [1496, 160] on button "Add Comment" at bounding box center [1506, 152] width 20 height 20
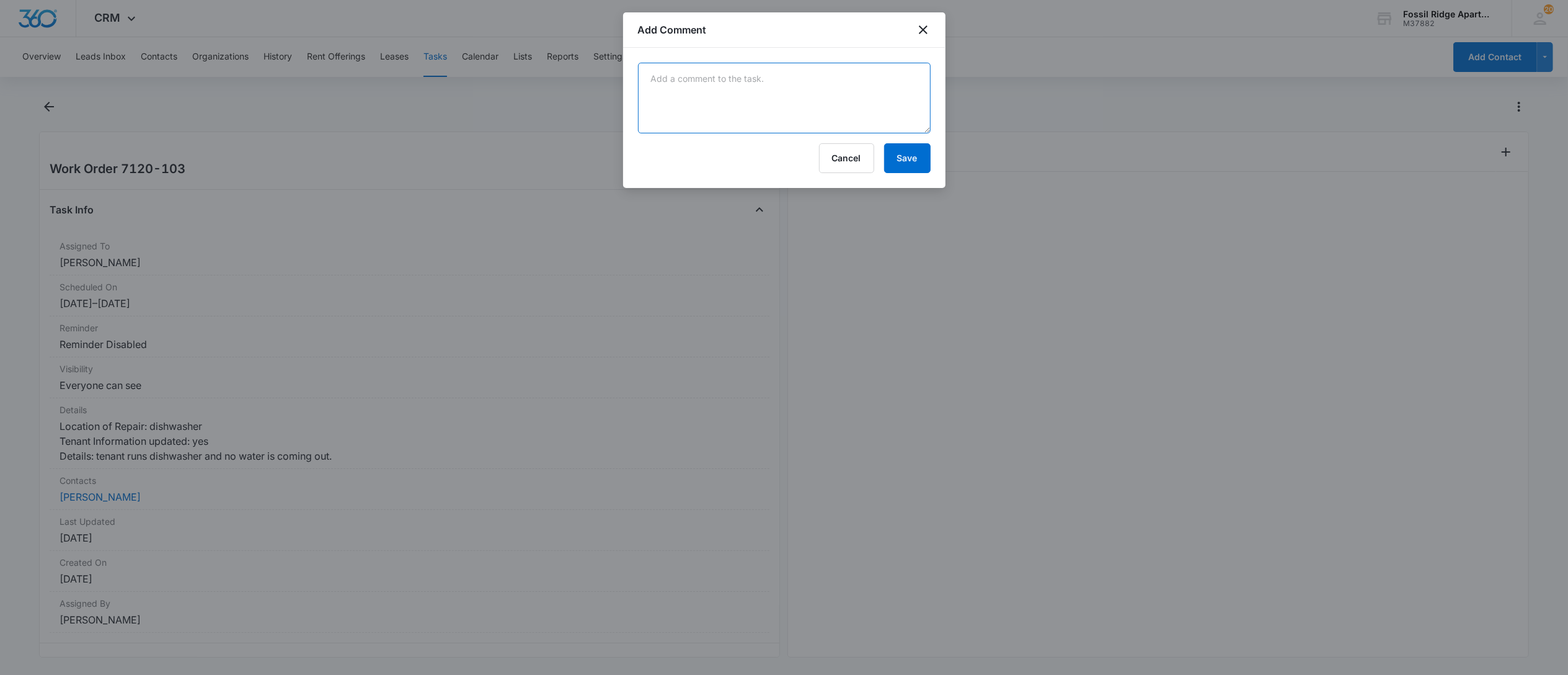
click at [719, 101] on textarea at bounding box center [784, 97] width 293 height 70
type textarea "completed by leo,"
click at [925, 164] on button "Save" at bounding box center [907, 158] width 47 height 30
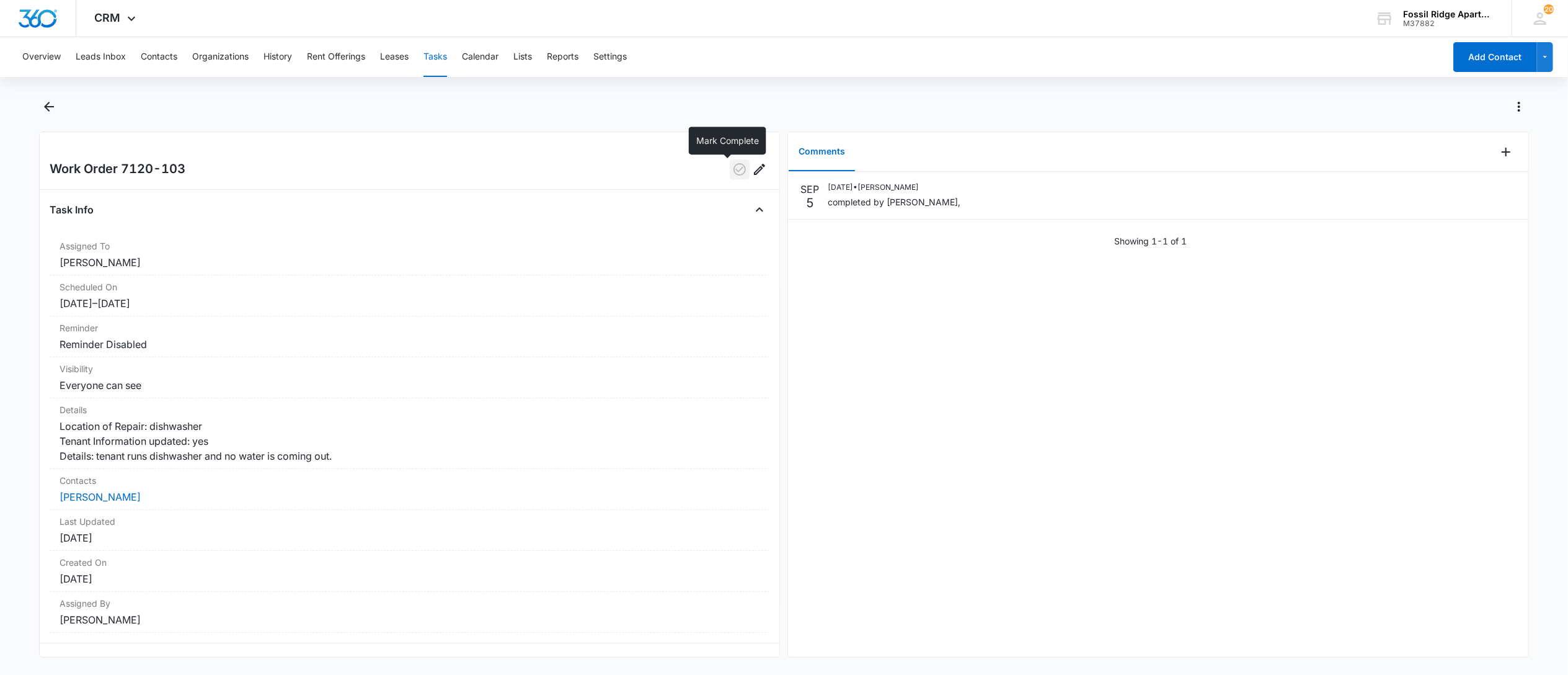
click at [733, 167] on icon "button" at bounding box center [739, 169] width 13 height 13
click at [434, 56] on button "Tasks" at bounding box center [435, 57] width 24 height 40
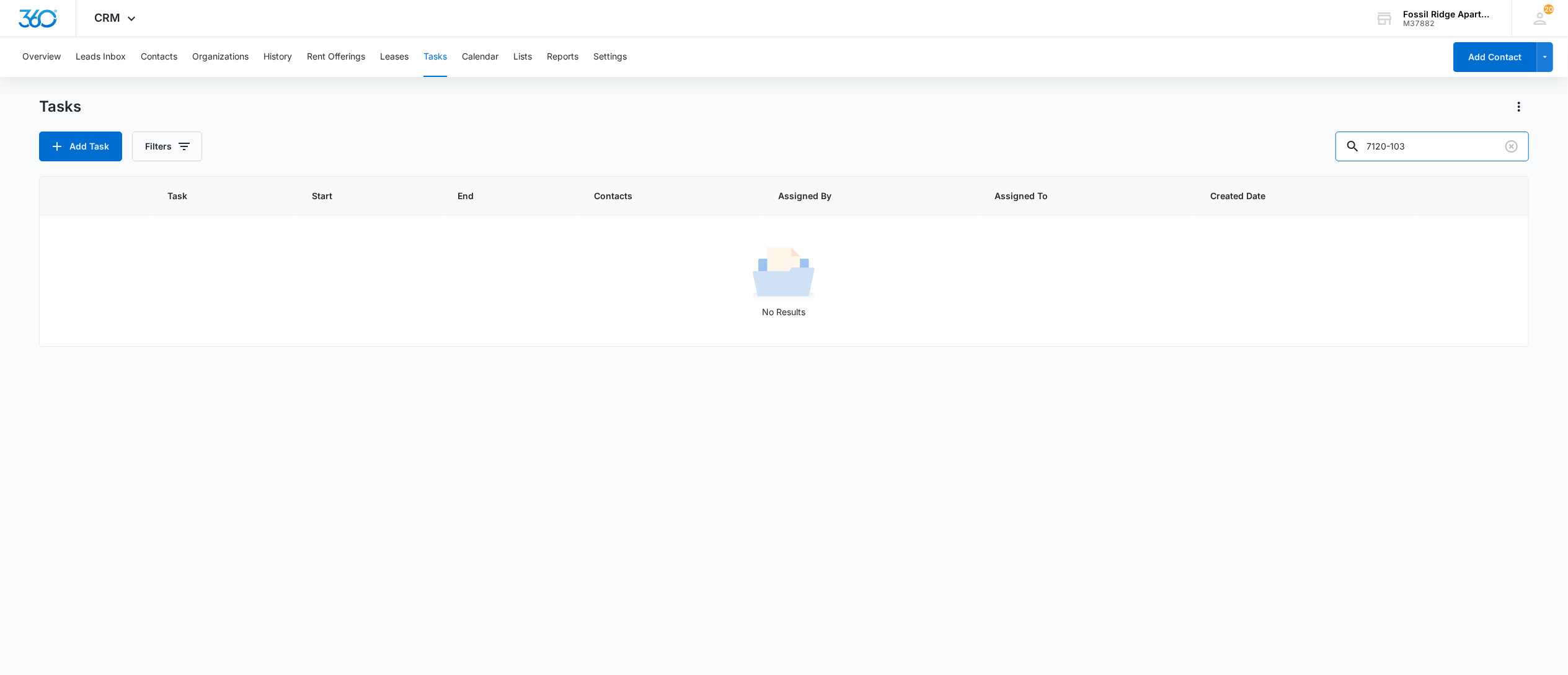
drag, startPoint x: 1424, startPoint y: 149, endPoint x: 1127, endPoint y: 127, distance: 297.8
click at [1195, 155] on div "Add Task Filters 7120-103" at bounding box center [783, 146] width 1490 height 30
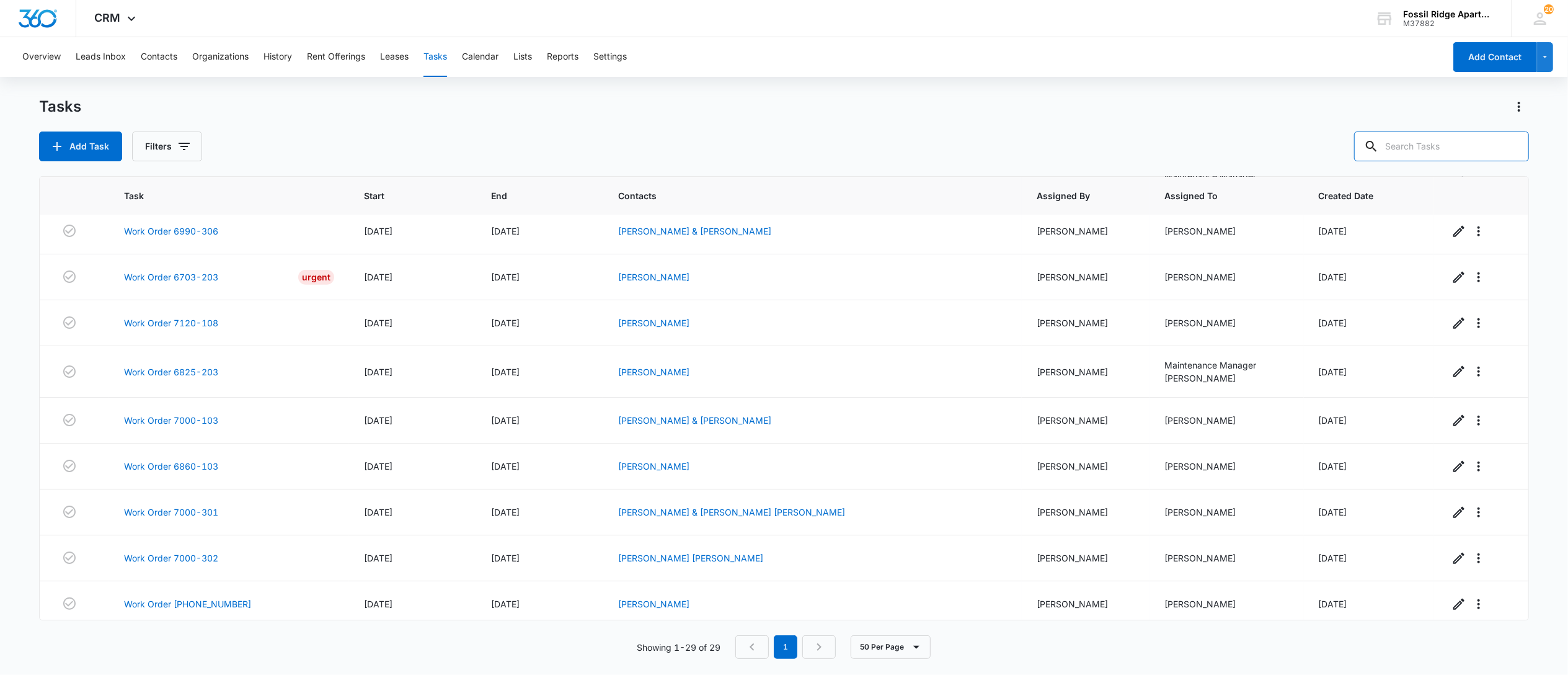
scroll to position [966, 0]
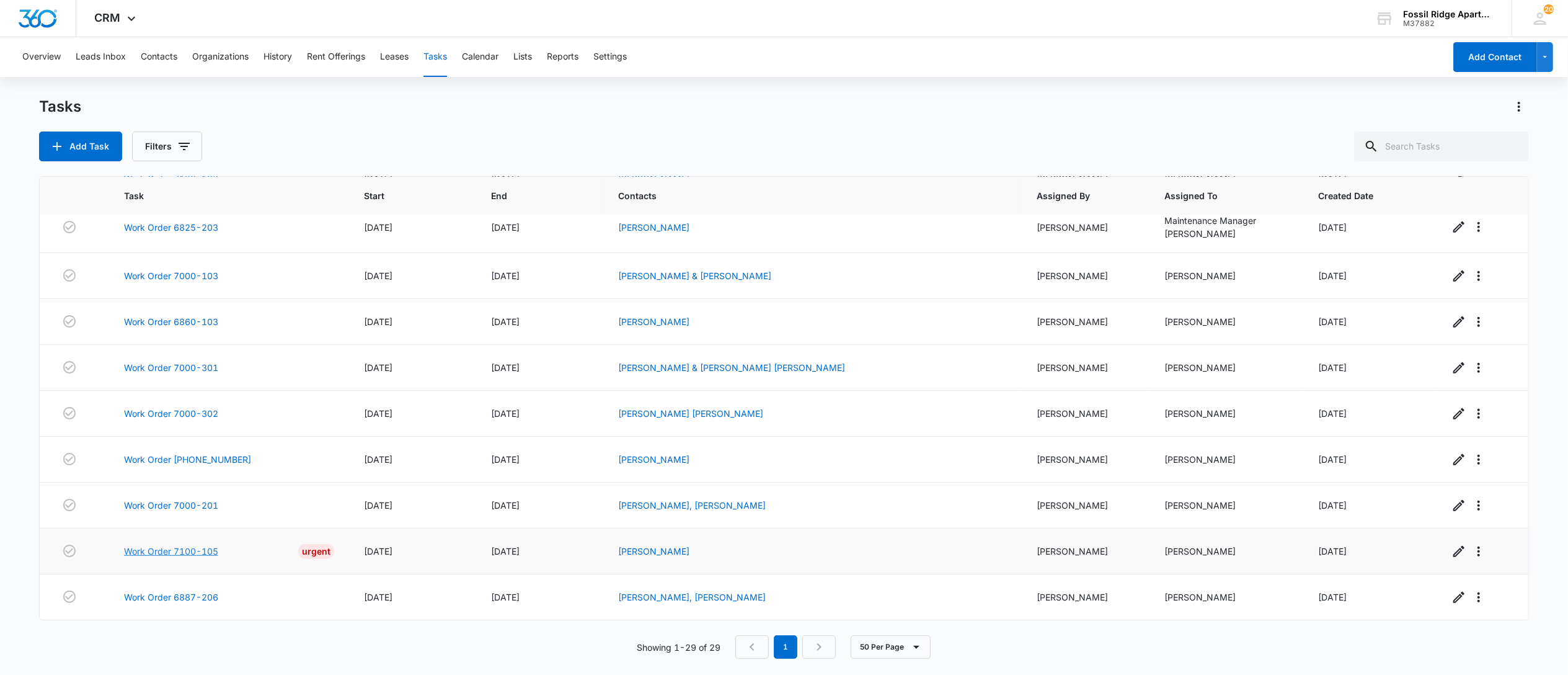
click at [184, 551] on link "Work Order 7100-105" at bounding box center [170, 551] width 94 height 13
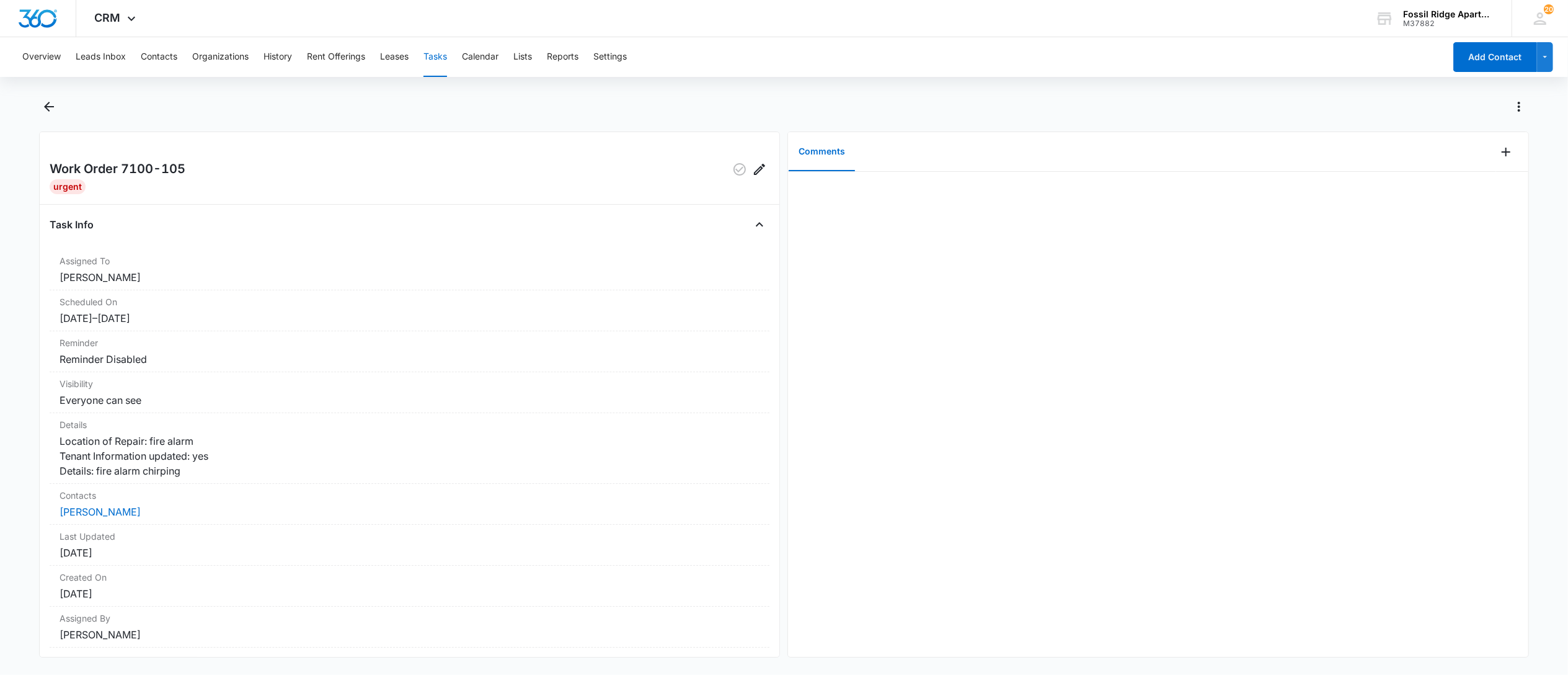
click at [434, 53] on button "Tasks" at bounding box center [435, 57] width 24 height 40
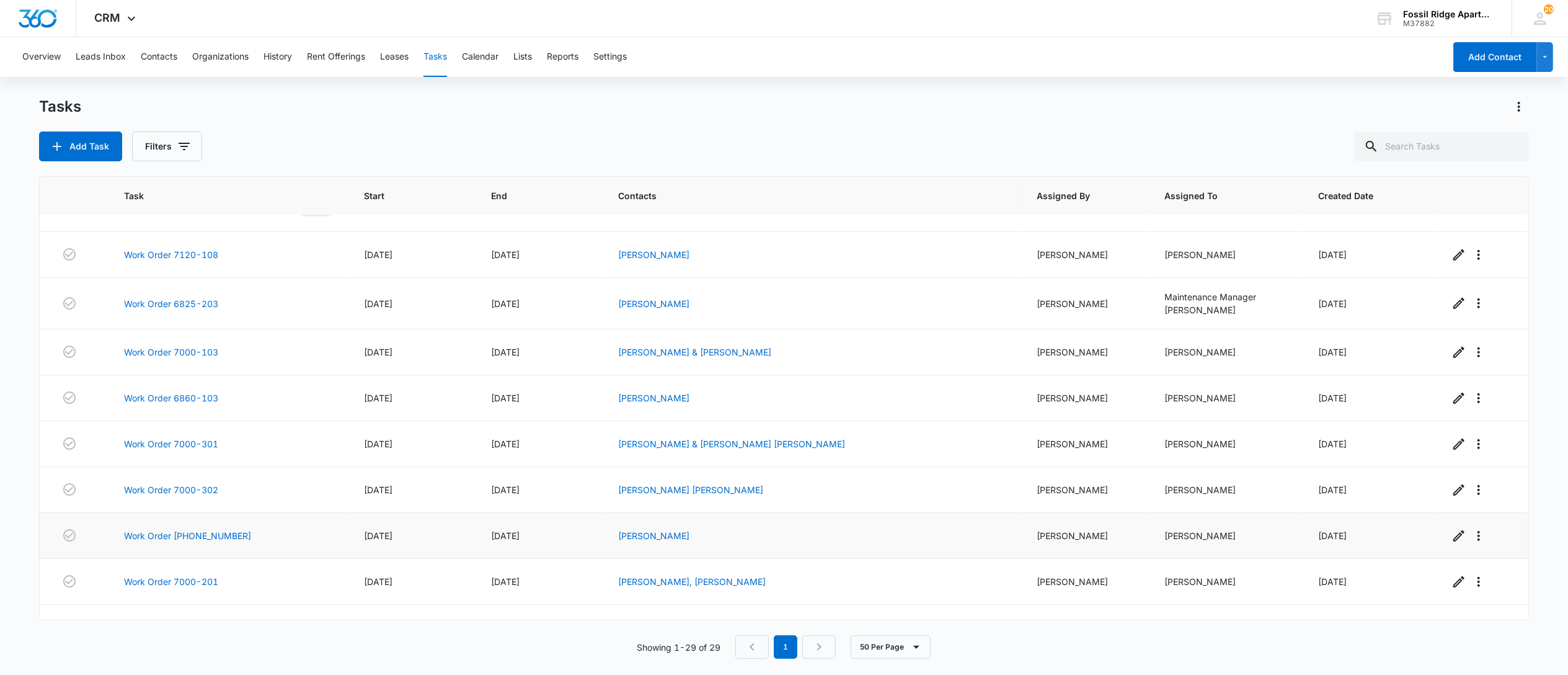
scroll to position [966, 0]
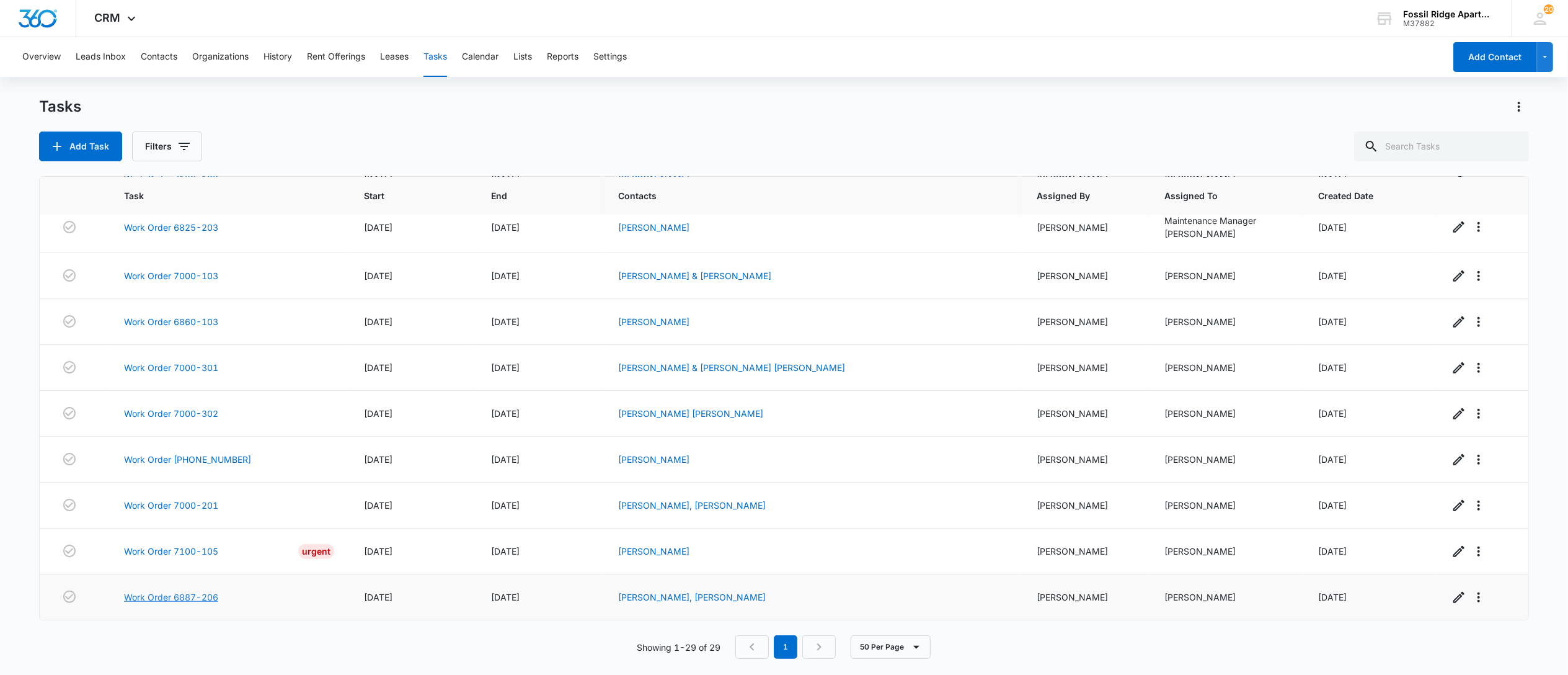
click at [165, 591] on link "Work Order 6887-206" at bounding box center [170, 597] width 94 height 13
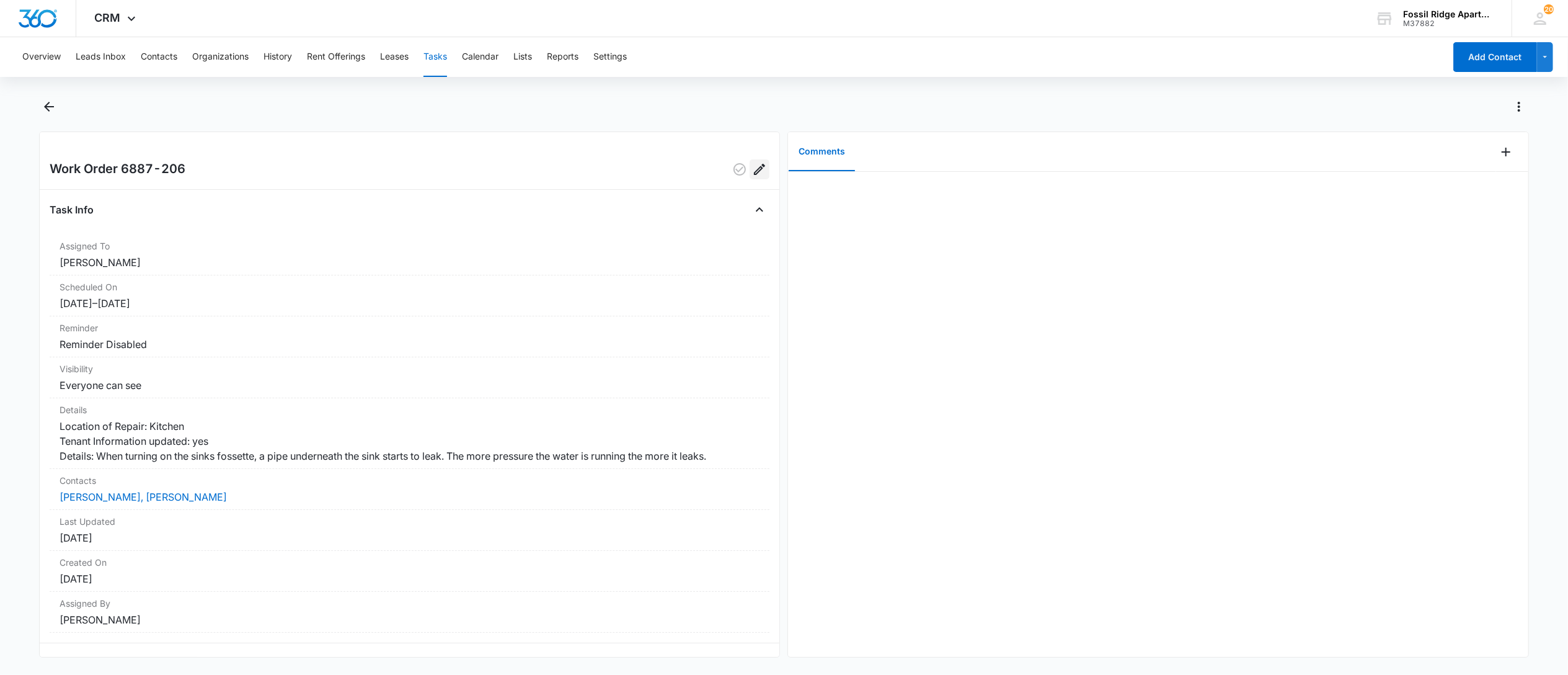
click at [752, 166] on icon "Edit" at bounding box center [760, 169] width 15 height 15
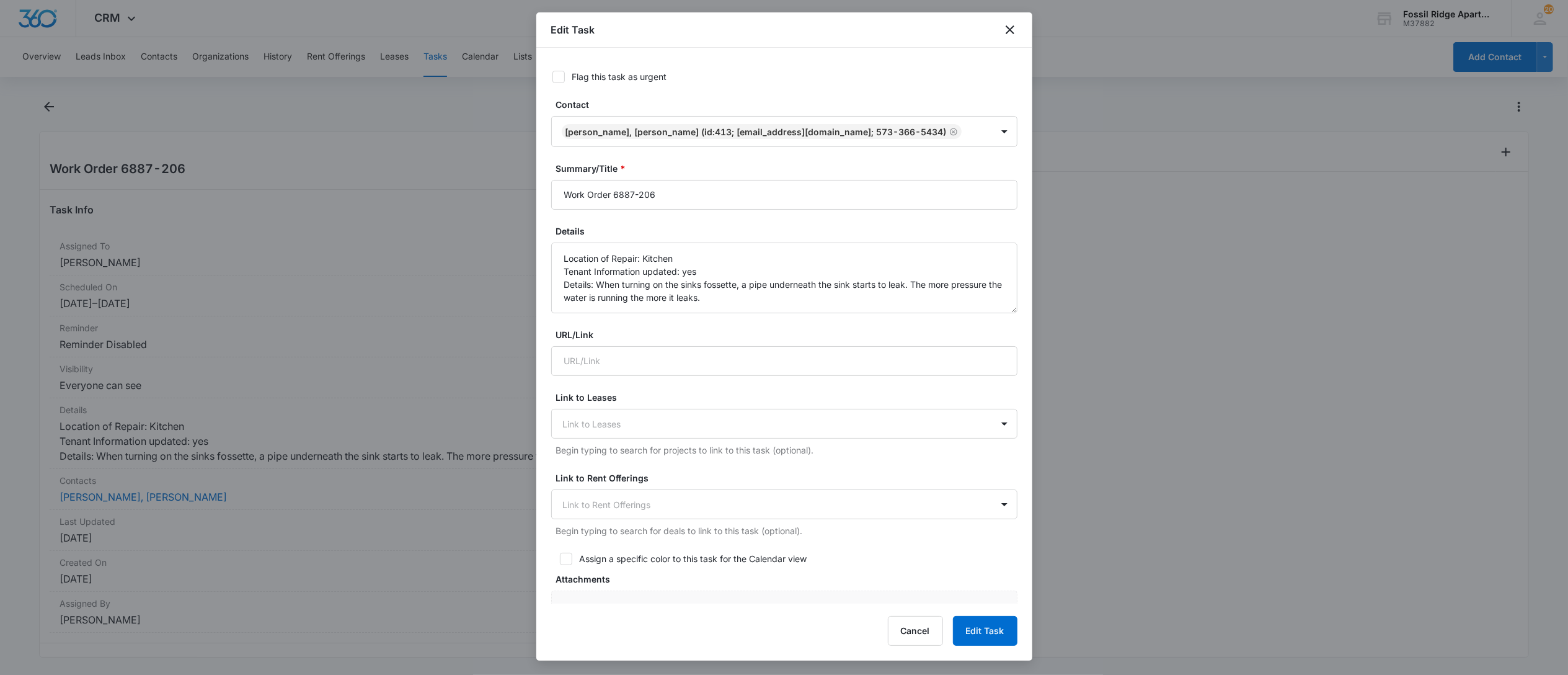
click at [561, 78] on icon at bounding box center [558, 76] width 11 height 11
click at [552, 78] on input "Flag this task as urgent" at bounding box center [548, 76] width 9 height 9
checkbox input "true"
click at [993, 634] on button "Edit Task" at bounding box center [985, 630] width 65 height 30
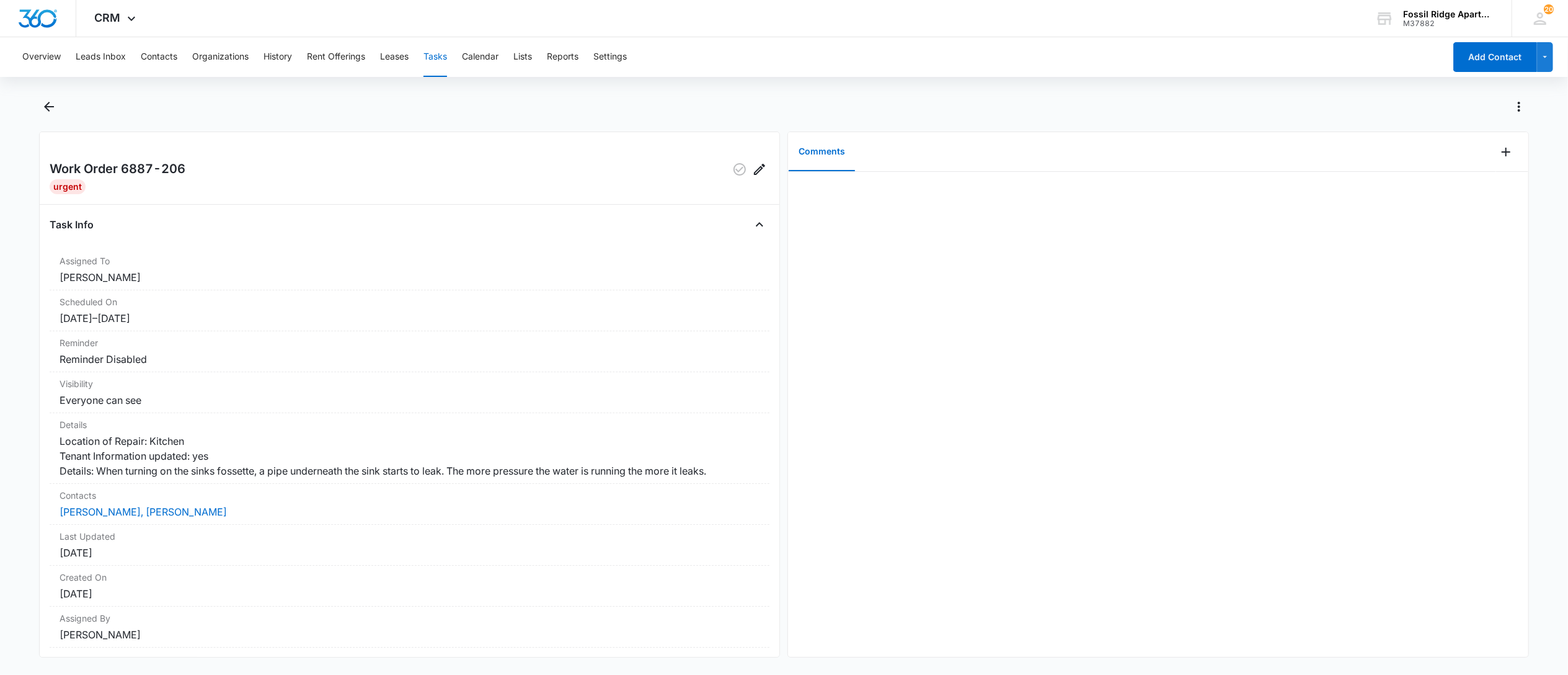
click at [434, 55] on button "Tasks" at bounding box center [435, 57] width 24 height 40
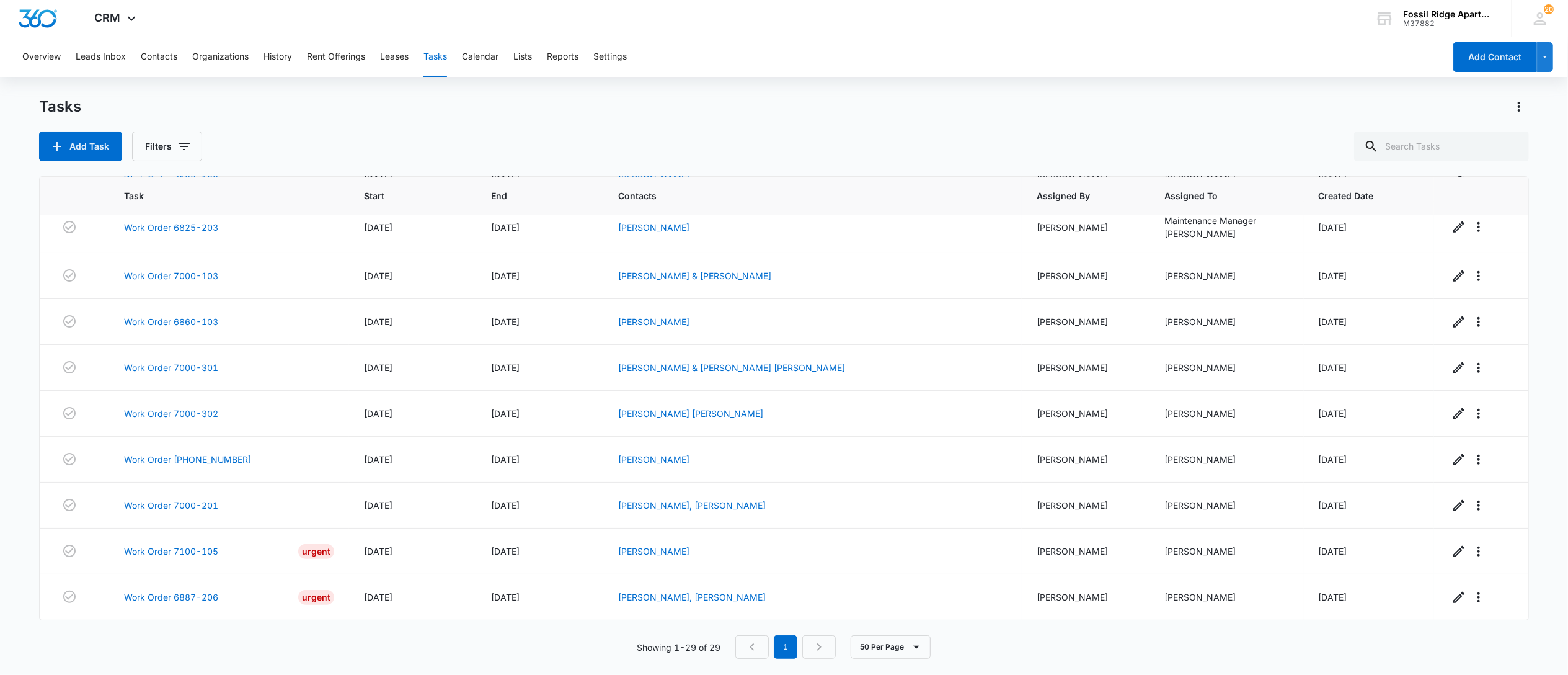
scroll to position [966, 0]
click at [186, 453] on link "Work Order 597-6790-106" at bounding box center [187, 460] width 127 height 13
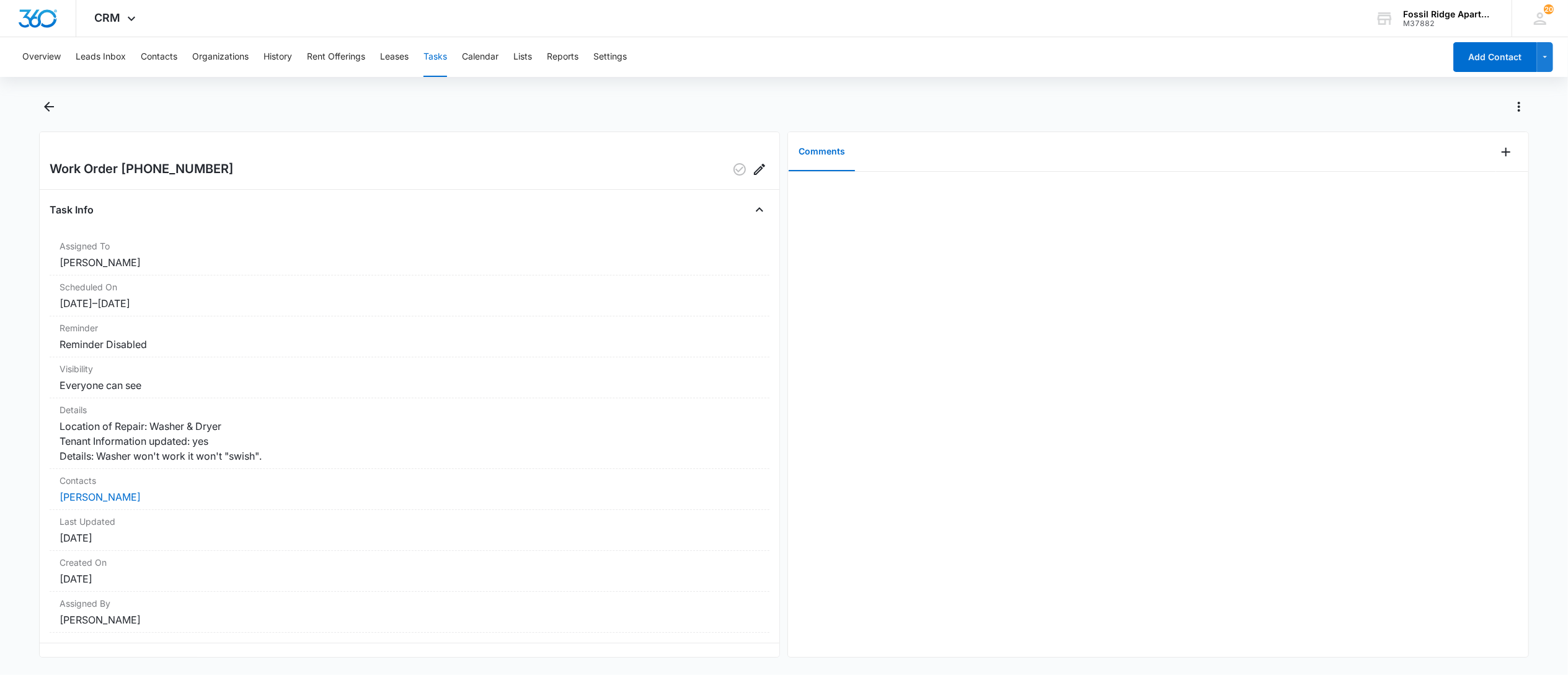
scroll to position [41, 0]
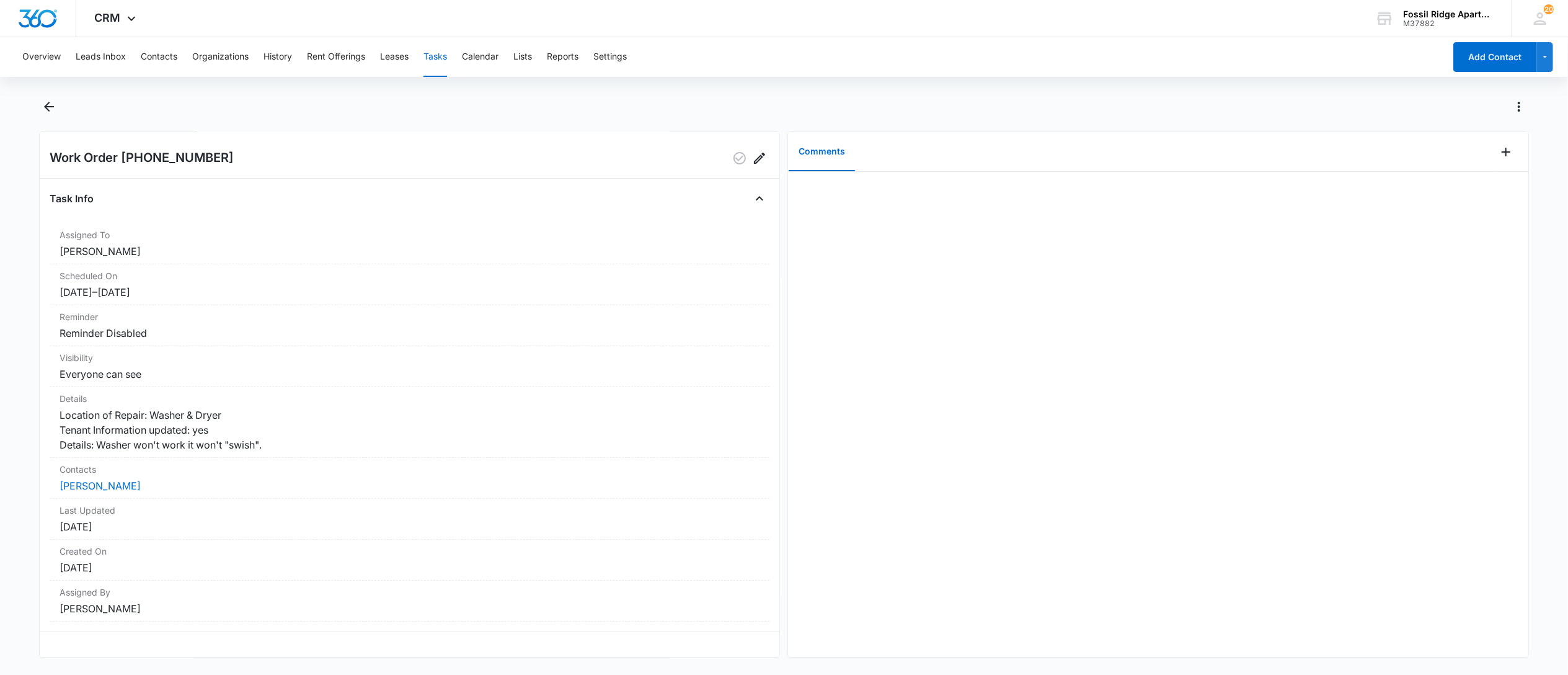
click at [438, 53] on button "Tasks" at bounding box center [435, 57] width 24 height 40
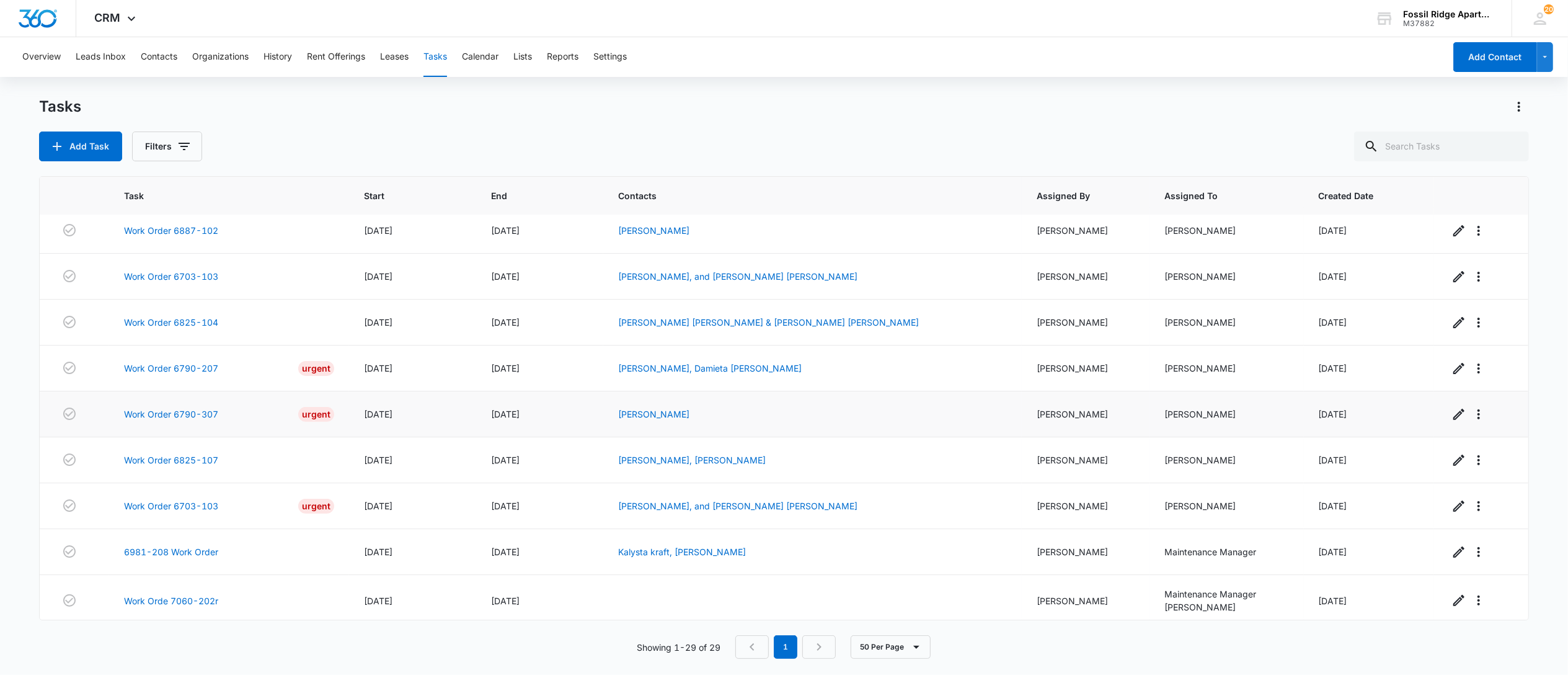
scroll to position [635, 0]
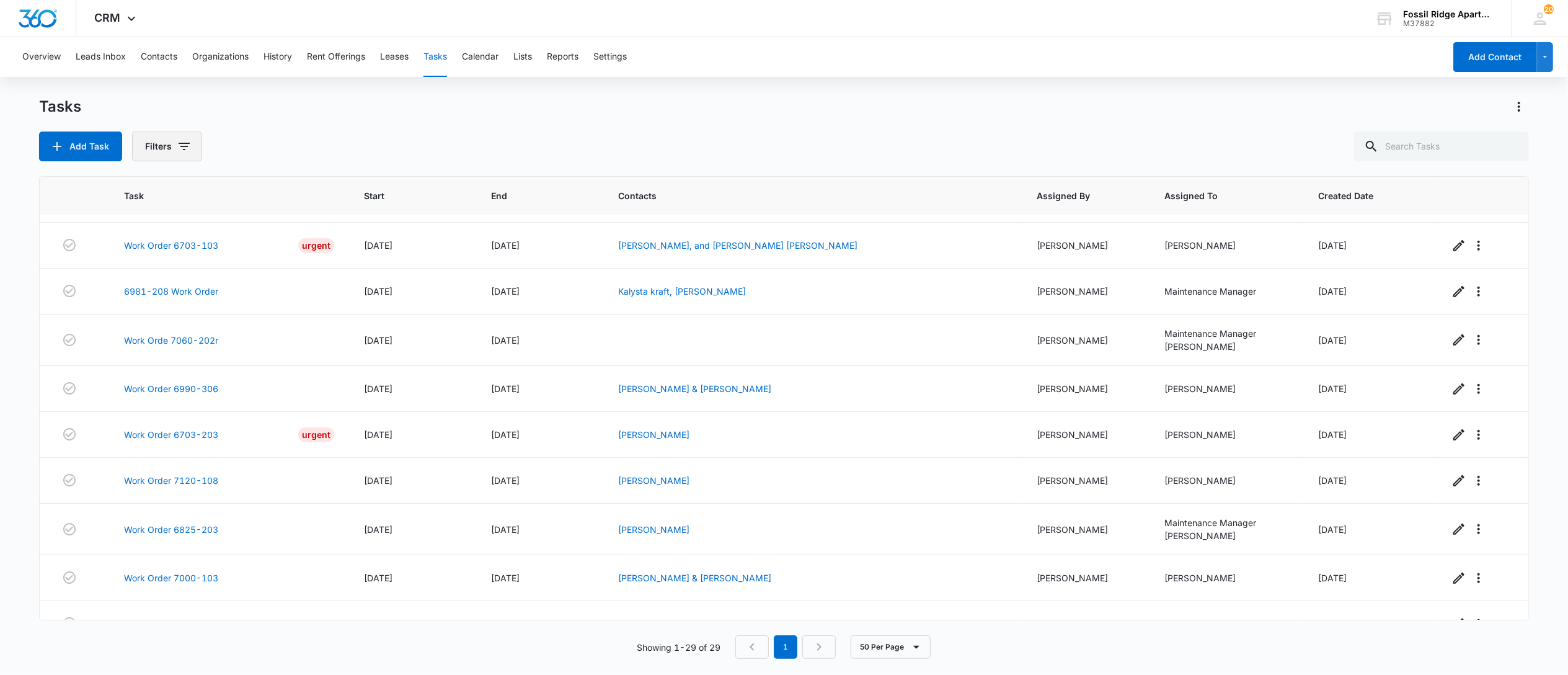
click at [172, 149] on button "Filters" at bounding box center [167, 146] width 70 height 30
click at [595, 104] on div "Tasks" at bounding box center [783, 107] width 1490 height 20
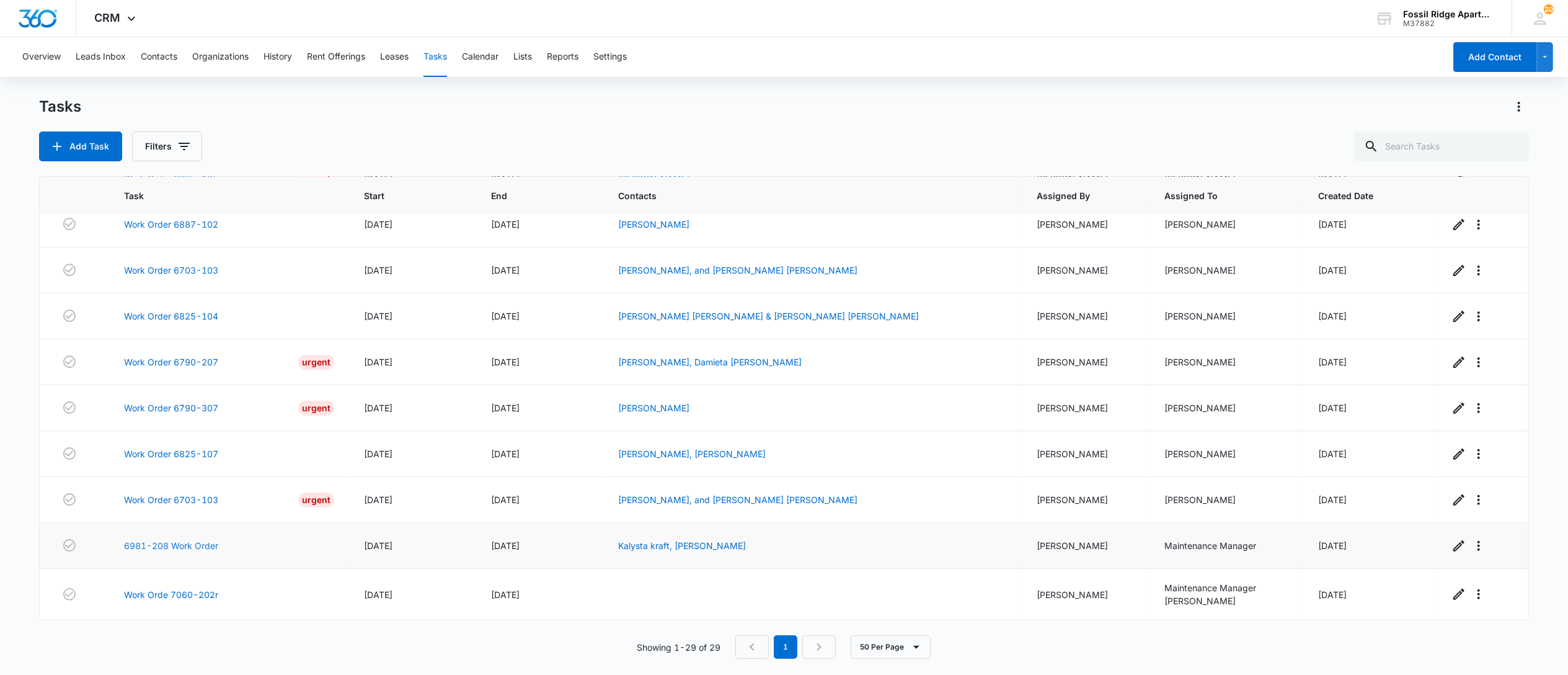
scroll to position [497, 0]
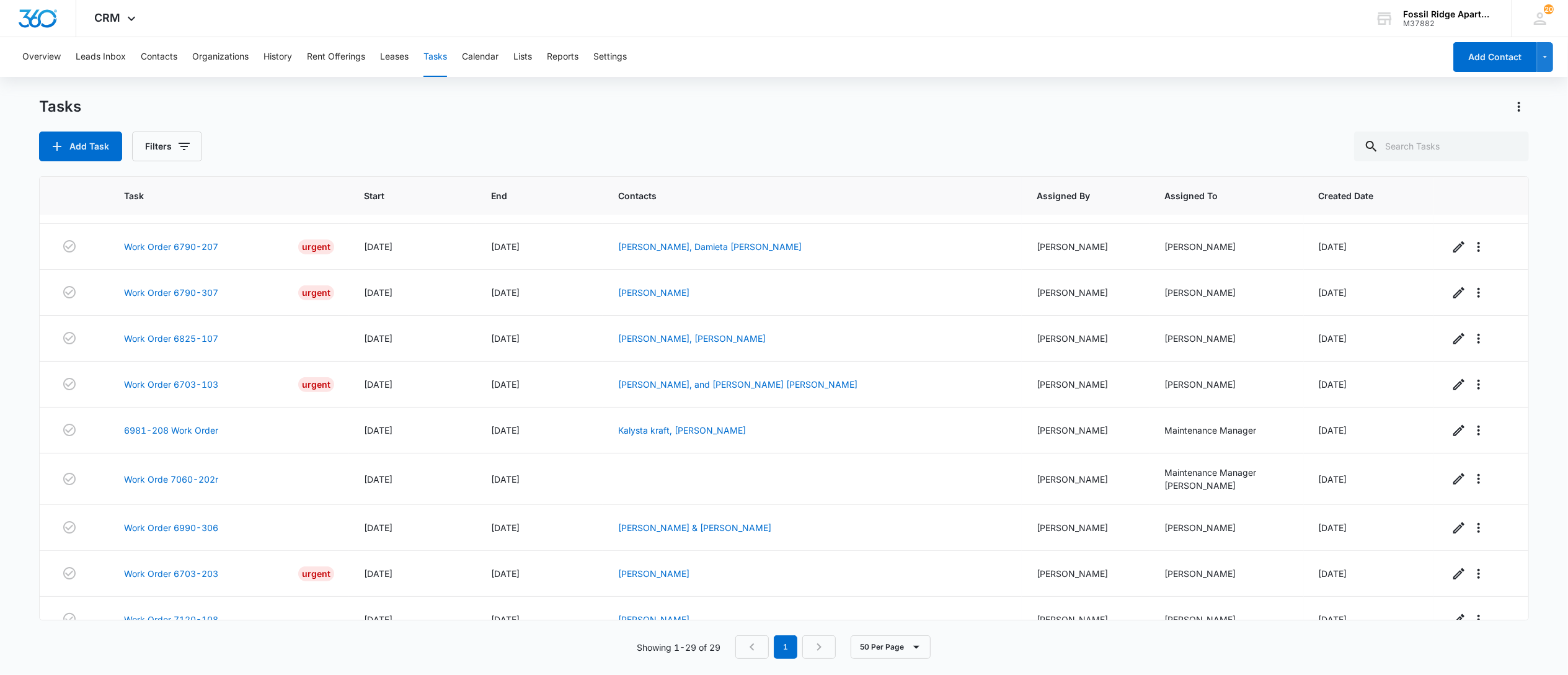
click at [439, 55] on button "Tasks" at bounding box center [435, 57] width 24 height 40
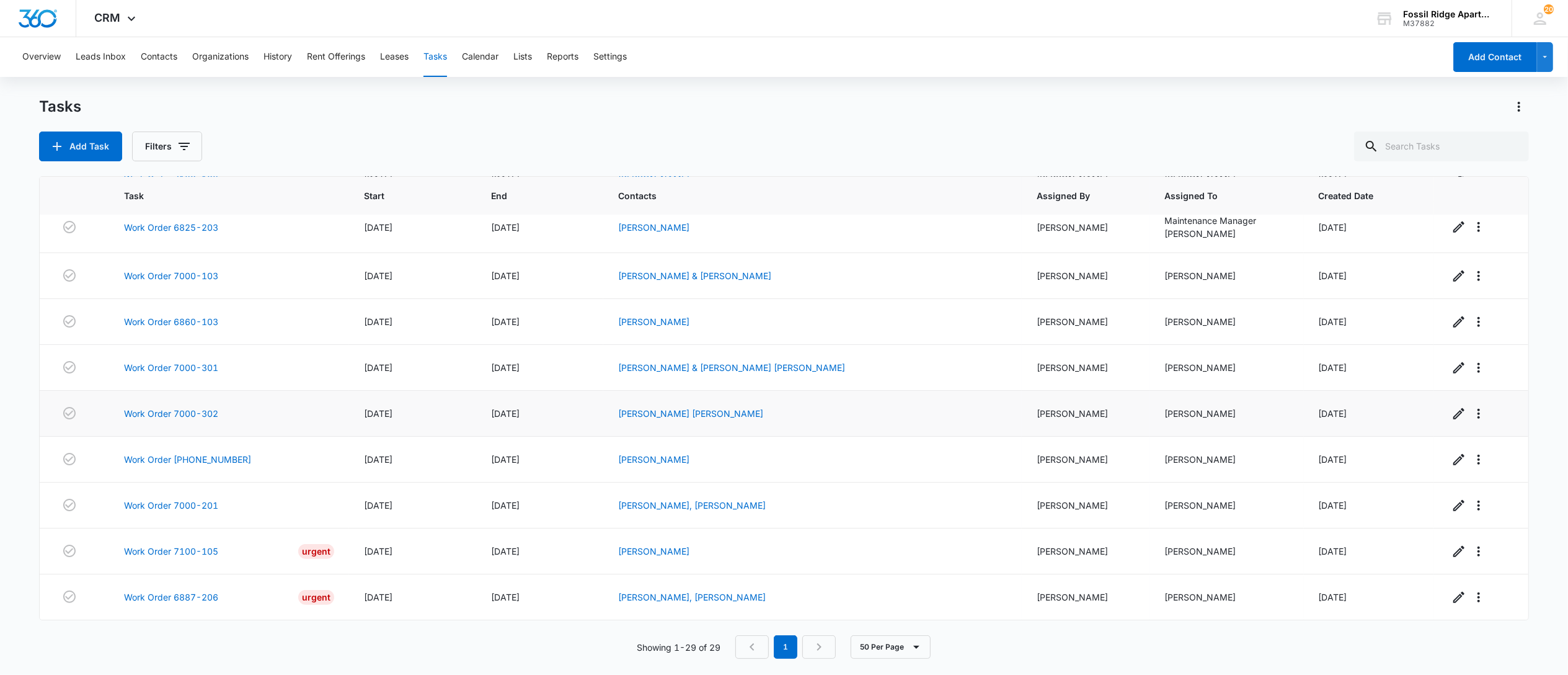
scroll to position [966, 0]
click at [1455, 149] on input "text" at bounding box center [1442, 146] width 175 height 30
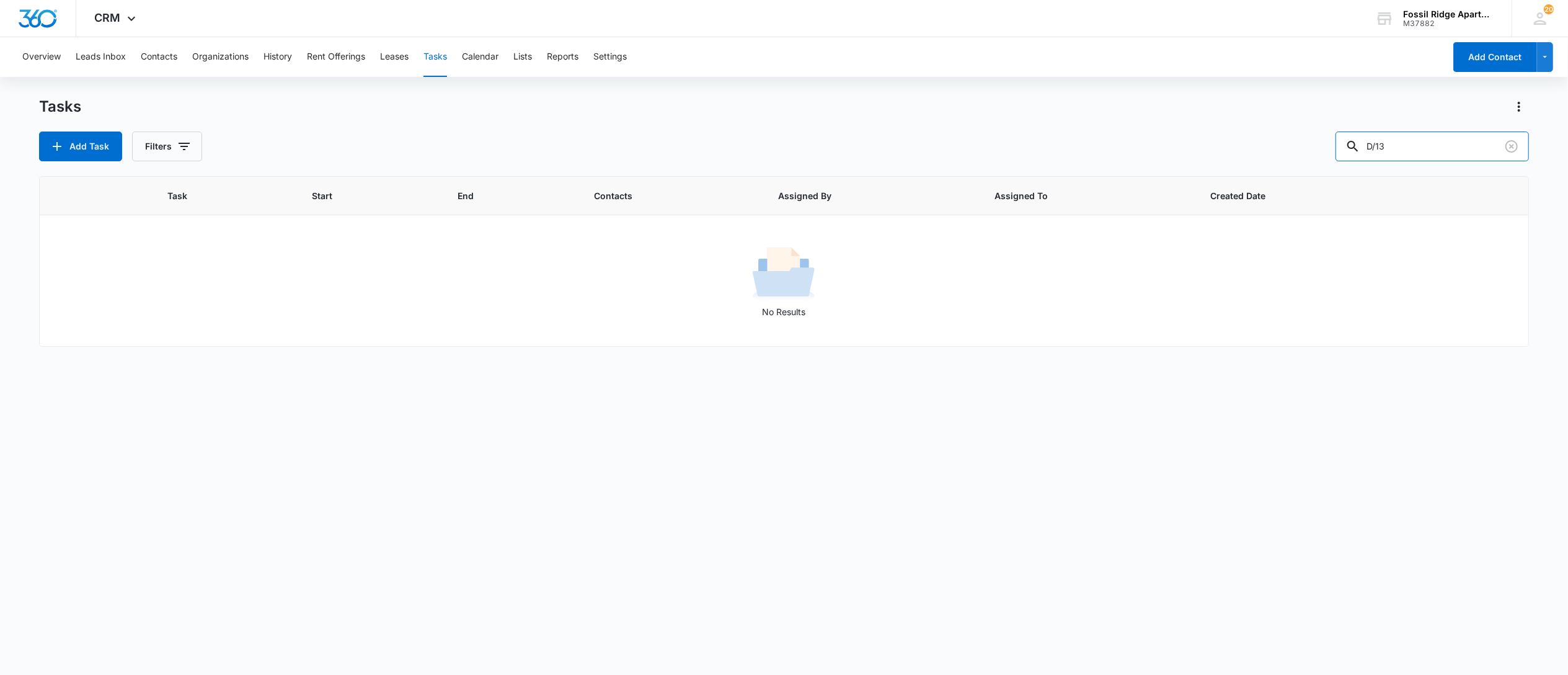
scroll to position [0, 0]
type input "D-13"
click at [442, 59] on button "Tasks" at bounding box center [435, 57] width 24 height 40
click at [1407, 146] on input "D-13" at bounding box center [1432, 146] width 194 height 30
drag, startPoint x: 1407, startPoint y: 146, endPoint x: 1302, endPoint y: 160, distance: 105.9
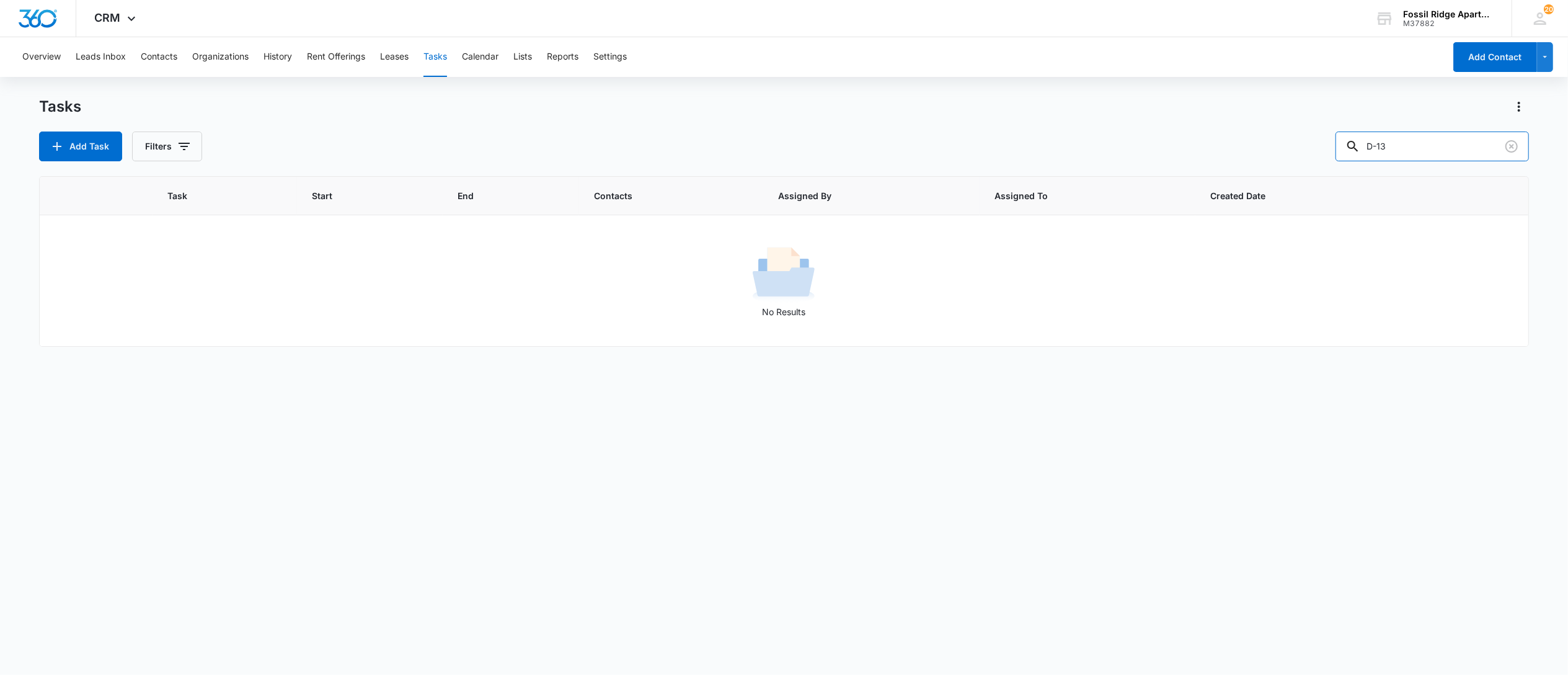
click at [1302, 160] on div "Add Task Filters D-13" at bounding box center [783, 146] width 1490 height 30
type input "6887-103"
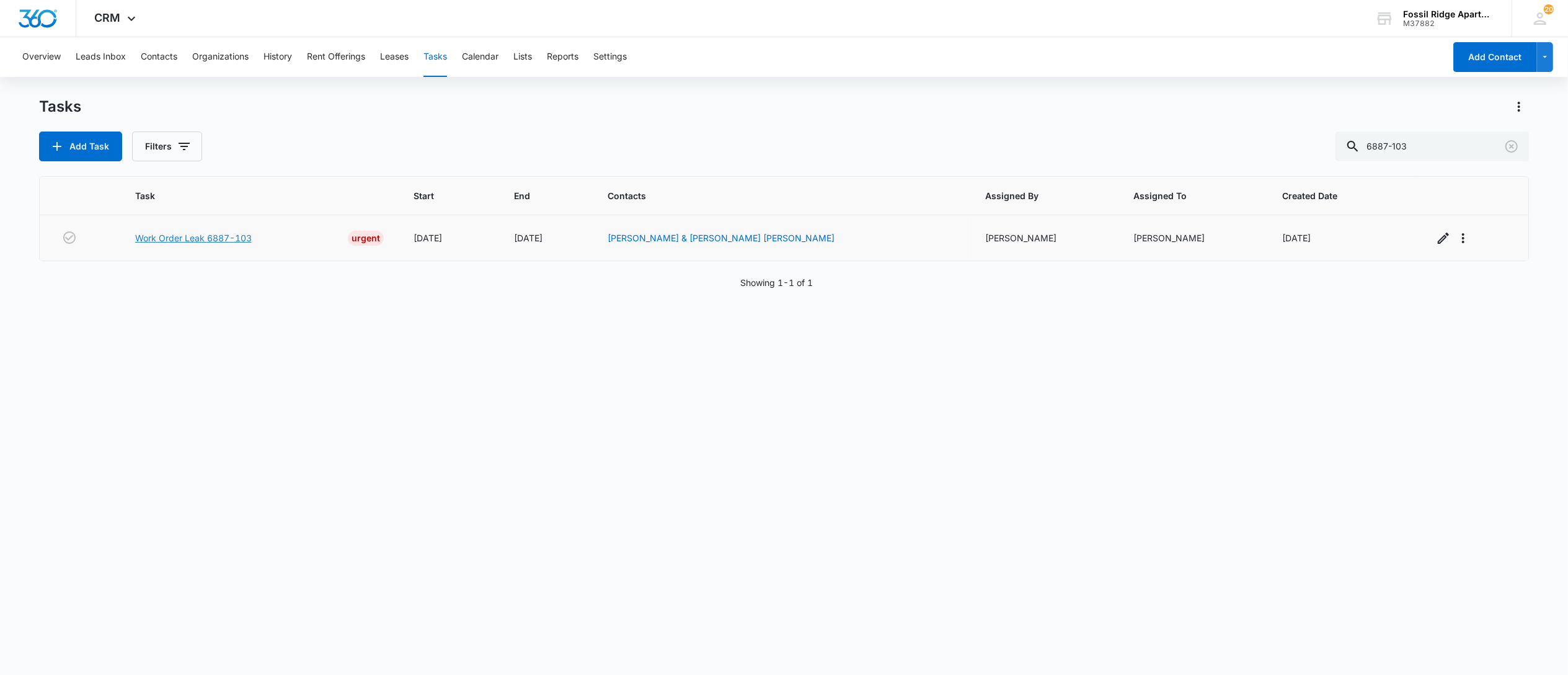
click at [208, 241] on link "Work Order Leak 6887-103" at bounding box center [193, 238] width 117 height 13
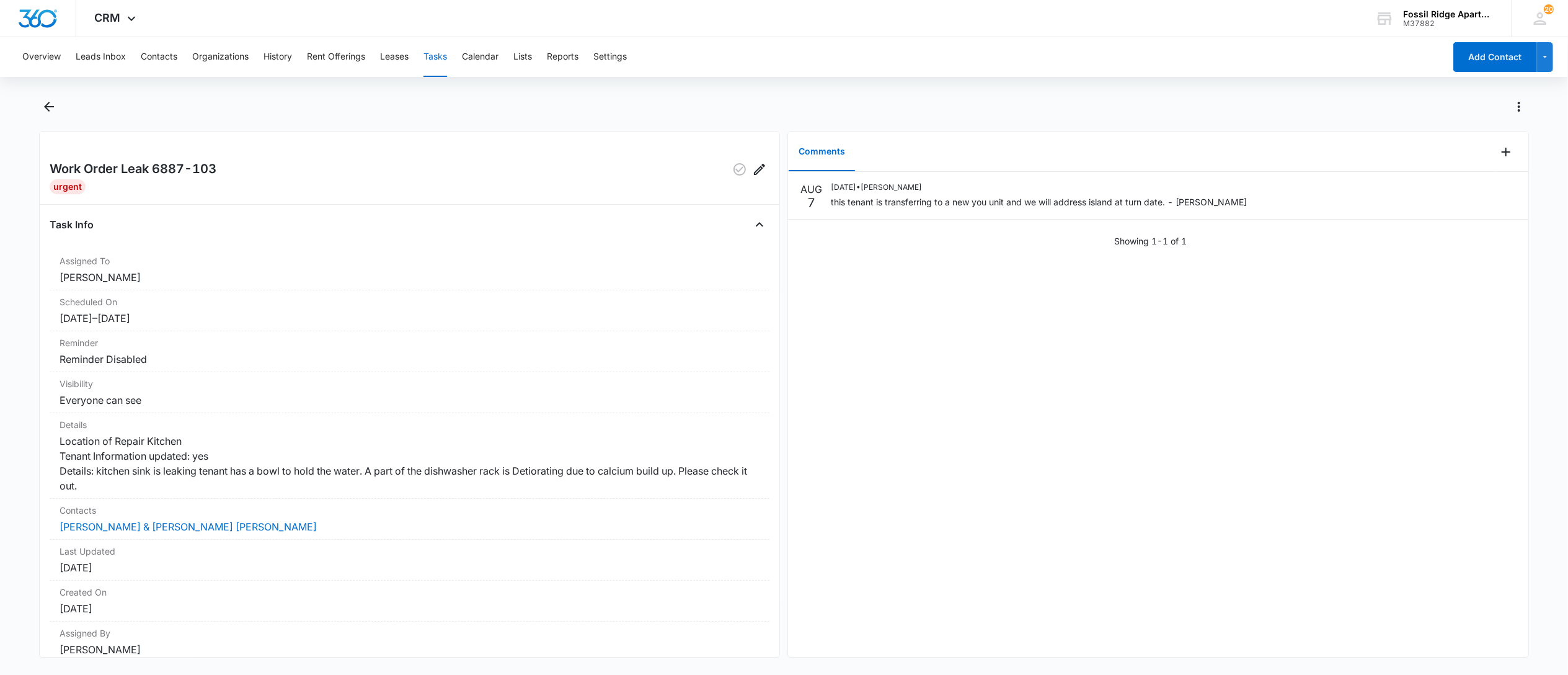
click at [438, 55] on button "Tasks" at bounding box center [435, 57] width 24 height 40
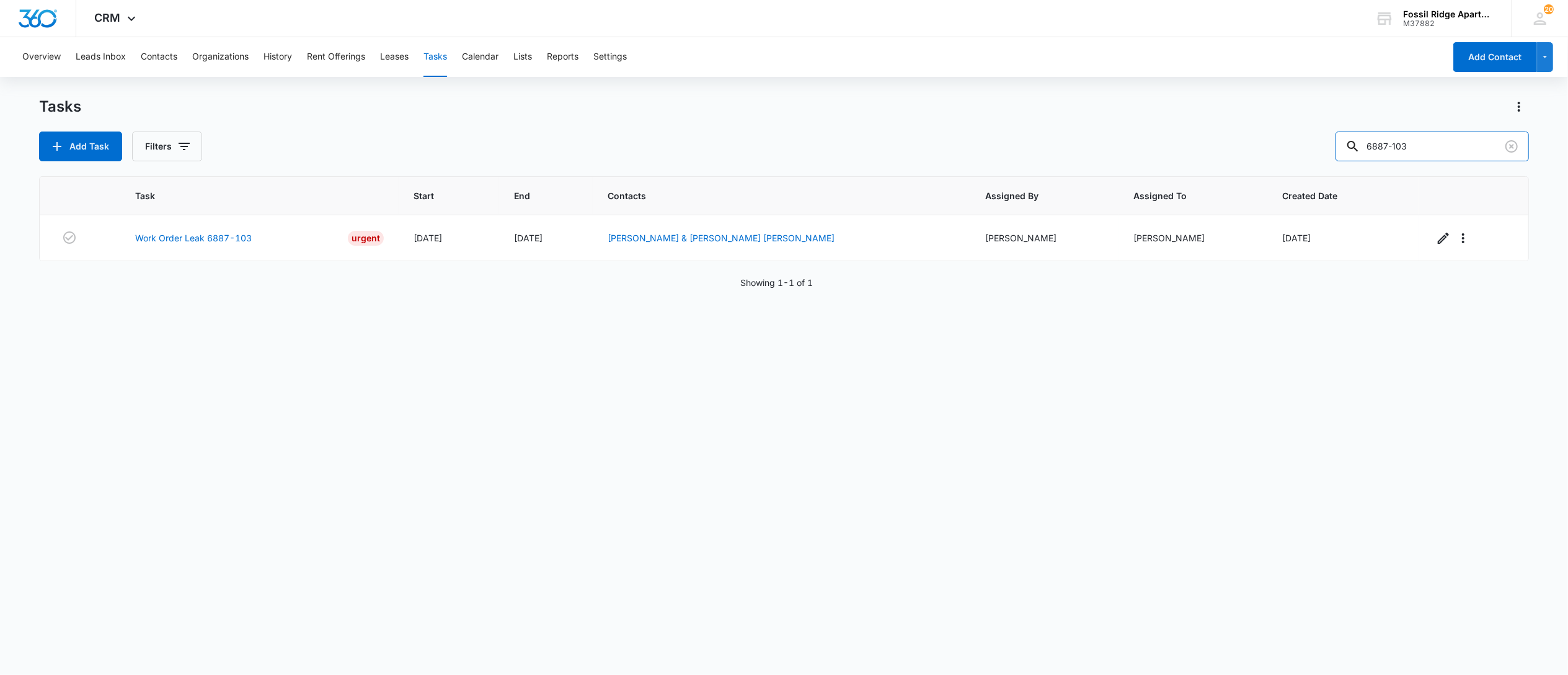
drag, startPoint x: 1358, startPoint y: 159, endPoint x: 1182, endPoint y: 135, distance: 177.6
click at [1189, 134] on div "Add Task Filters 6887-103" at bounding box center [783, 146] width 1490 height 30
type input "7120-203"
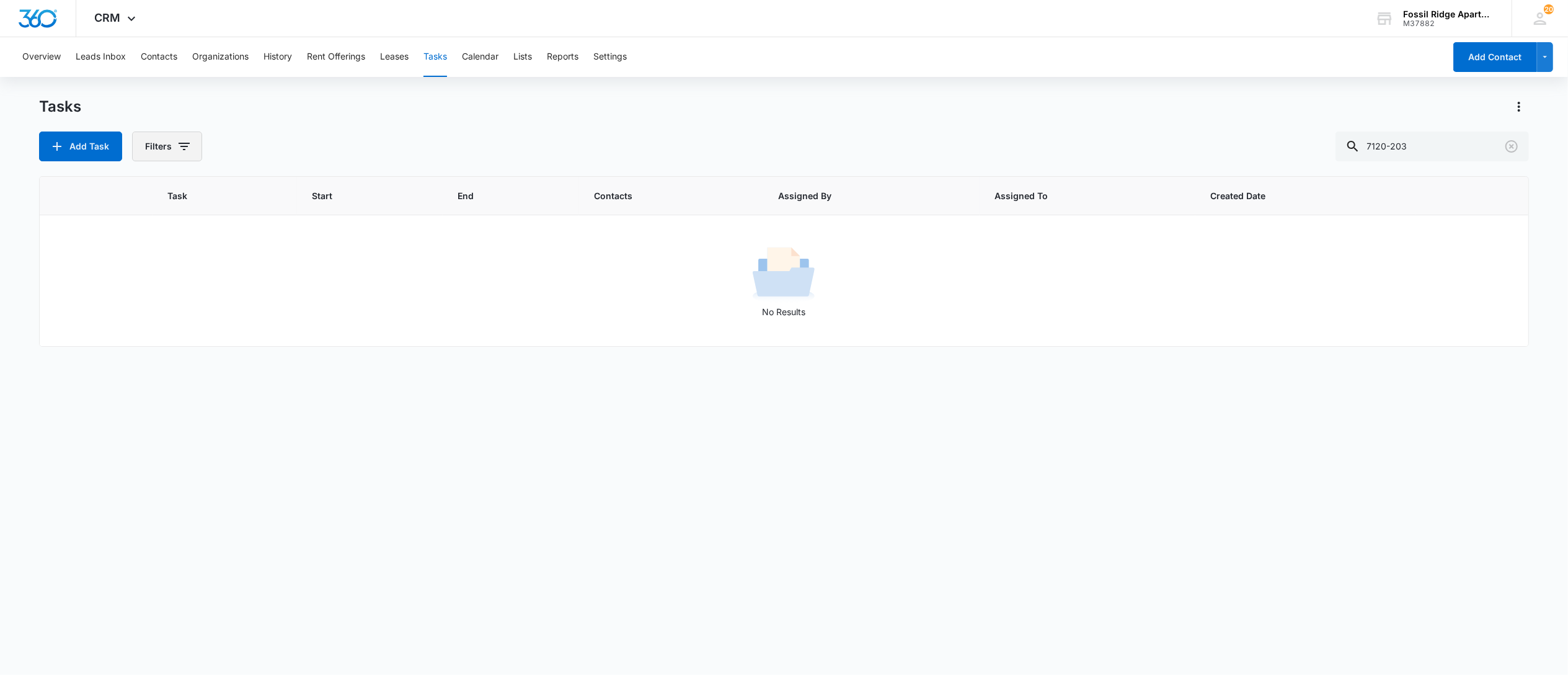
click at [146, 147] on button "Filters" at bounding box center [167, 146] width 70 height 30
drag, startPoint x: 164, startPoint y: 293, endPoint x: 153, endPoint y: 291, distance: 11.2
click at [163, 292] on label "Complete" at bounding box center [219, 295] width 143 height 13
click at [148, 294] on input "Complete" at bounding box center [147, 294] width 1 height 1
radio input "false"
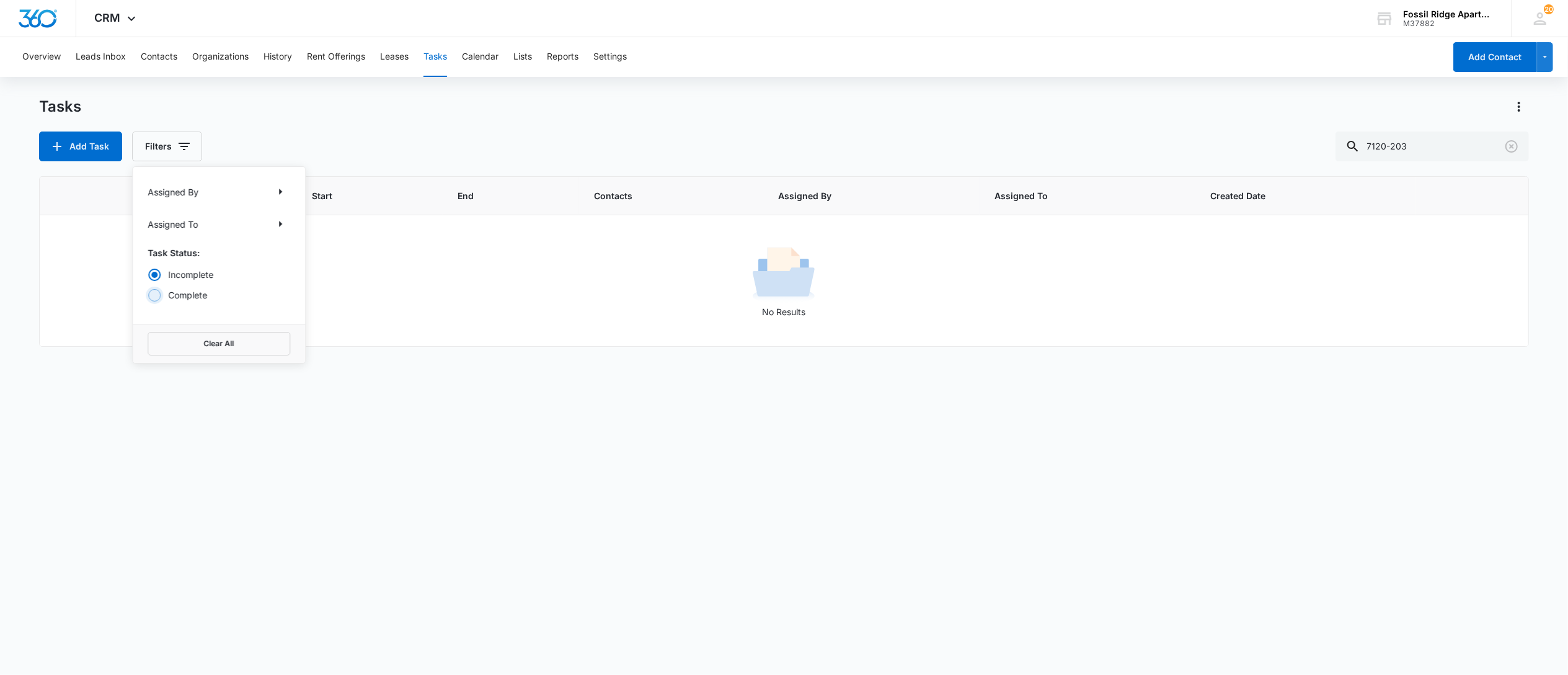
radio input "true"
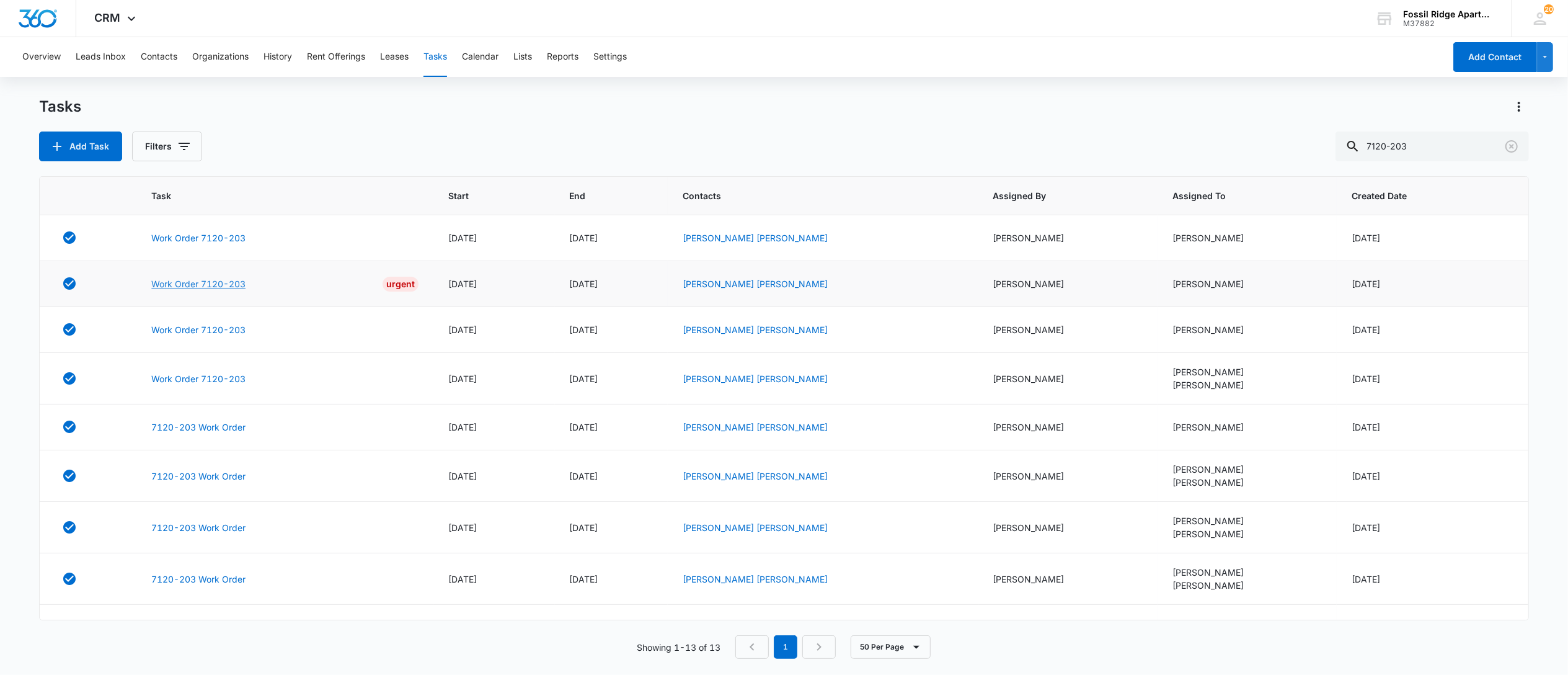
click at [208, 289] on link "Work Order 7120-203" at bounding box center [198, 284] width 94 height 13
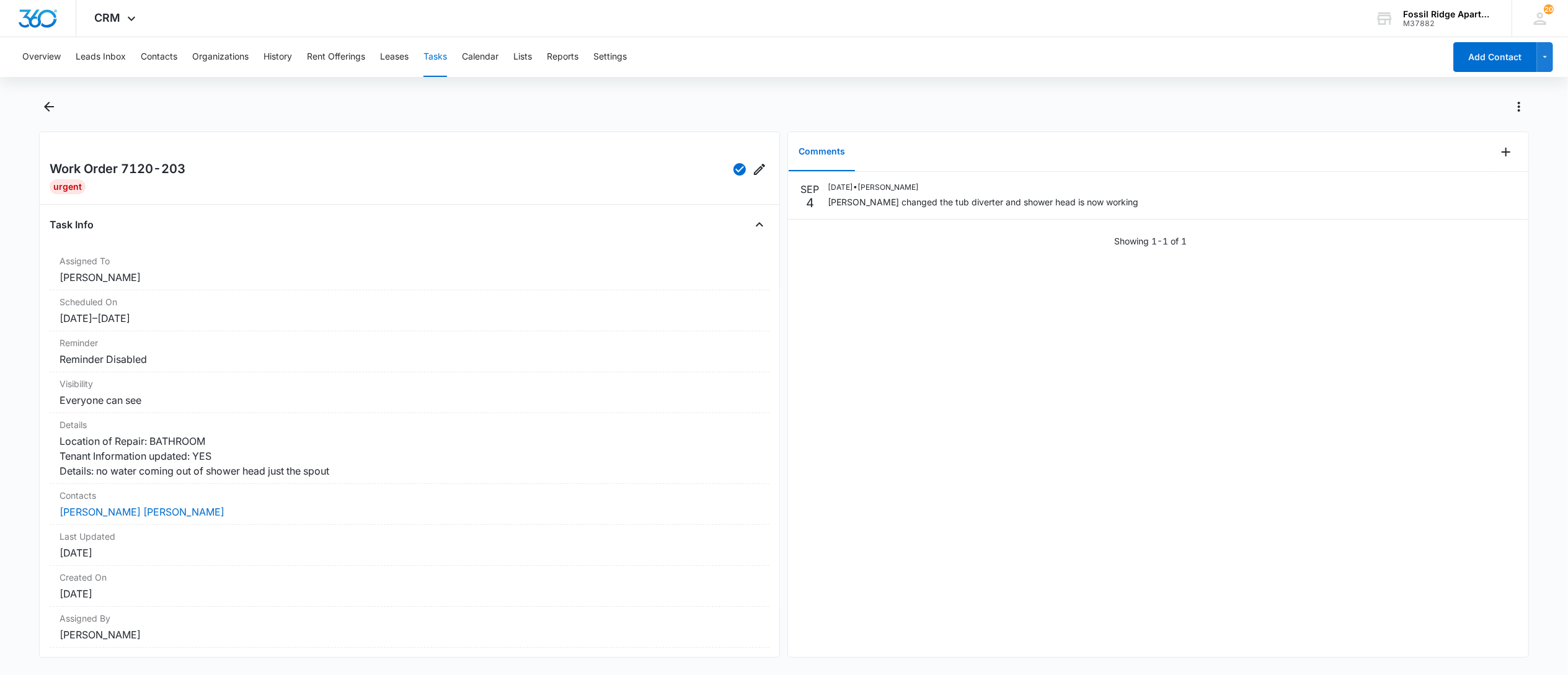
click at [438, 58] on button "Tasks" at bounding box center [435, 57] width 24 height 40
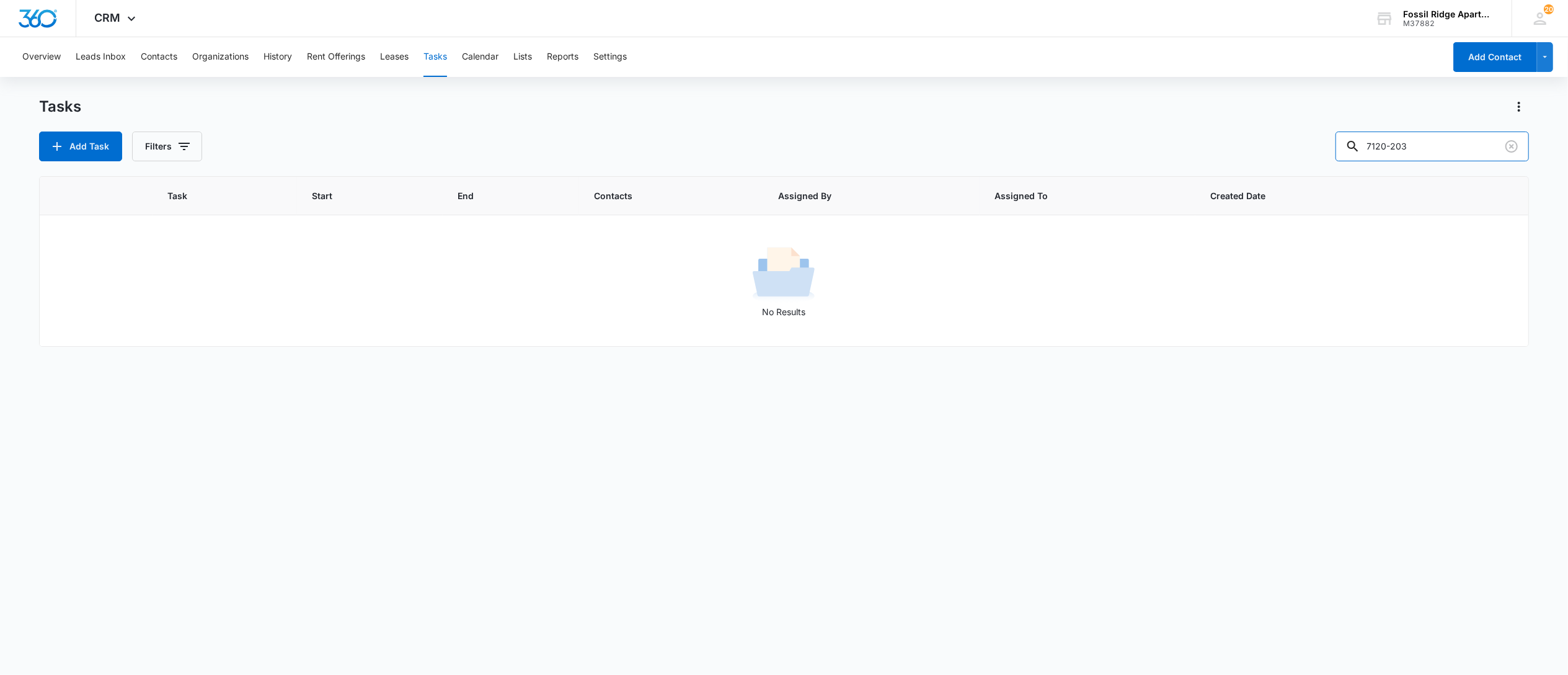
drag, startPoint x: 1432, startPoint y: 146, endPoint x: 1193, endPoint y: 135, distance: 239.3
click at [1203, 137] on div "Add Task Filters 7120-203" at bounding box center [783, 146] width 1490 height 30
type input "6703-103"
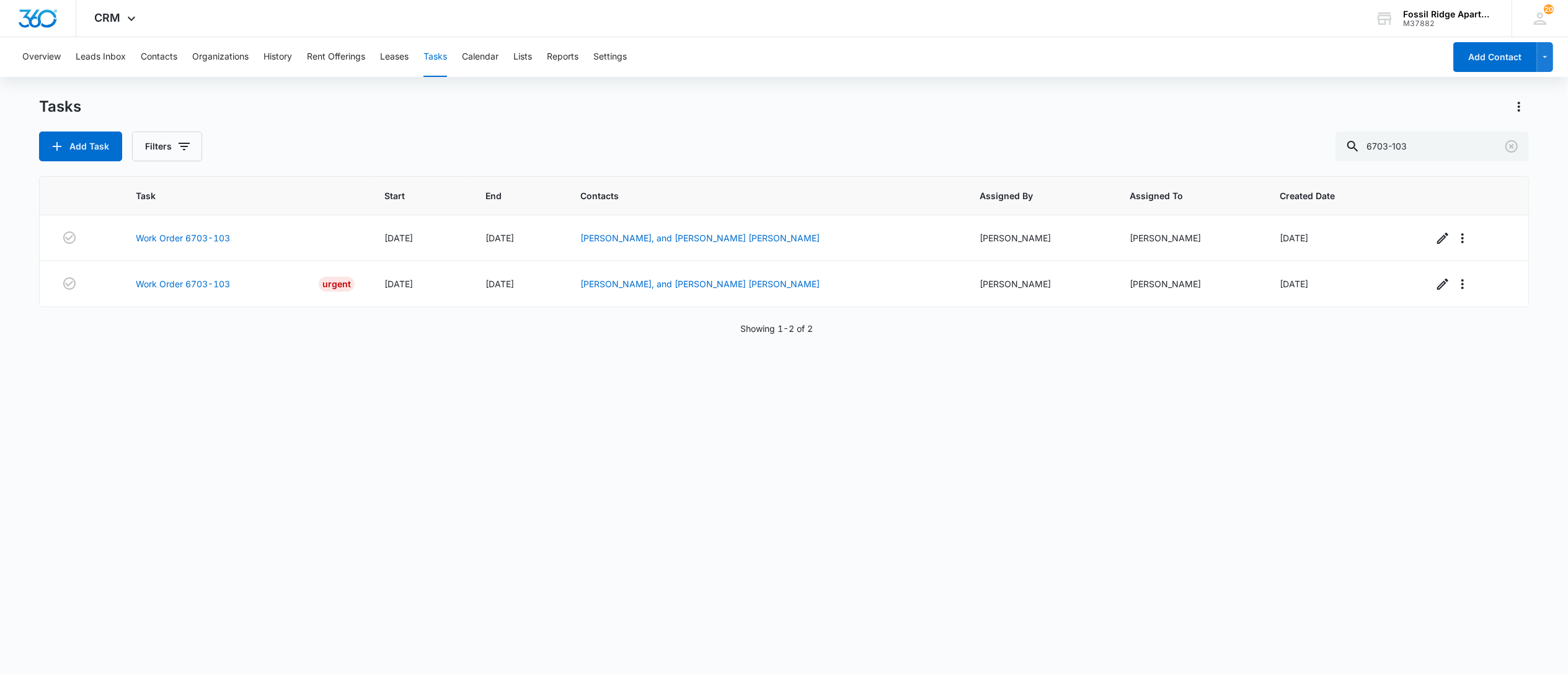
click at [443, 55] on button "Tasks" at bounding box center [435, 57] width 24 height 40
click at [432, 59] on button "Tasks" at bounding box center [435, 57] width 24 height 40
drag, startPoint x: 1401, startPoint y: 137, endPoint x: 1281, endPoint y: 115, distance: 122.0
click at [1288, 115] on div "Tasks Add Task Filters 6703-103" at bounding box center [783, 129] width 1490 height 65
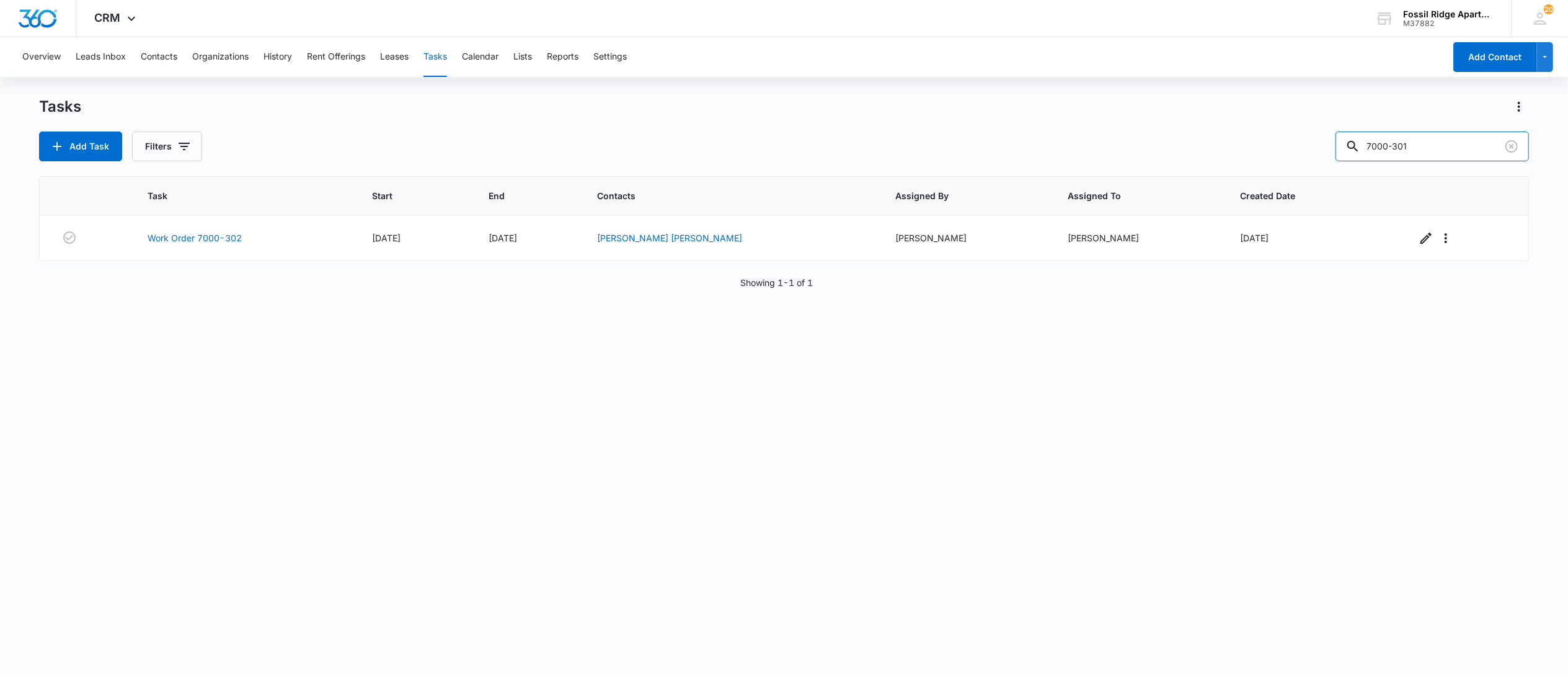
type input "7000-301"
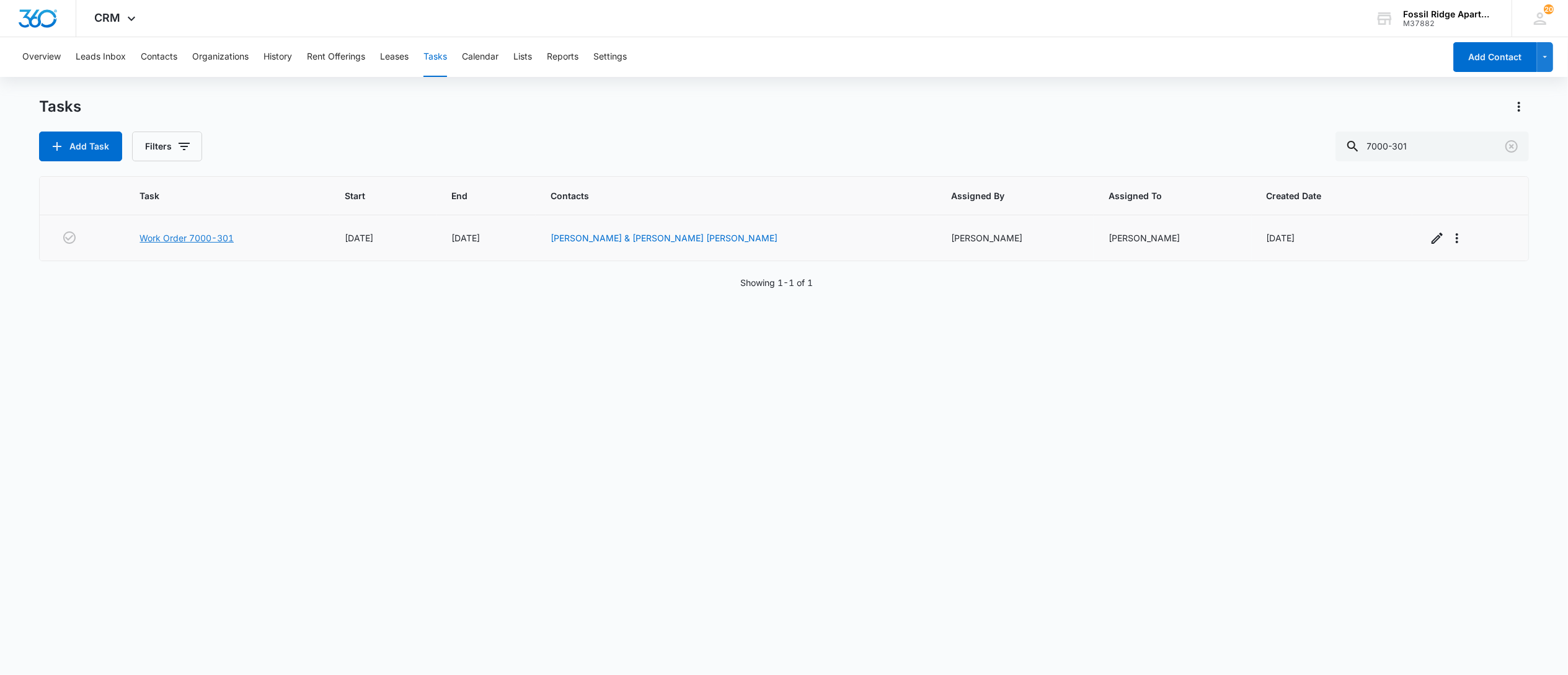
click at [217, 236] on link "Work Order 7000-301" at bounding box center [186, 238] width 94 height 13
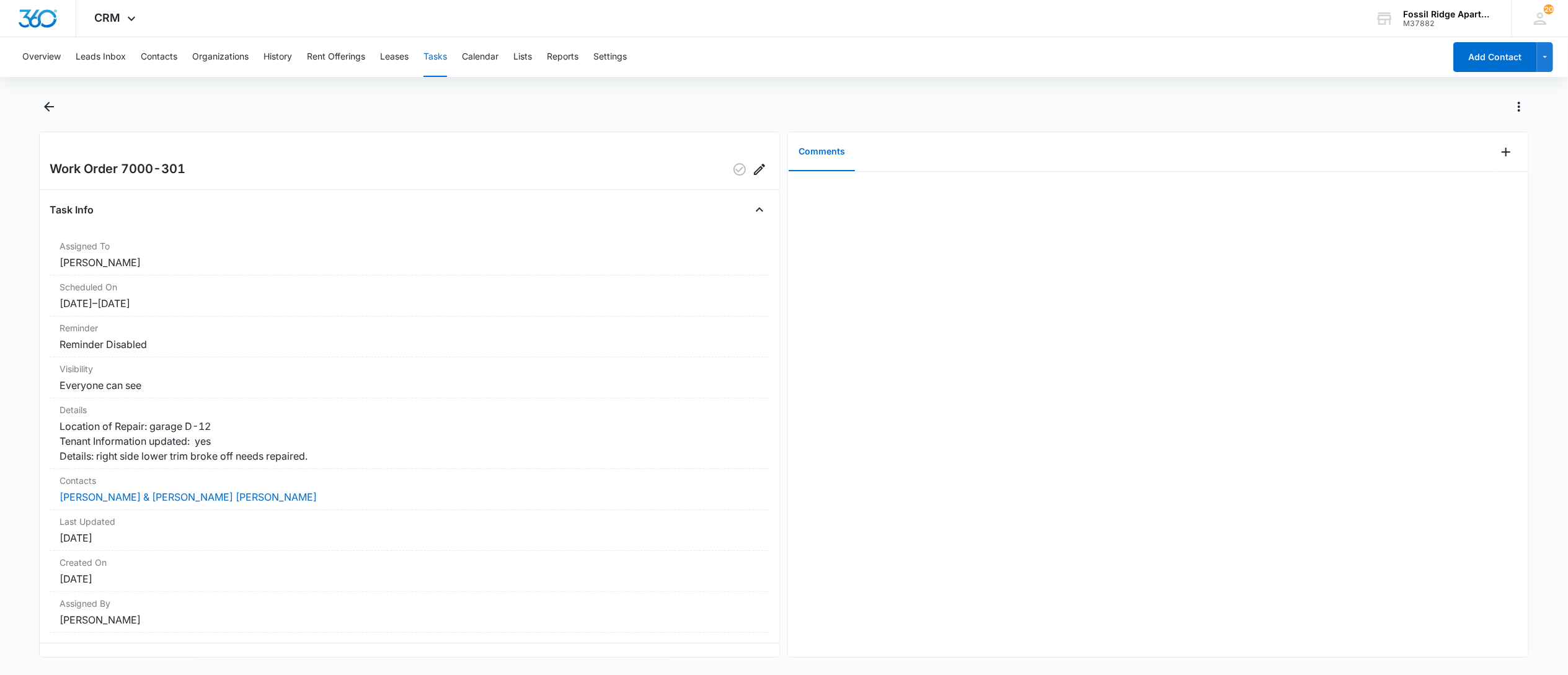
click at [440, 51] on button "Tasks" at bounding box center [435, 57] width 24 height 40
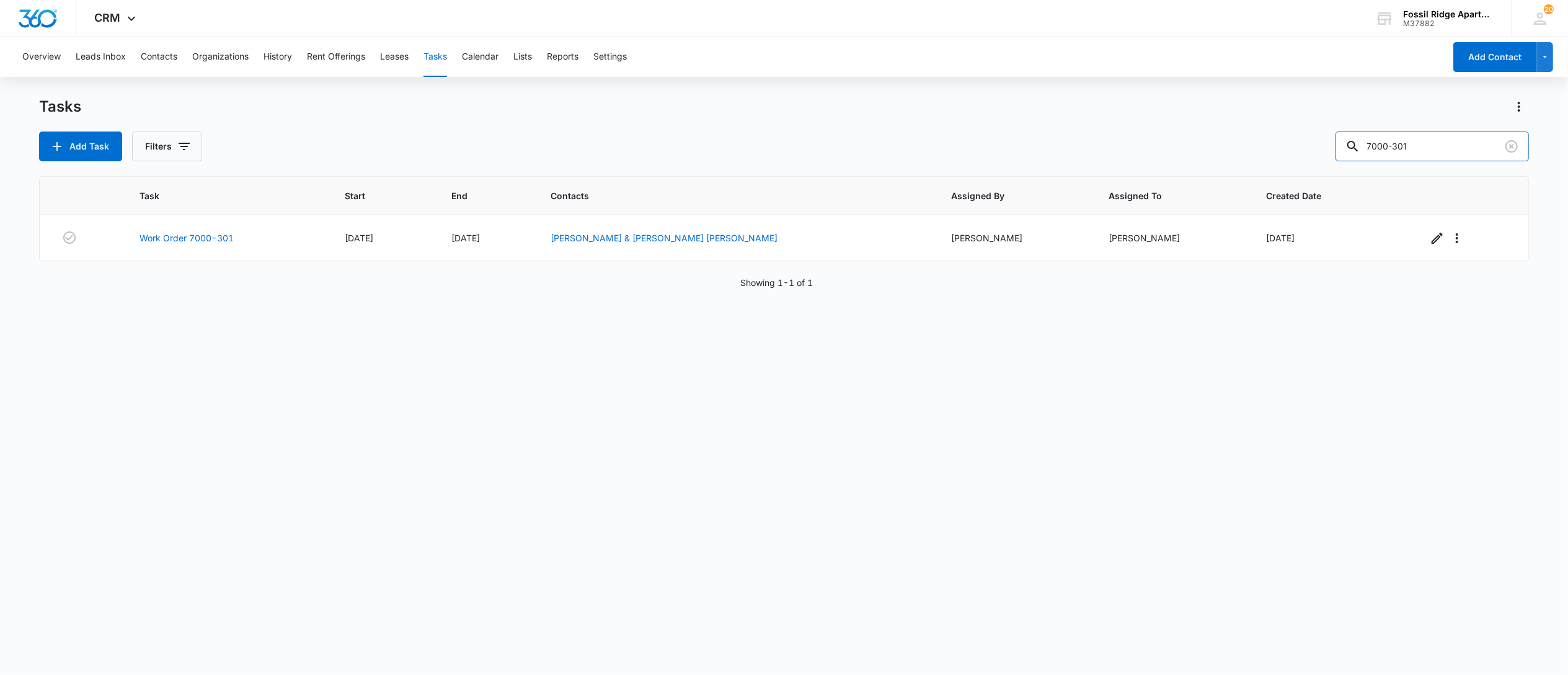
drag, startPoint x: 1357, startPoint y: 139, endPoint x: 854, endPoint y: 97, distance: 504.8
click at [911, 99] on div "Tasks Add Task Filters 7000-301" at bounding box center [783, 129] width 1490 height 65
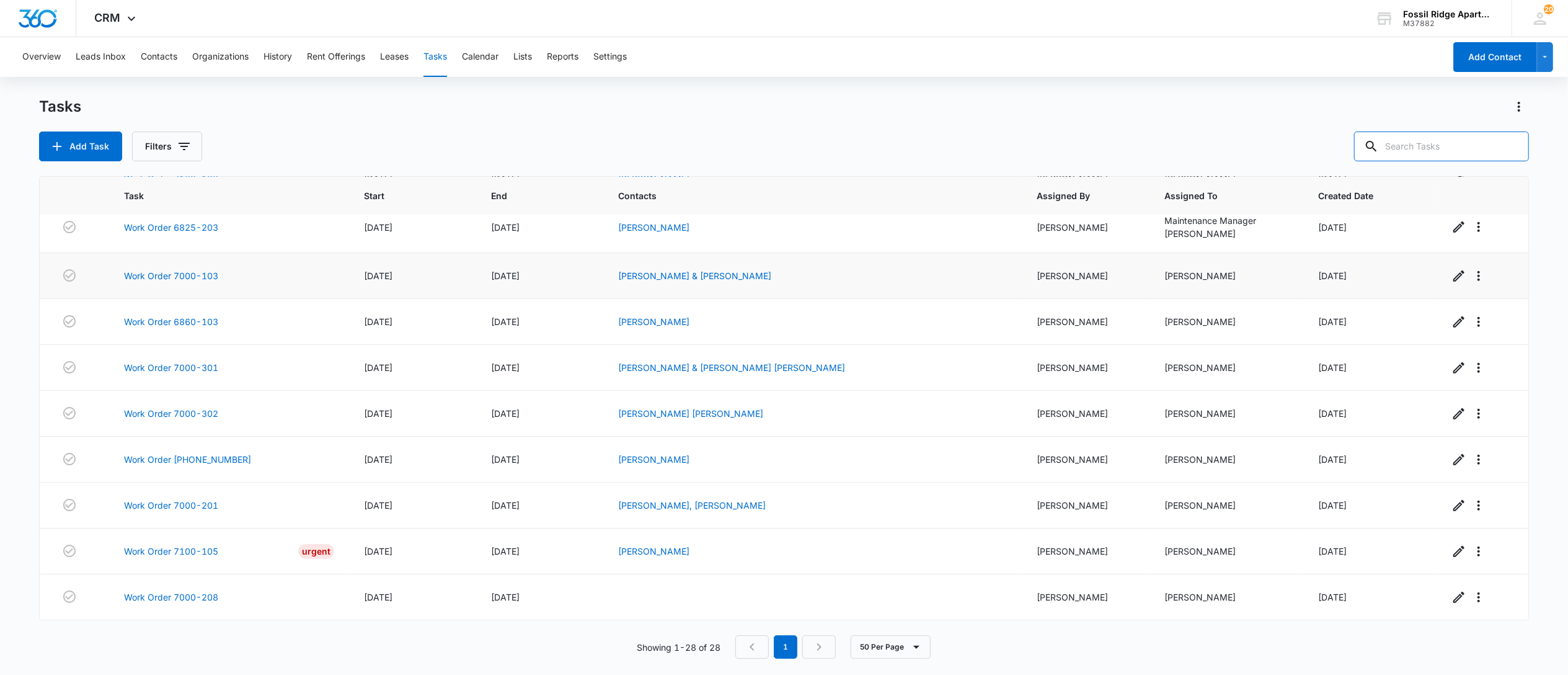
scroll to position [919, 0]
click at [1435, 129] on div "Tasks Add Task Filters" at bounding box center [783, 129] width 1490 height 65
click at [1437, 146] on input "text" at bounding box center [1442, 146] width 175 height 30
type input "7120-103"
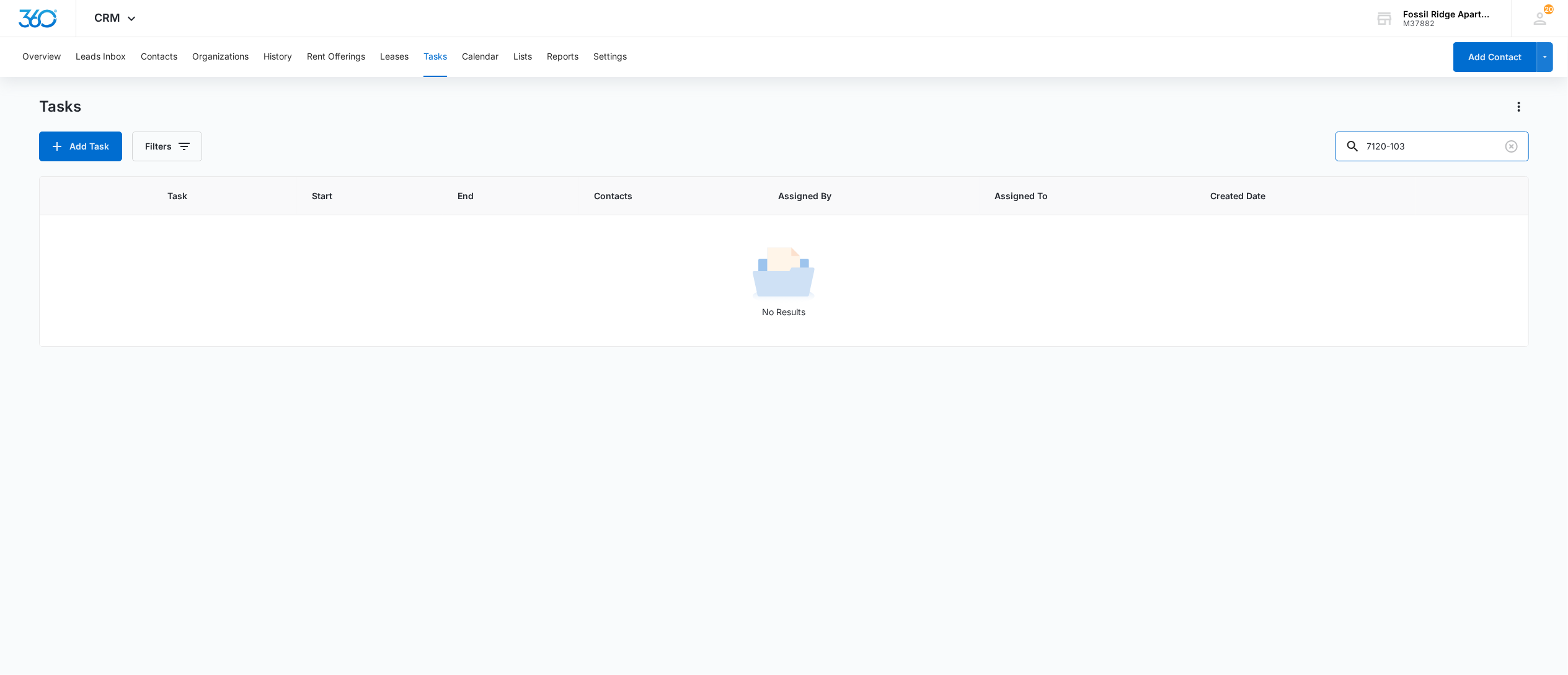
scroll to position [0, 0]
click at [176, 144] on icon "button" at bounding box center [184, 146] width 15 height 15
drag, startPoint x: 180, startPoint y: 288, endPoint x: 171, endPoint y: 288, distance: 9.0
click at [179, 286] on div "Incomplete Complete" at bounding box center [219, 284] width 143 height 34
click at [157, 289] on div at bounding box center [154, 295] width 13 height 13
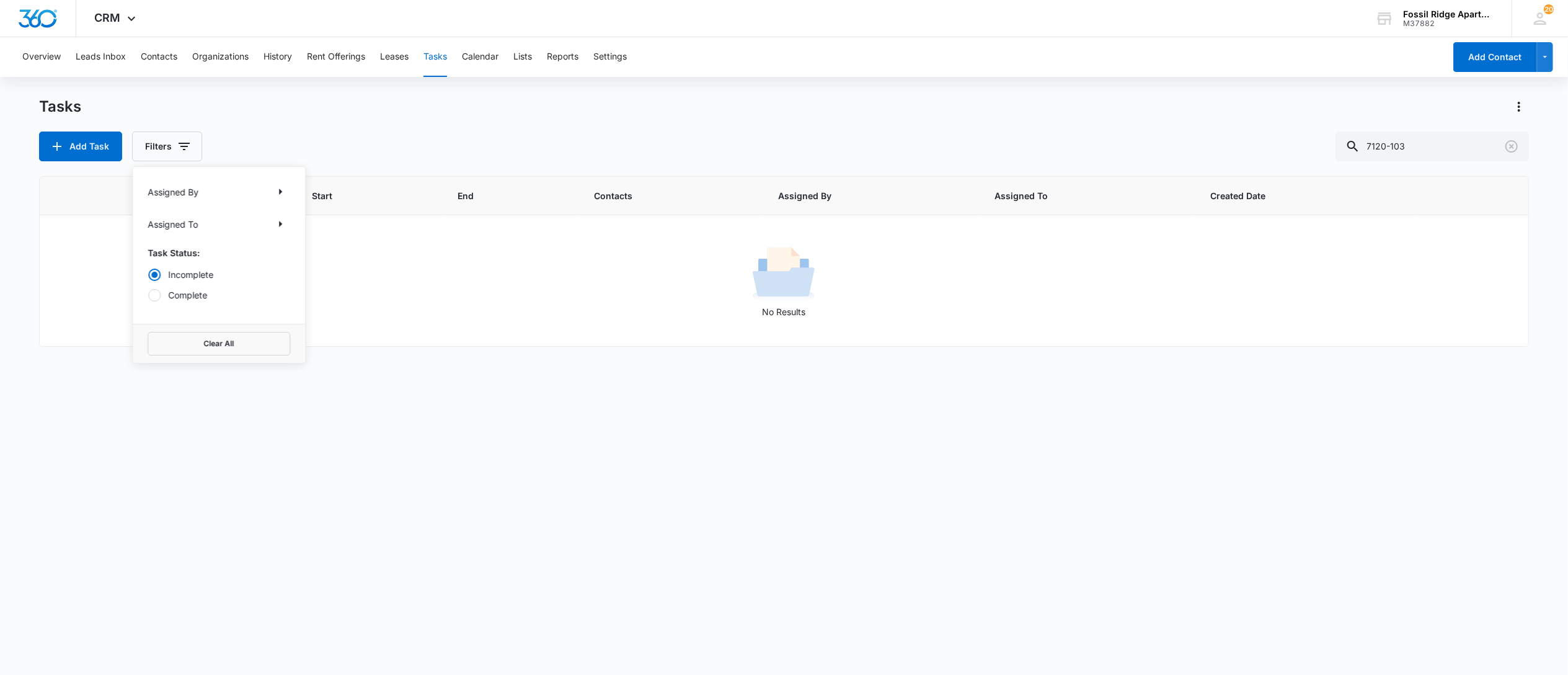
click at [148, 294] on input "Complete" at bounding box center [147, 294] width 1 height 1
radio input "false"
radio input "true"
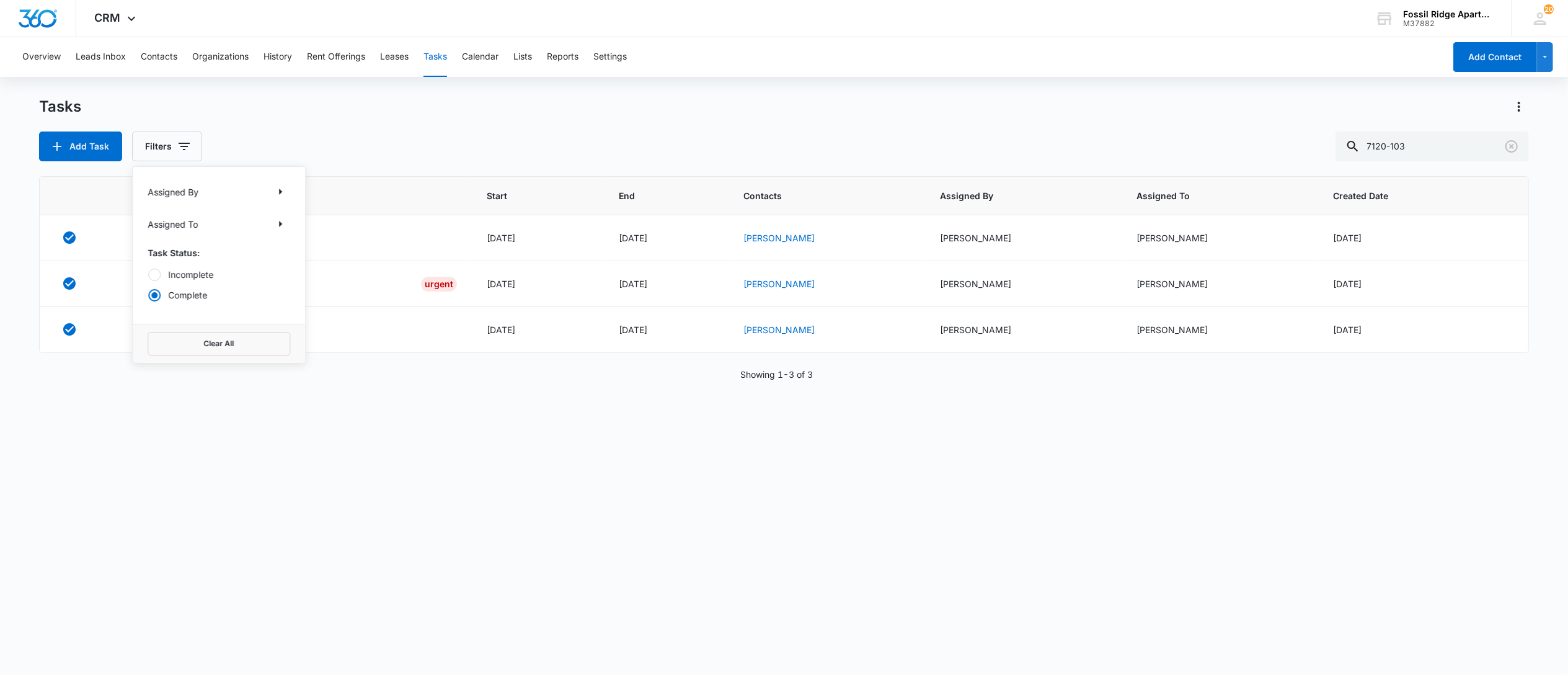
click at [222, 366] on div "Task Start End Contacts Assigned By Assigned To Created Date Work Order 7120-10…" at bounding box center [783, 418] width 1490 height 483
click at [219, 240] on link "Work Order 7120-103" at bounding box center [207, 238] width 94 height 13
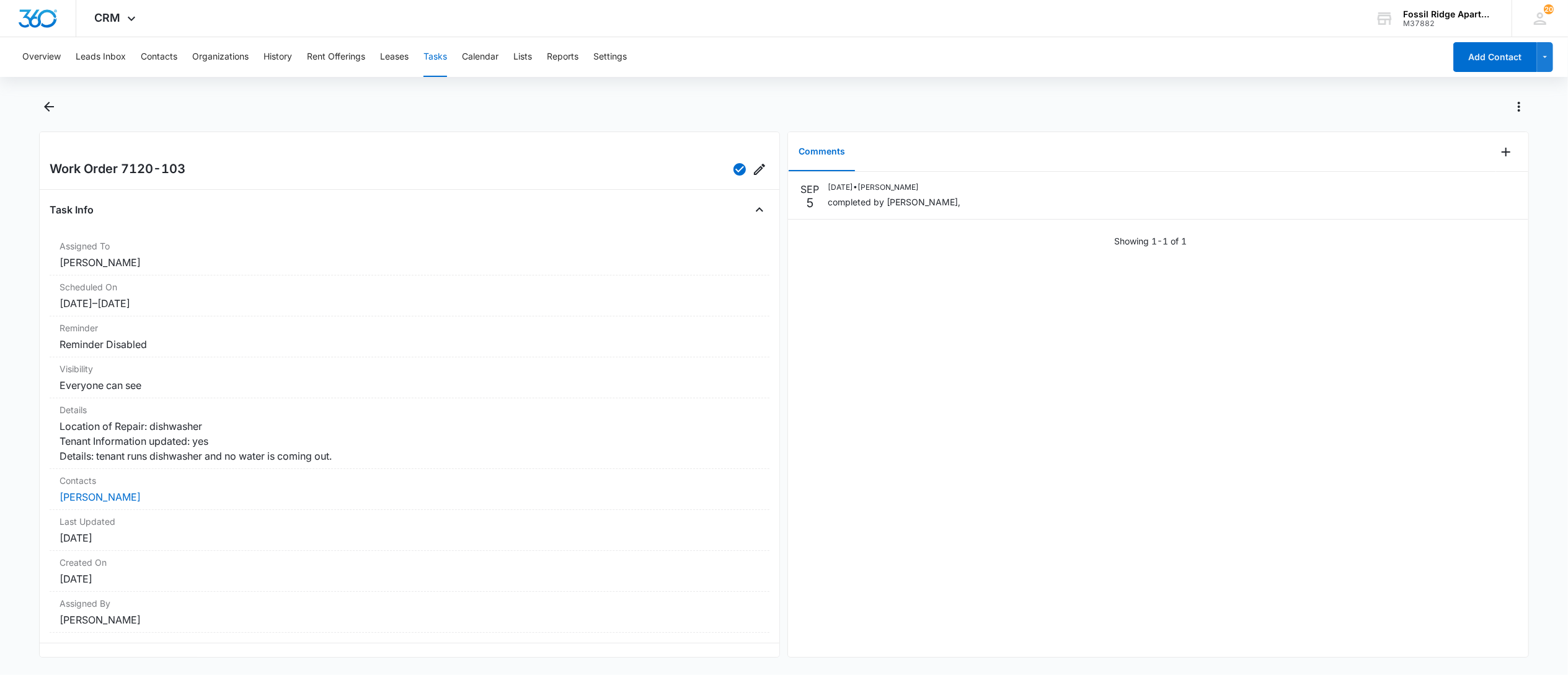
click at [432, 51] on button "Tasks" at bounding box center [435, 57] width 24 height 40
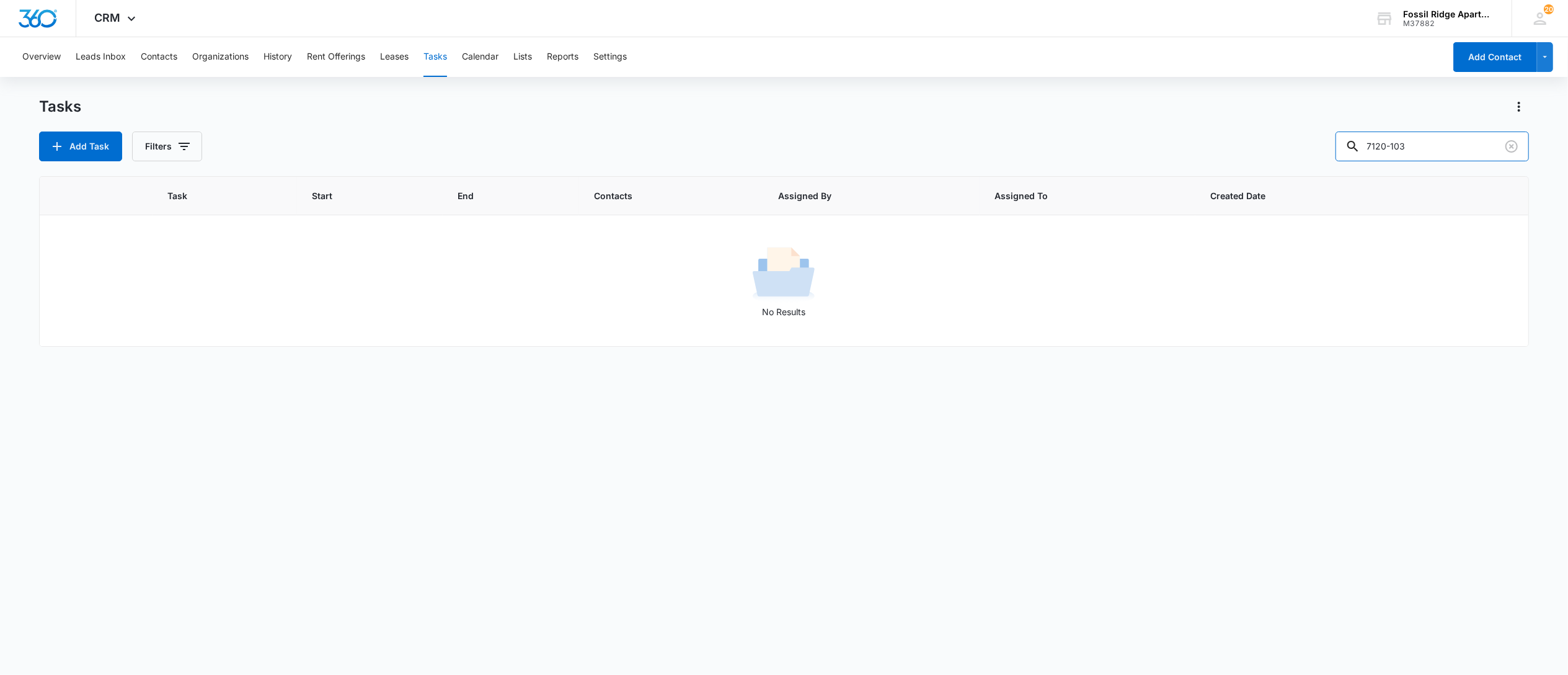
drag, startPoint x: 1429, startPoint y: 146, endPoint x: 1146, endPoint y: 59, distance: 296.1
click at [1253, 148] on div "Add Task Filters 7120-103" at bounding box center [783, 146] width 1490 height 30
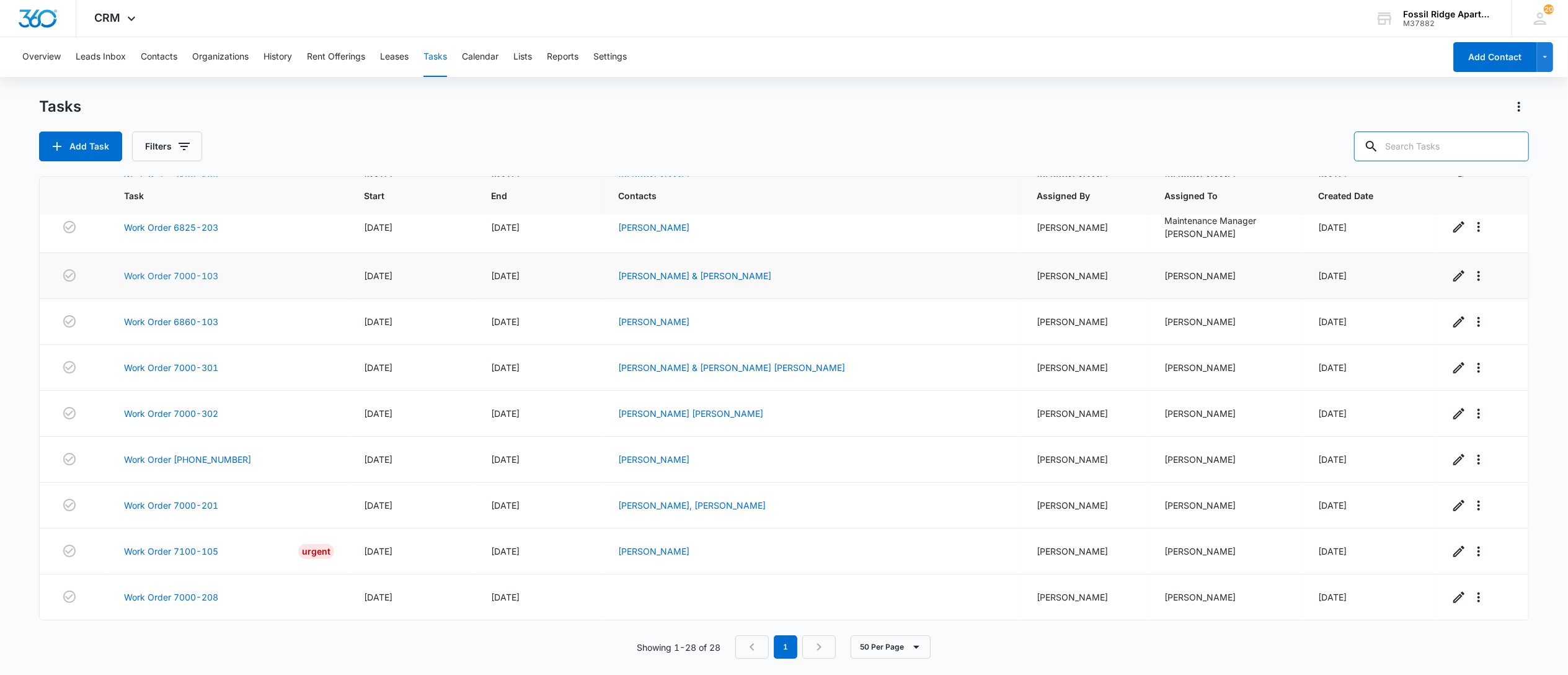
scroll to position [836, 0]
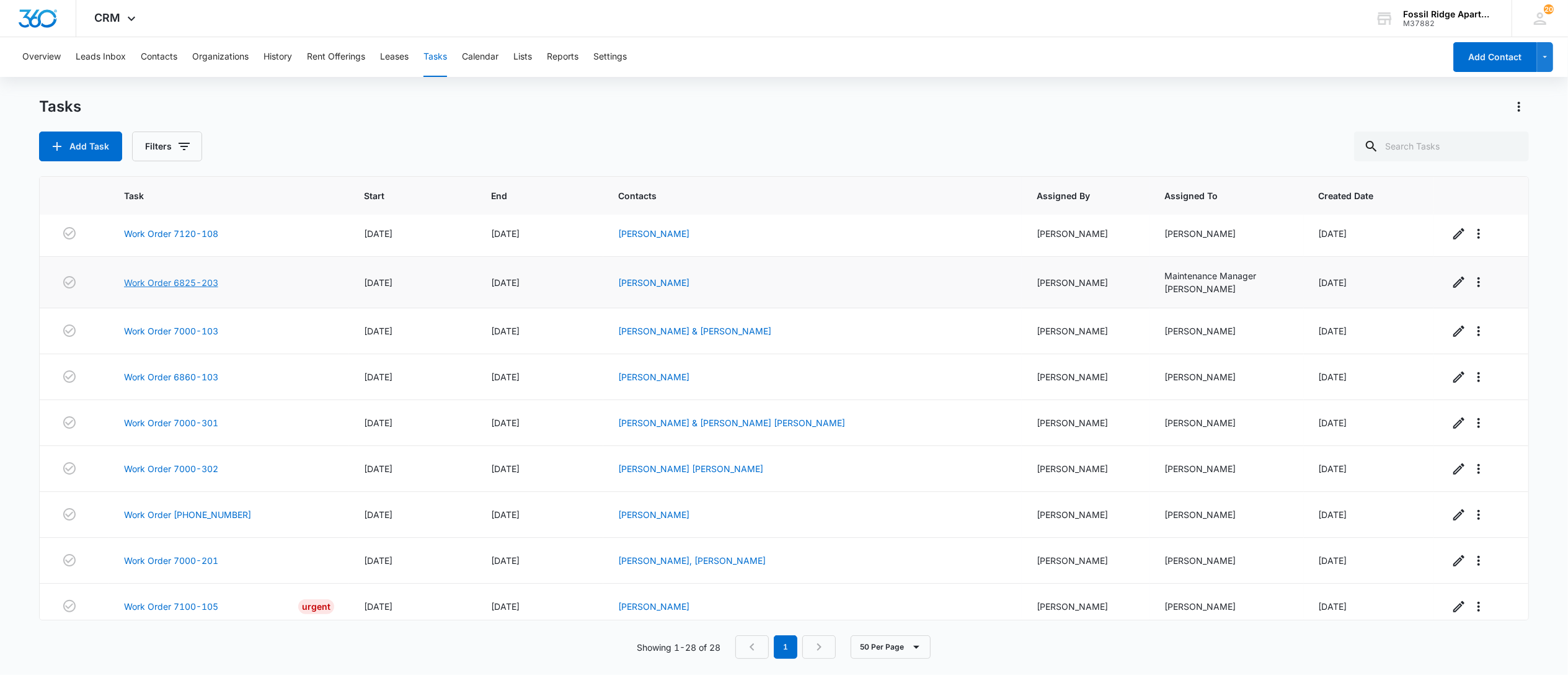
click at [186, 289] on link "Work Order 6825-203" at bounding box center [170, 283] width 94 height 13
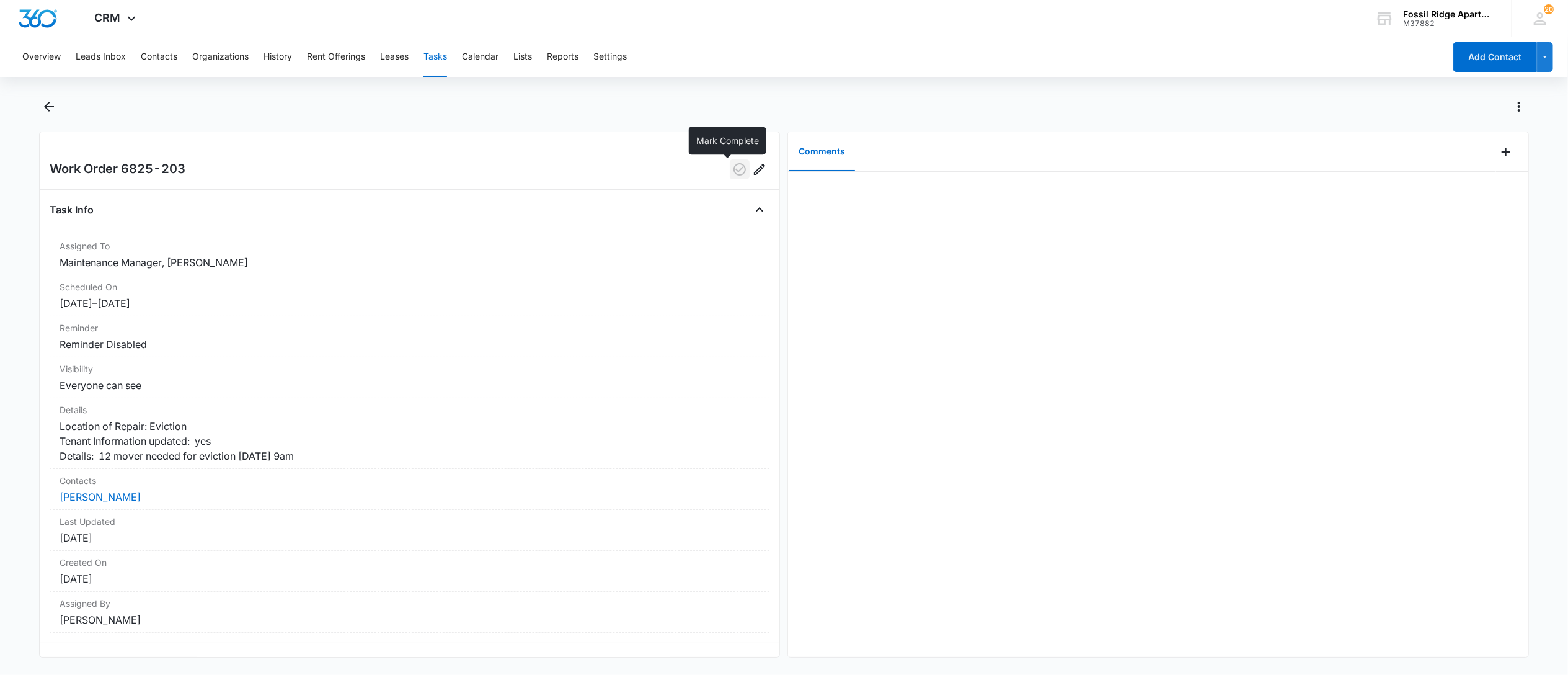
click at [733, 175] on icon "button" at bounding box center [739, 169] width 13 height 13
click at [434, 56] on button "Tasks" at bounding box center [435, 57] width 24 height 40
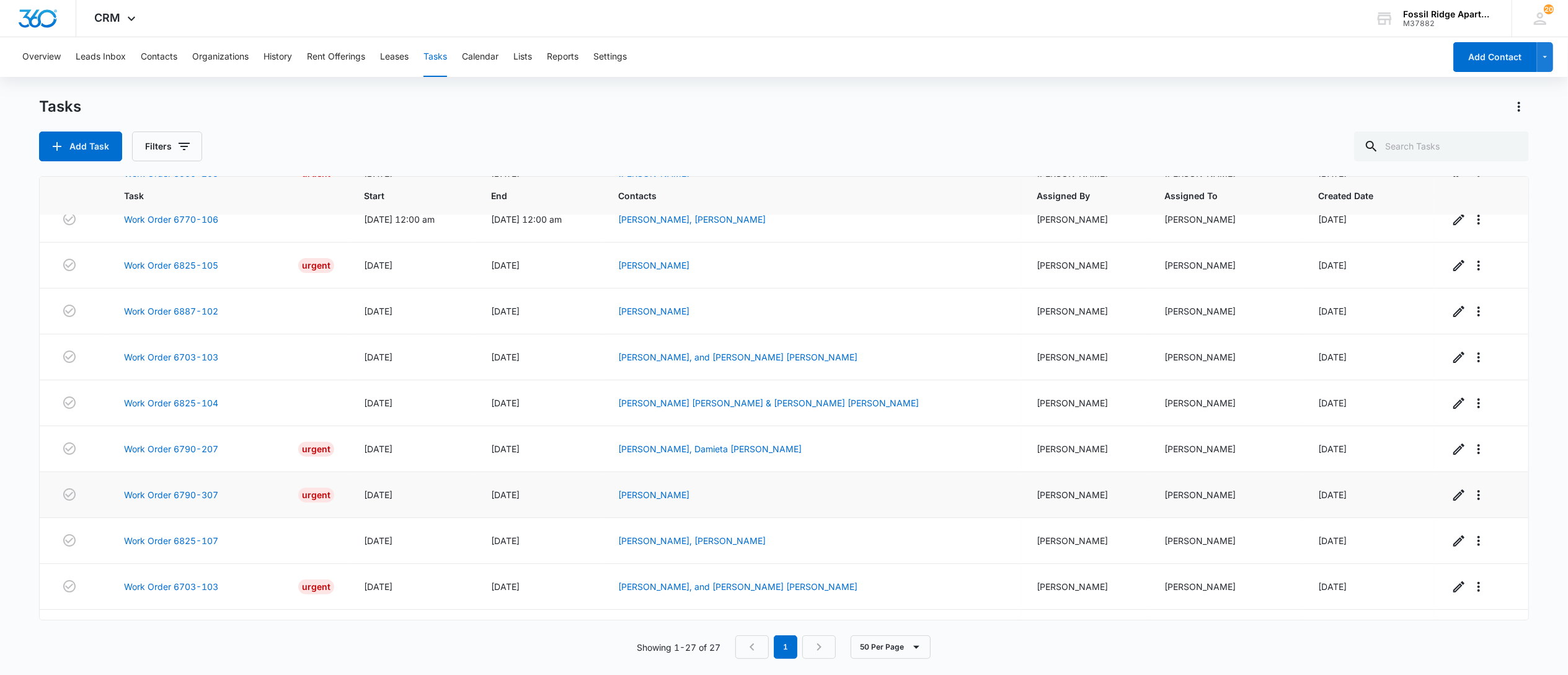
scroll to position [165, 0]
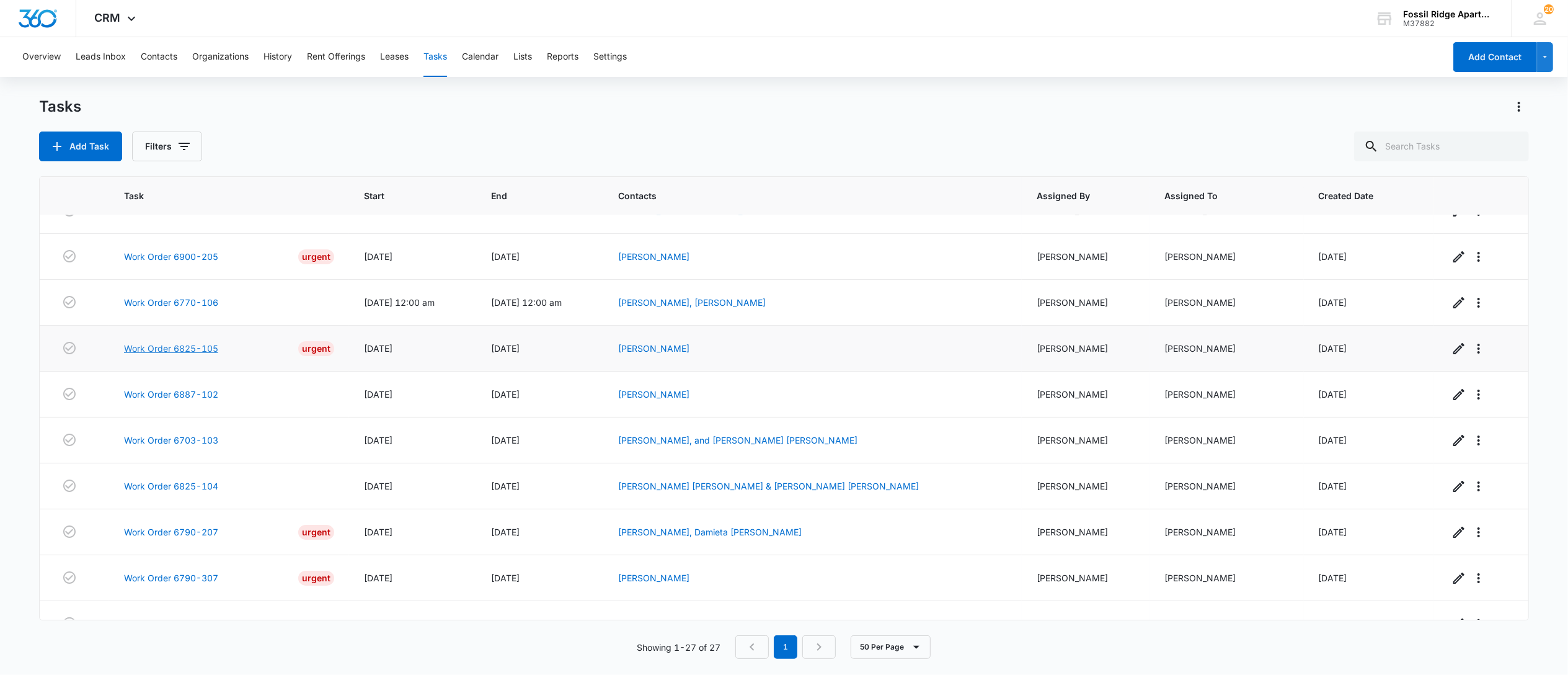
click at [192, 355] on link "Work Order 6825-105" at bounding box center [170, 348] width 94 height 13
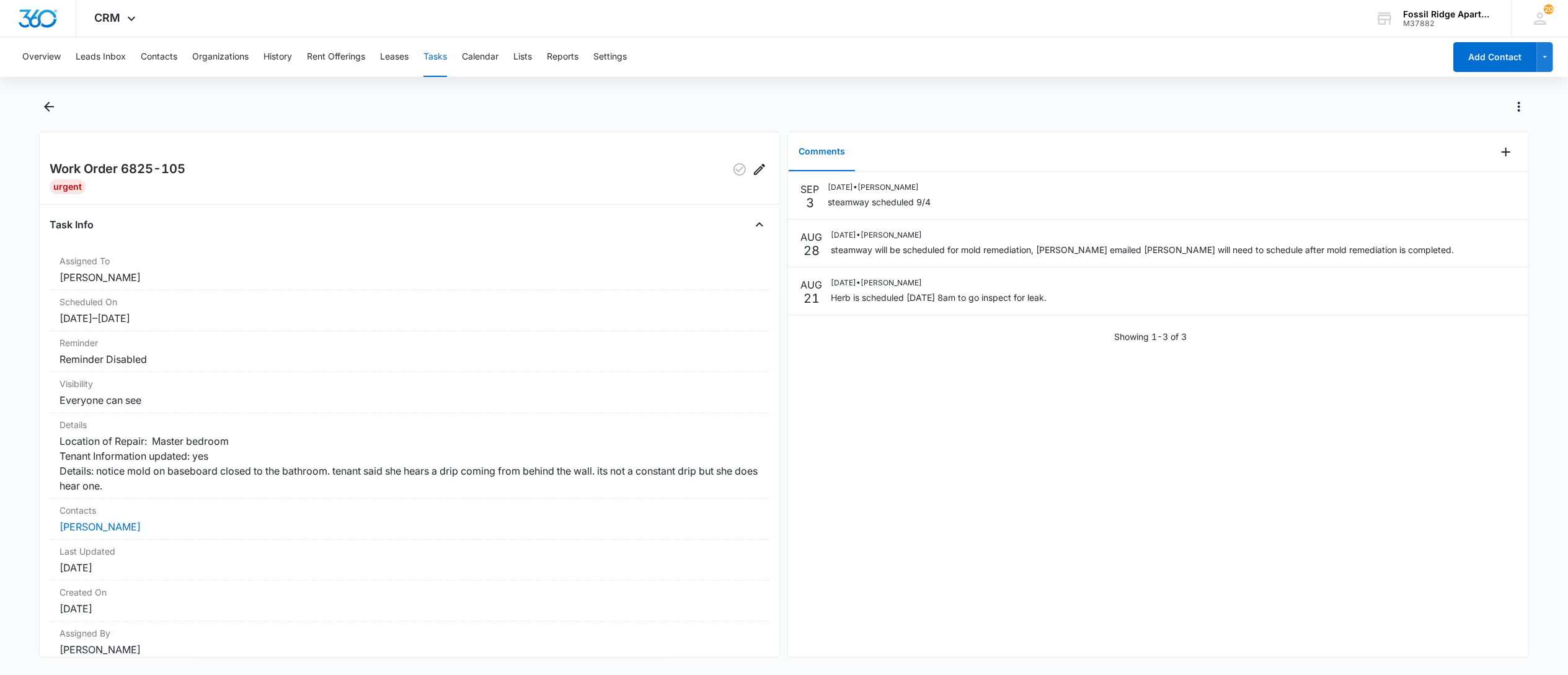
click at [439, 58] on button "Tasks" at bounding box center [435, 57] width 24 height 40
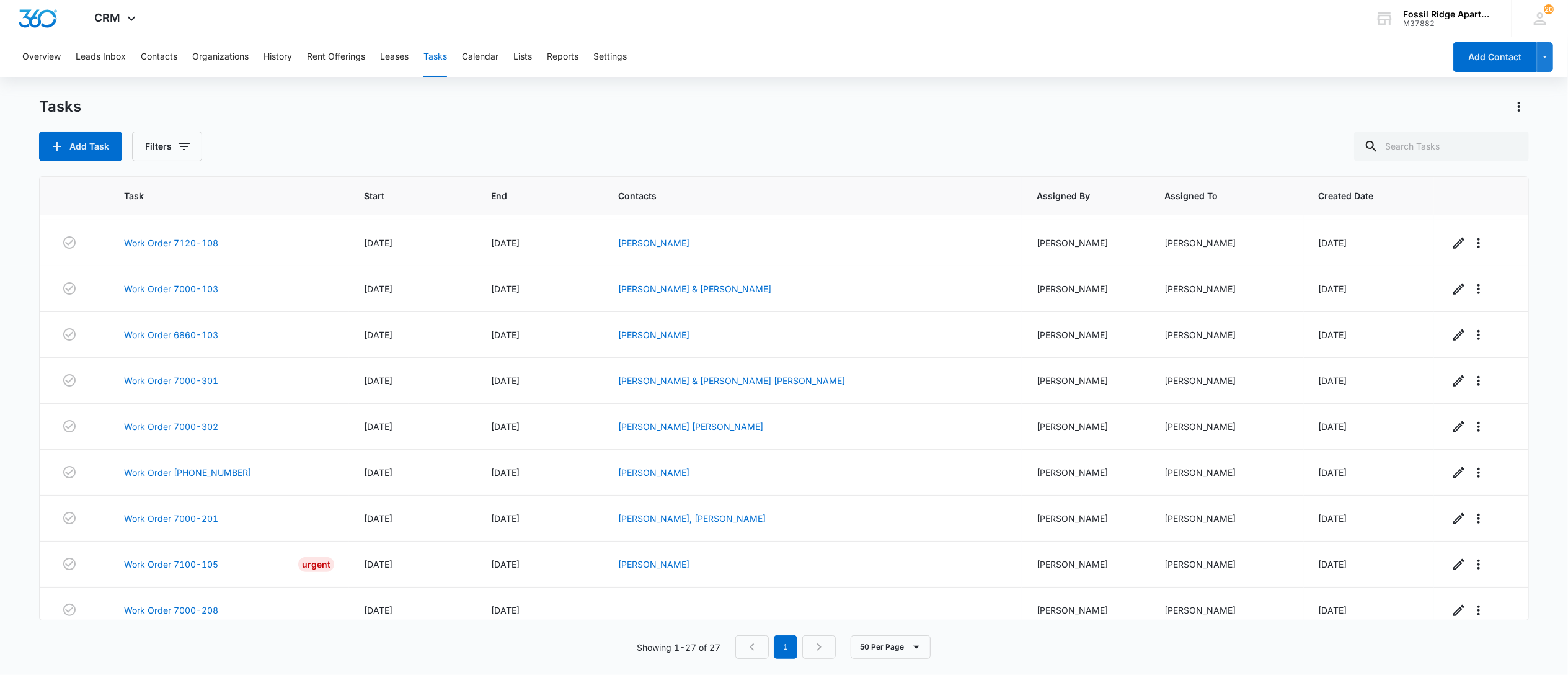
scroll to position [867, 0]
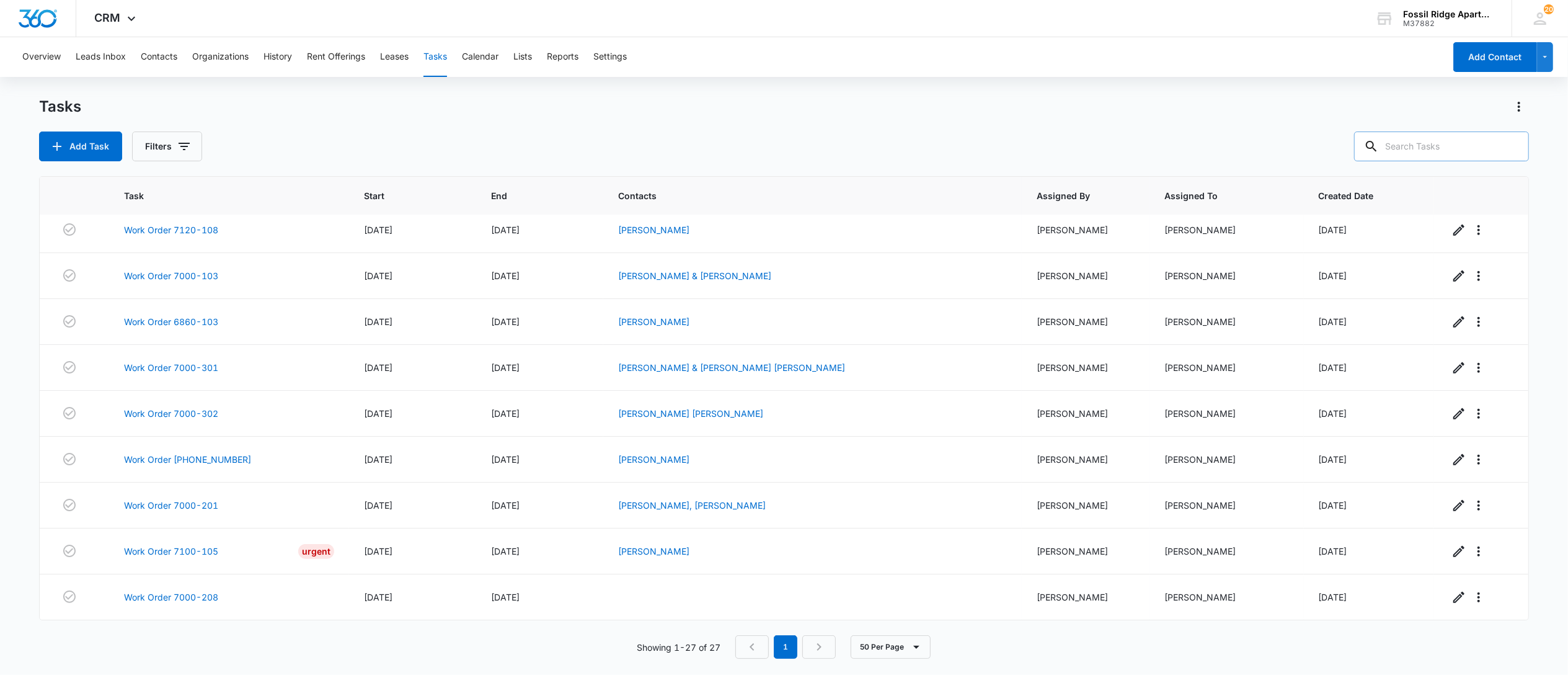
drag, startPoint x: 1420, startPoint y: 130, endPoint x: 1416, endPoint y: 138, distance: 8.9
click at [1419, 134] on div "Tasks Add Task Filters" at bounding box center [783, 129] width 1490 height 65
click at [1379, 140] on icon at bounding box center [1371, 146] width 15 height 15
click at [1462, 152] on input "text" at bounding box center [1442, 146] width 175 height 30
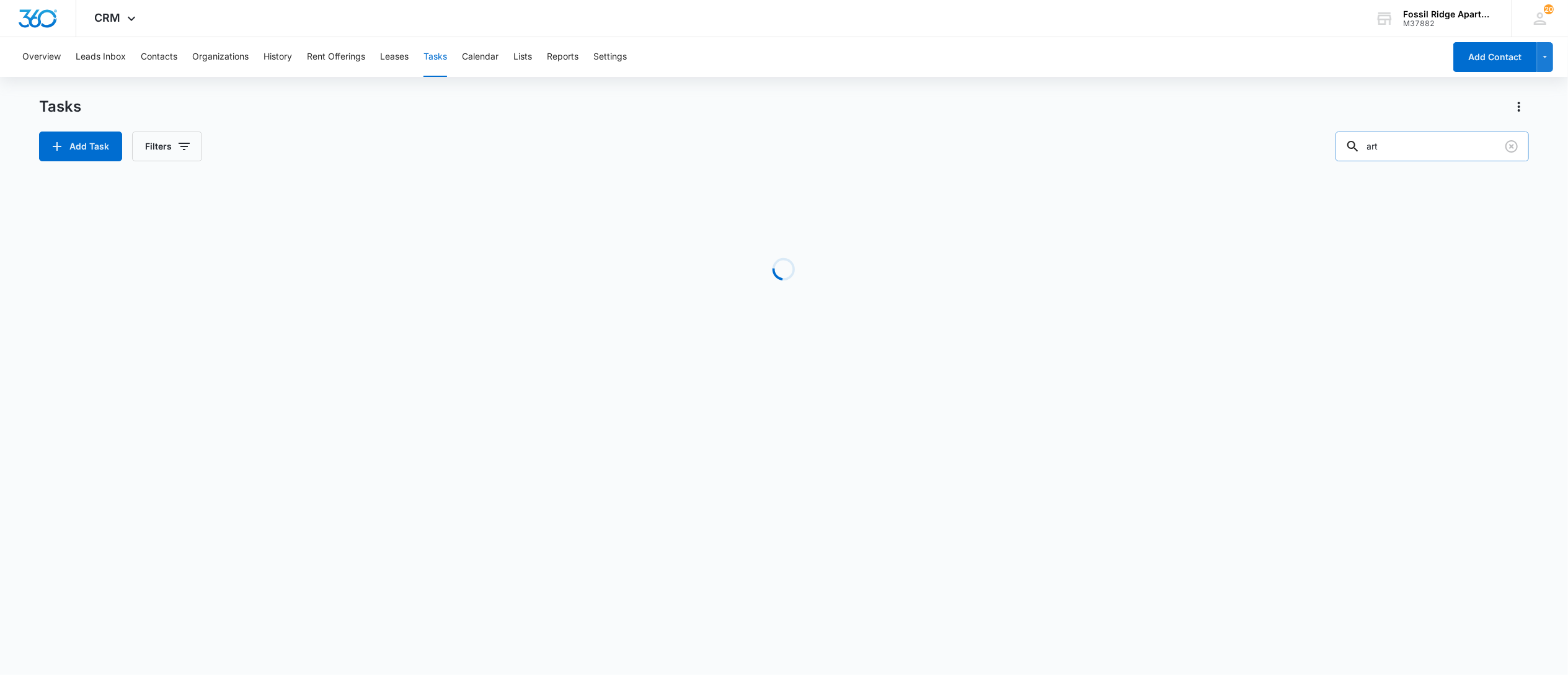
scroll to position [0, 0]
type input "a"
type input "cart"
click at [174, 147] on button "Filters" at bounding box center [167, 146] width 70 height 30
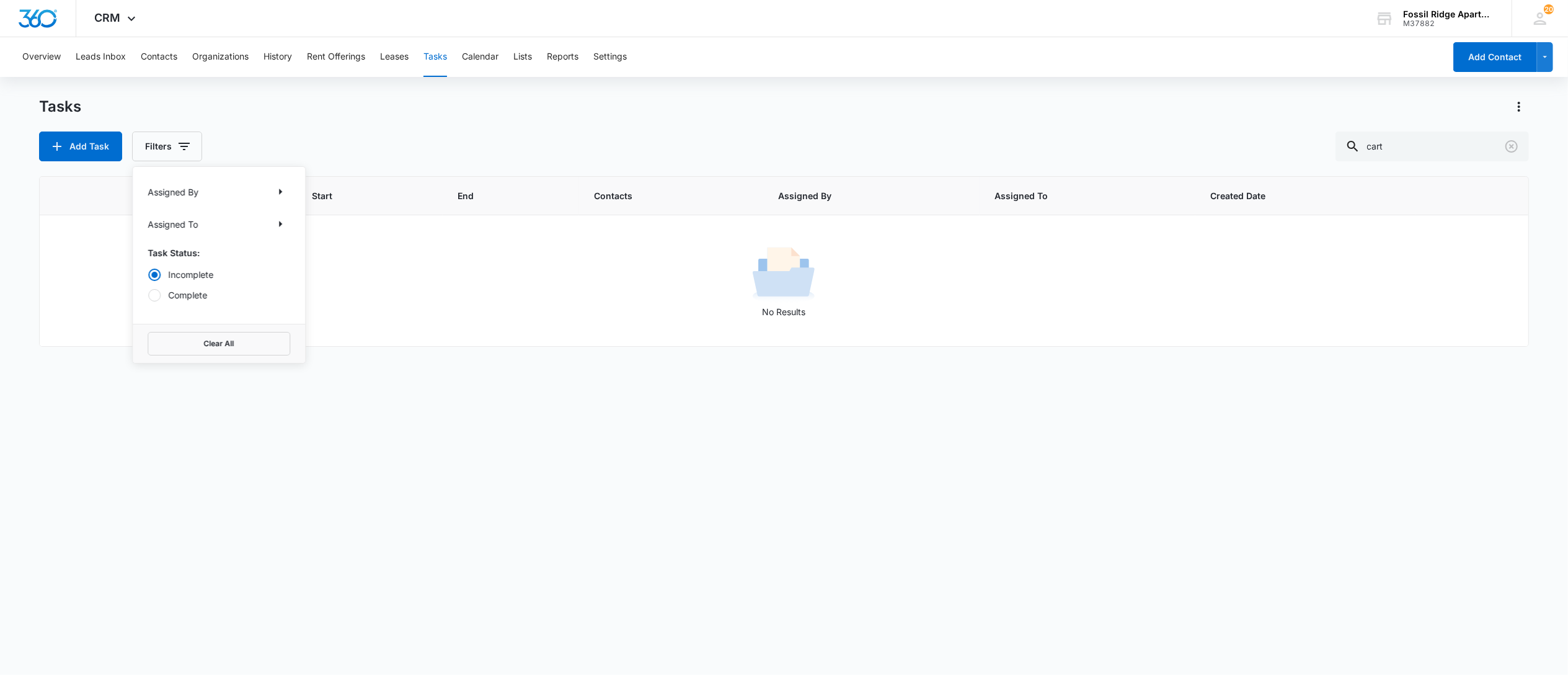
click at [176, 301] on label "Complete" at bounding box center [219, 295] width 143 height 13
click at [148, 295] on input "Complete" at bounding box center [147, 294] width 1 height 1
radio input "false"
radio input "true"
click at [189, 338] on button "Clear All" at bounding box center [219, 344] width 143 height 24
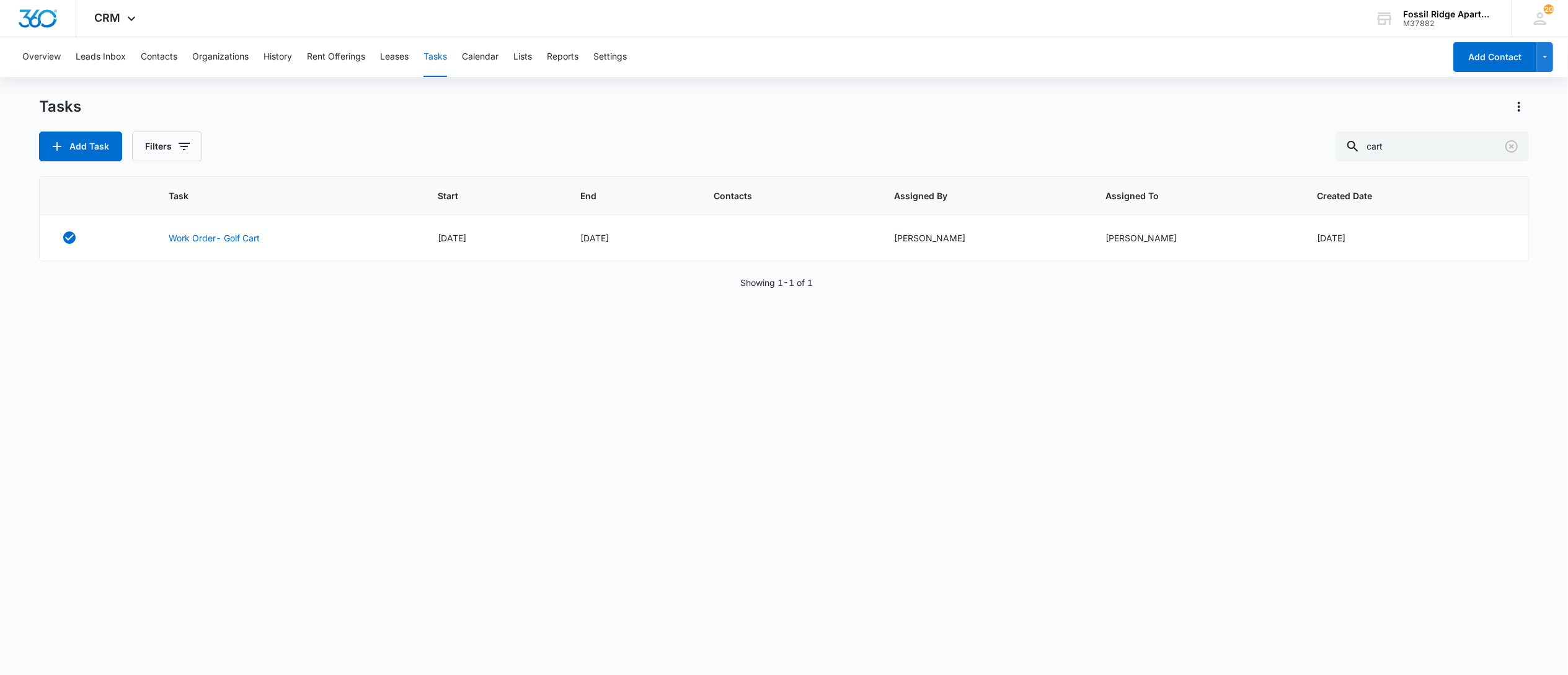
click at [609, 114] on div "Tasks" at bounding box center [783, 107] width 1490 height 20
click at [226, 237] on link "Work Order- Golf Cart" at bounding box center [214, 238] width 91 height 13
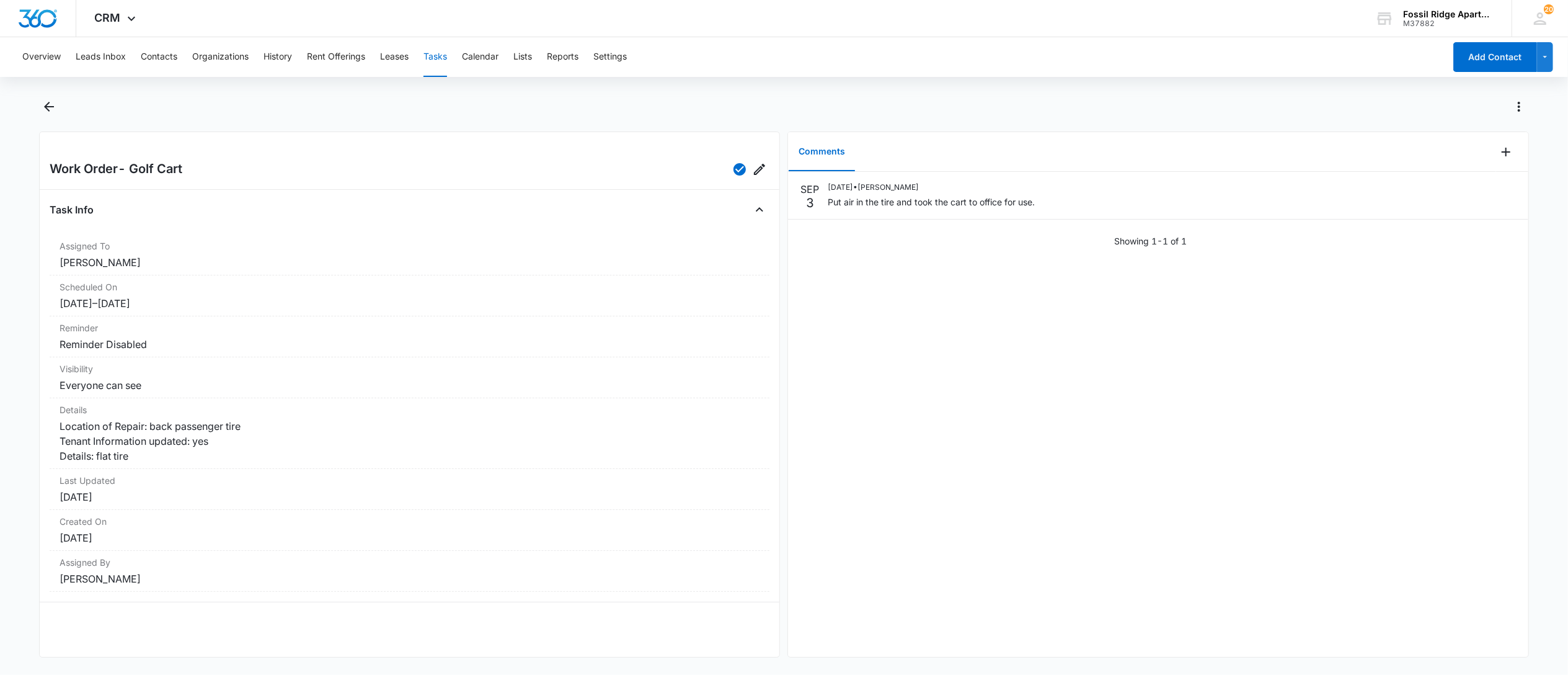
click at [442, 53] on button "Tasks" at bounding box center [435, 57] width 24 height 40
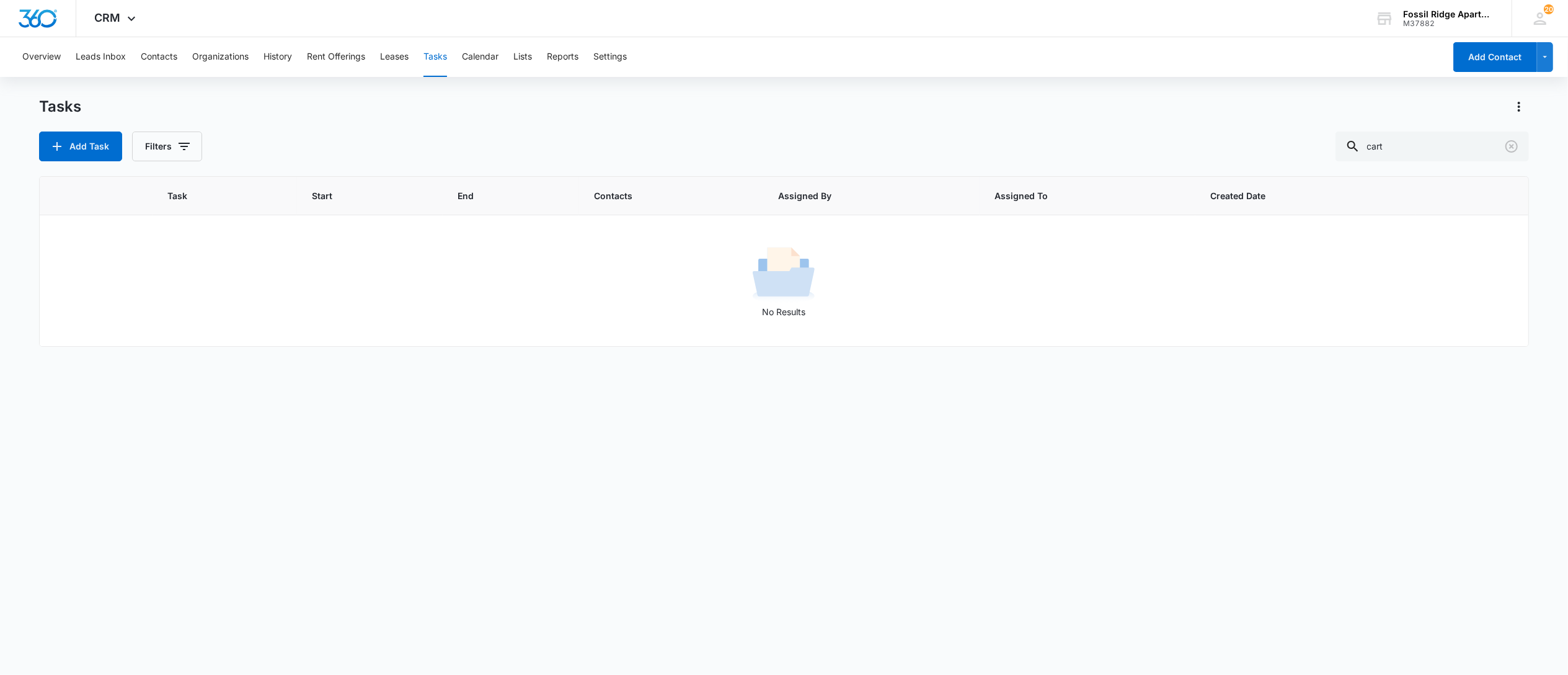
click at [444, 50] on button "Tasks" at bounding box center [435, 57] width 24 height 40
click at [435, 55] on button "Tasks" at bounding box center [435, 57] width 24 height 40
drag, startPoint x: 1440, startPoint y: 157, endPoint x: 1319, endPoint y: 155, distance: 121.0
click at [1323, 156] on div "Add Task Filters cart" at bounding box center [783, 146] width 1490 height 30
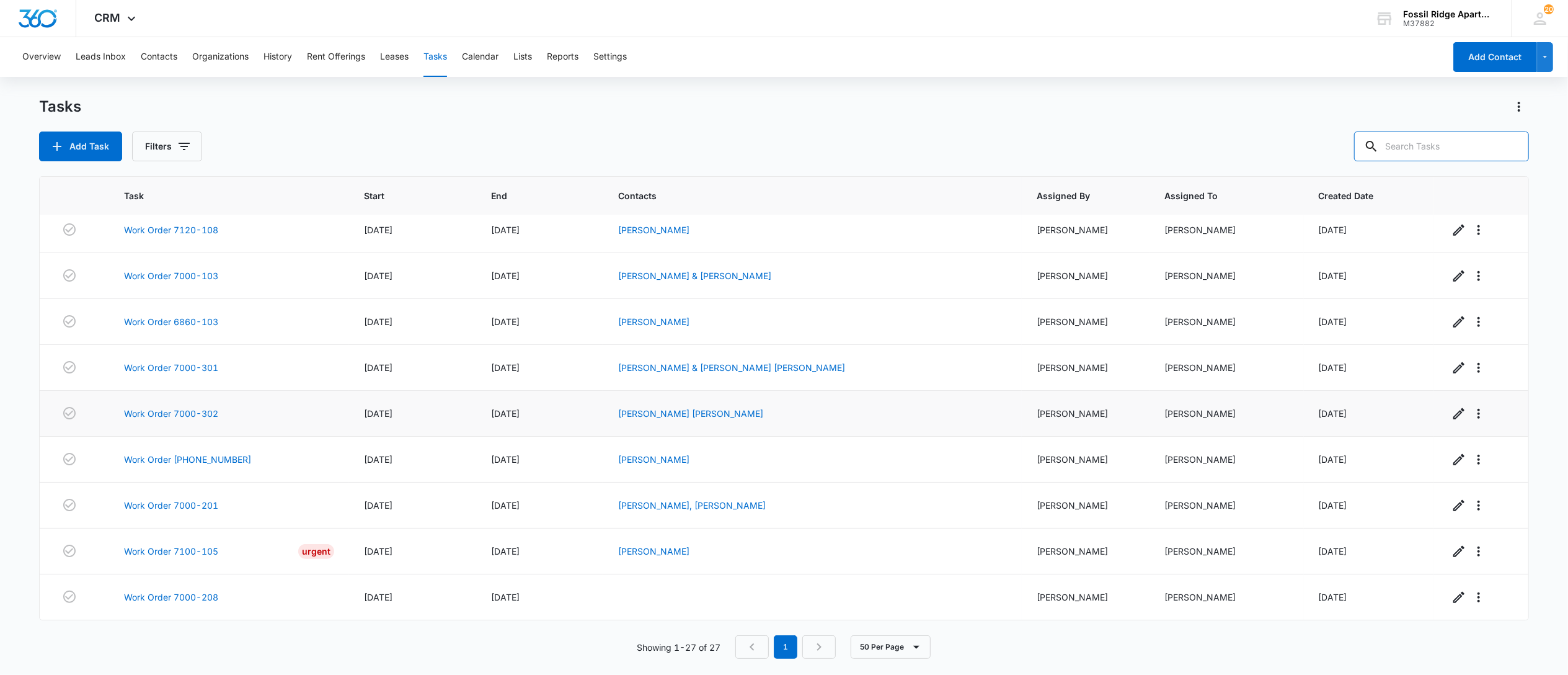
scroll to position [867, 0]
